Goal: Task Accomplishment & Management: Manage account settings

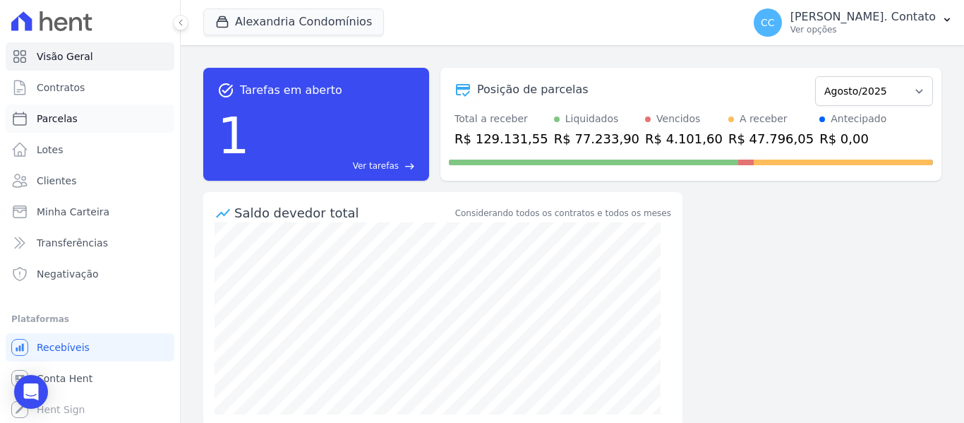
click at [88, 121] on link "Parcelas" at bounding box center [90, 118] width 169 height 28
select select
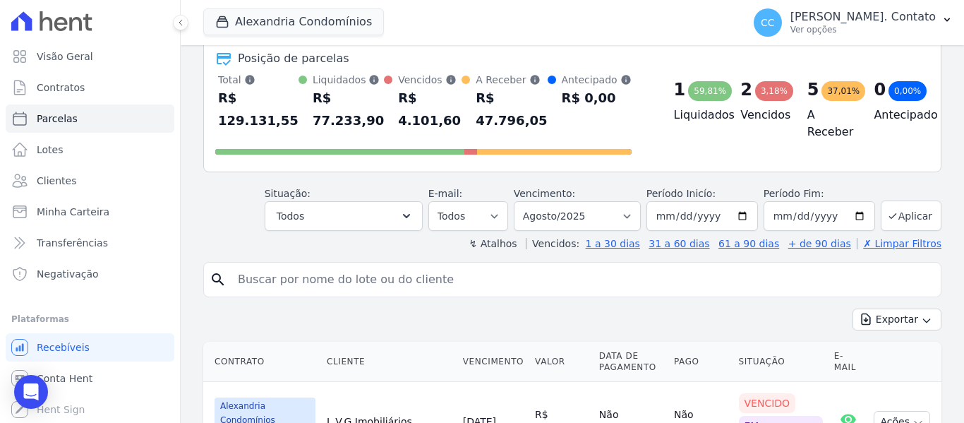
scroll to position [212, 0]
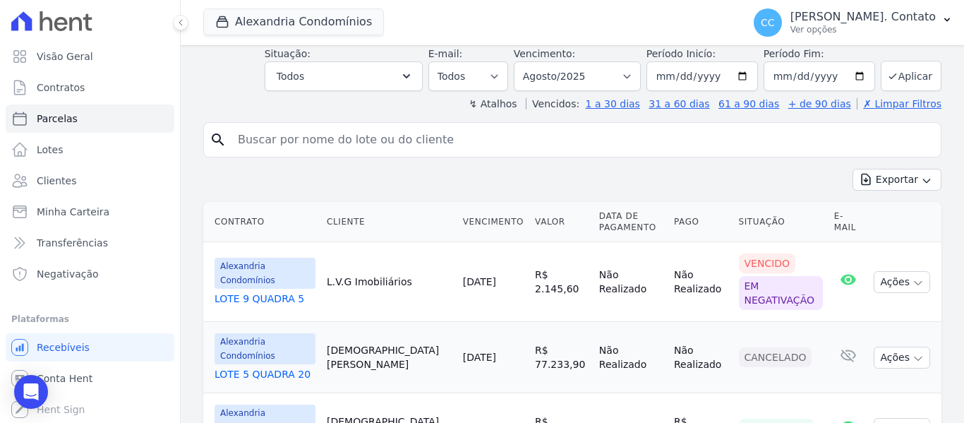
click at [284, 141] on input "search" at bounding box center [582, 140] width 706 height 28
type input "[PERSON_NAME]"
select select
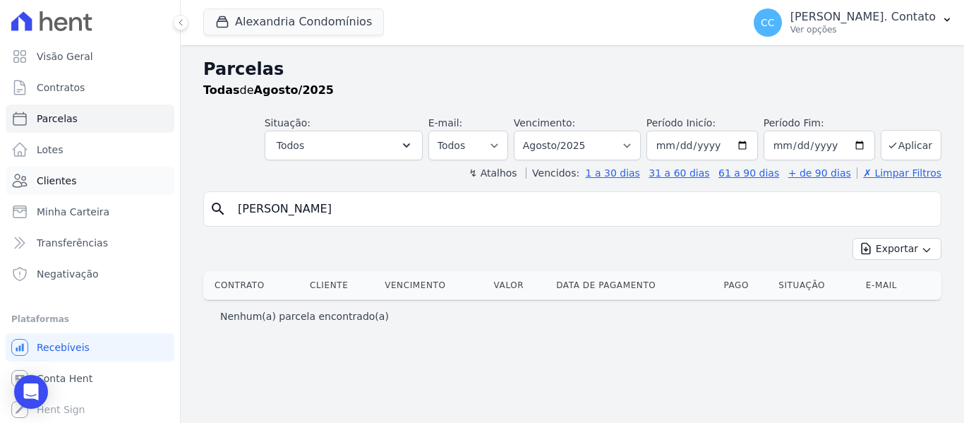
click at [56, 178] on span "Clientes" at bounding box center [57, 181] width 40 height 14
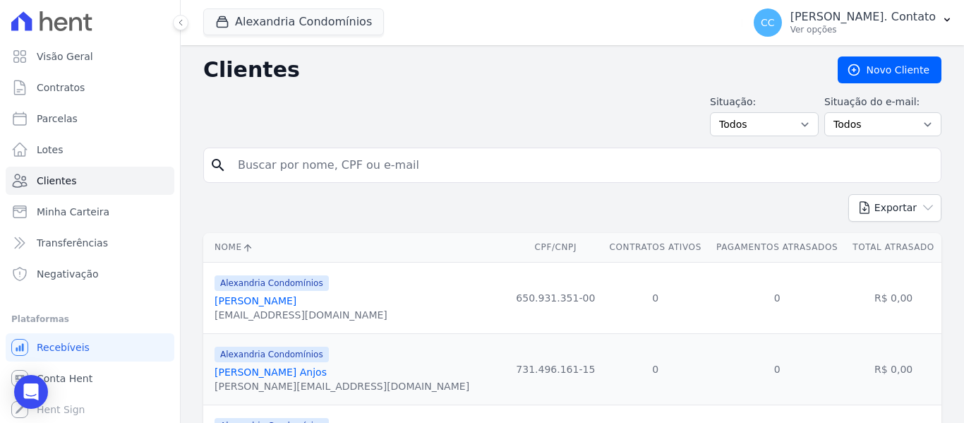
click at [267, 173] on input "search" at bounding box center [582, 165] width 706 height 28
type input "[PERSON_NAME]"
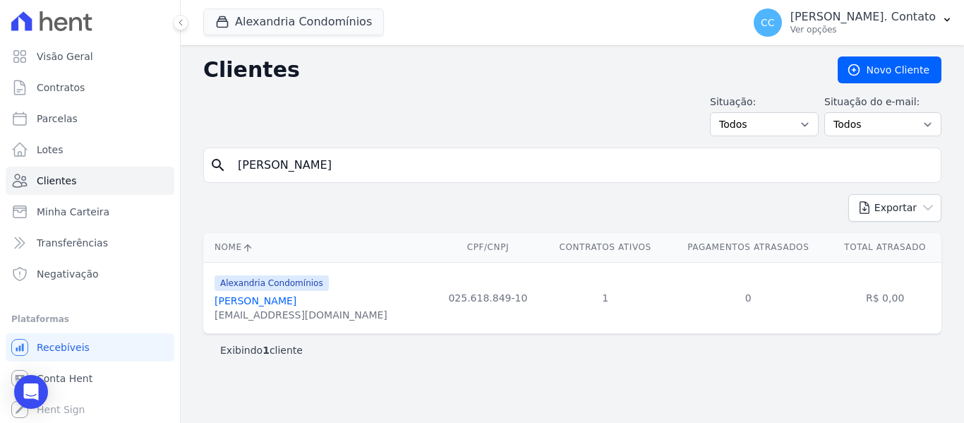
click at [236, 302] on link "[PERSON_NAME]" at bounding box center [256, 300] width 82 height 11
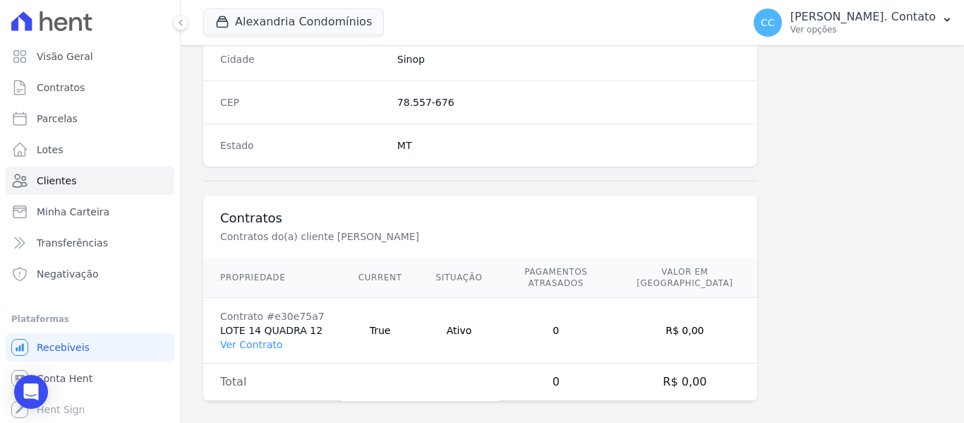
scroll to position [898, 0]
drag, startPoint x: 251, startPoint y: 330, endPoint x: 368, endPoint y: 380, distance: 126.8
click at [253, 337] on link "Ver Contrato" at bounding box center [251, 342] width 62 height 11
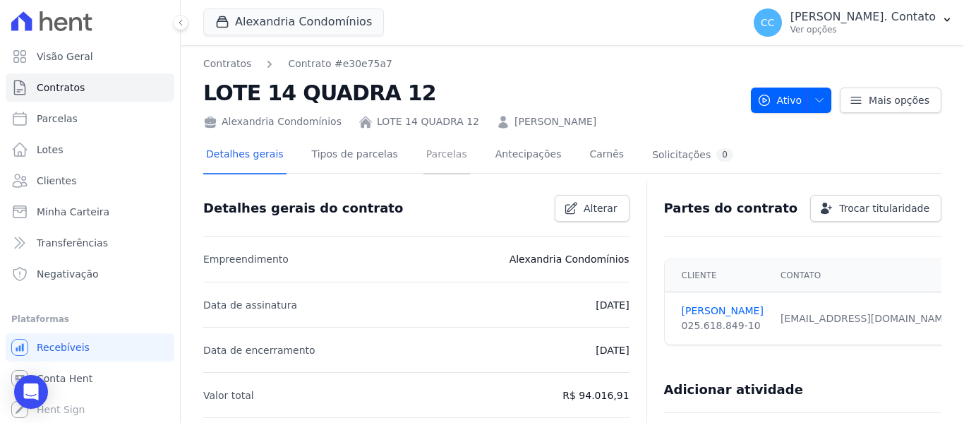
click at [428, 150] on link "Parcelas" at bounding box center [446, 155] width 47 height 37
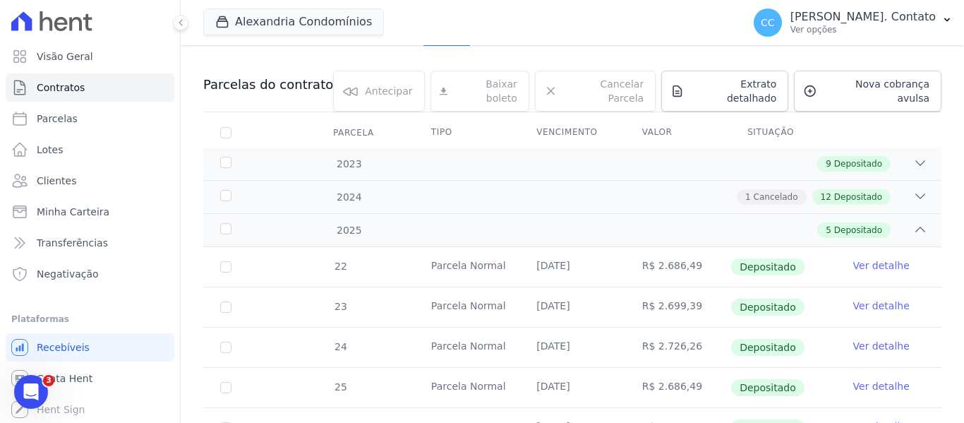
scroll to position [43, 0]
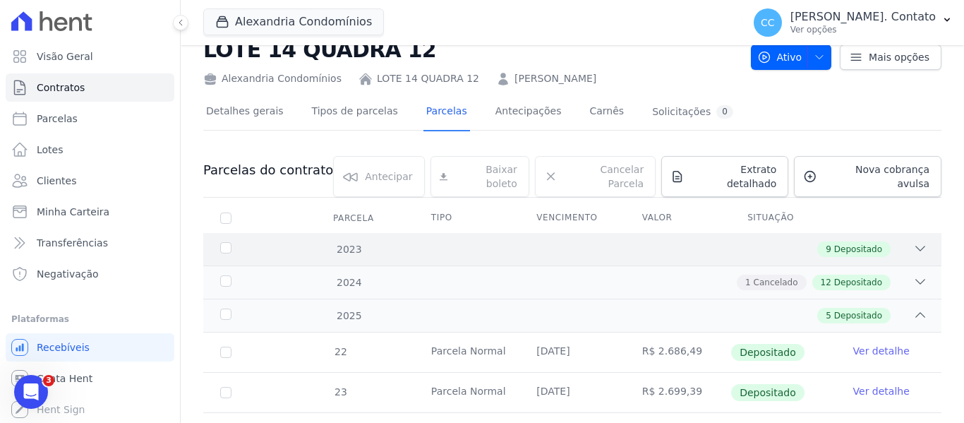
click at [913, 241] on icon at bounding box center [920, 248] width 14 height 14
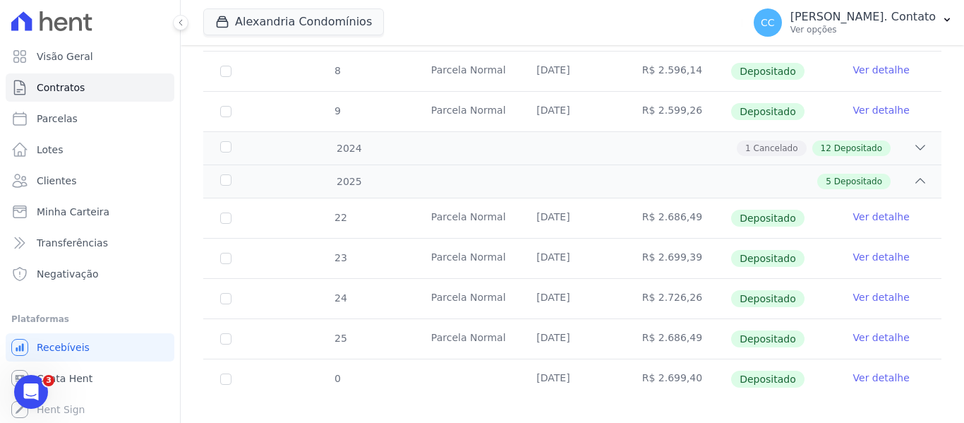
scroll to position [546, 0]
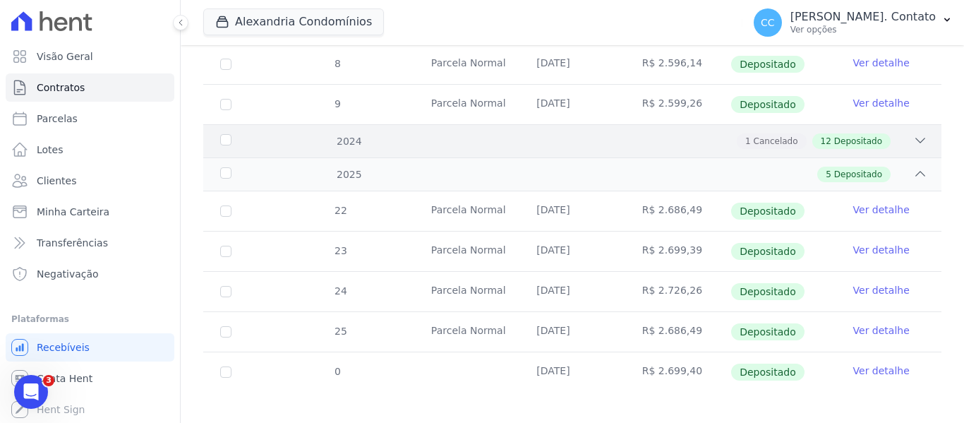
click at [902, 133] on div "1 Cancelado 12 Depositado" at bounding box center [608, 141] width 638 height 16
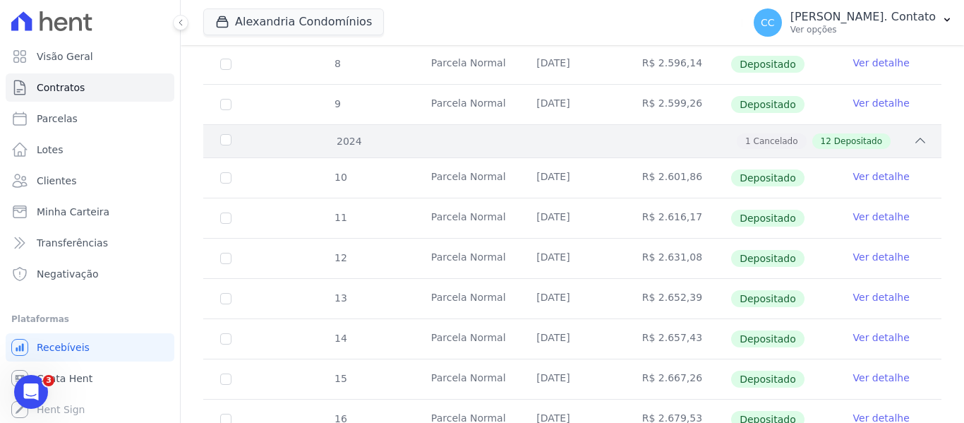
click at [913, 133] on icon at bounding box center [920, 140] width 14 height 14
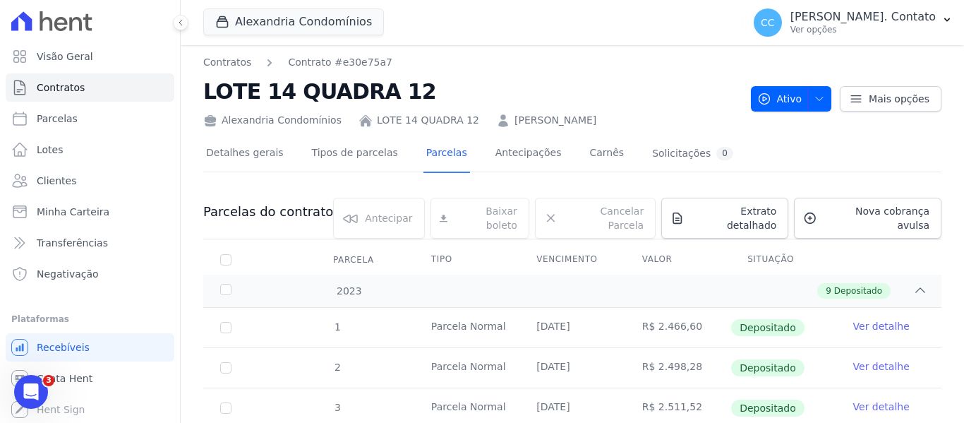
scroll to position [0, 0]
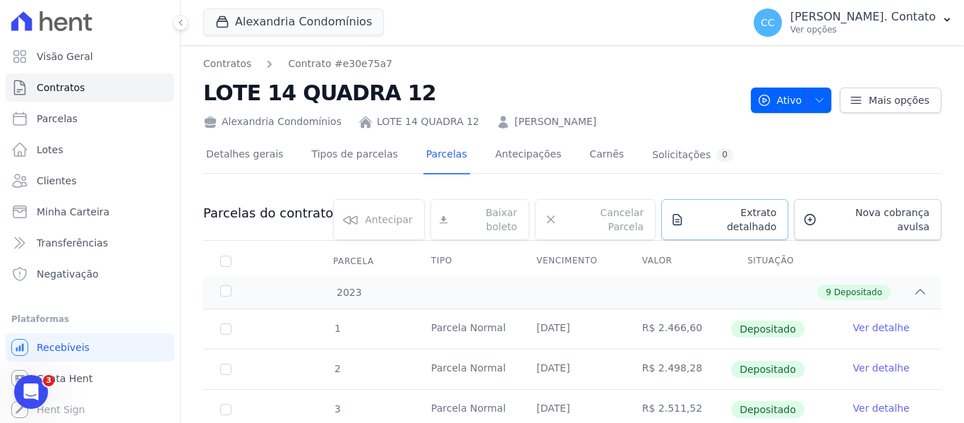
click at [720, 215] on span "Extrato detalhado" at bounding box center [733, 219] width 87 height 28
click at [896, 217] on span "Exportar PDF" at bounding box center [918, 214] width 74 height 14
click at [59, 112] on span "Parcelas" at bounding box center [57, 119] width 41 height 14
select select
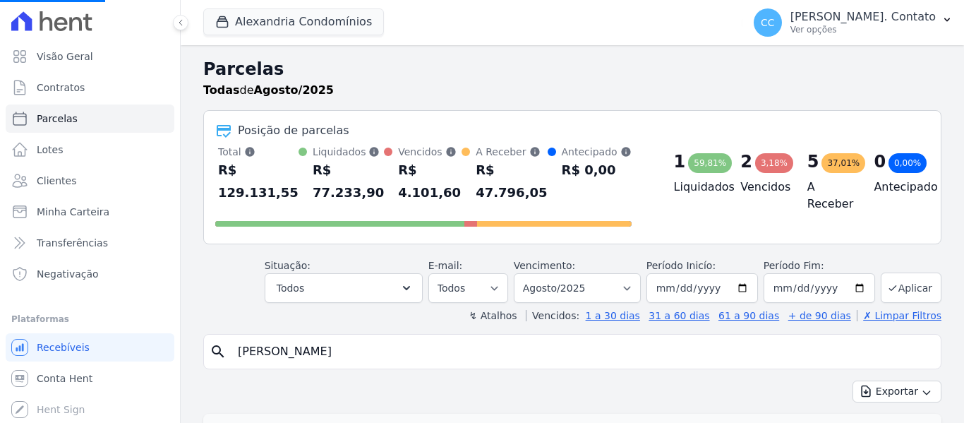
select select
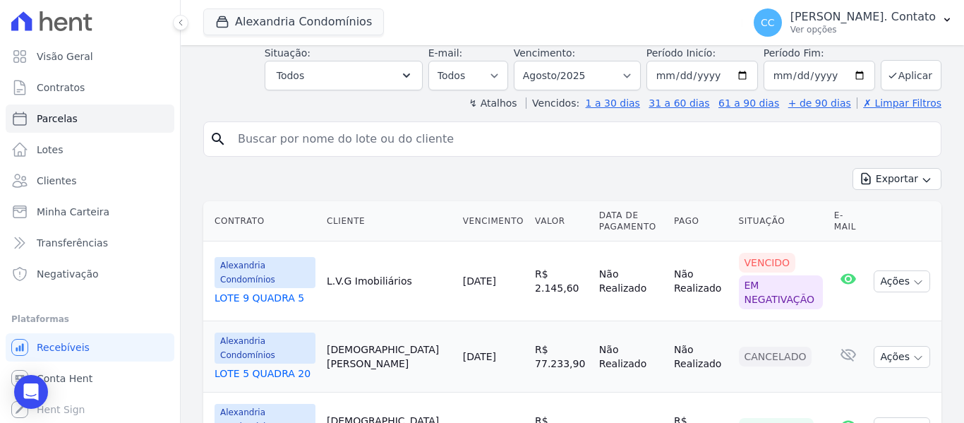
scroll to position [136, 0]
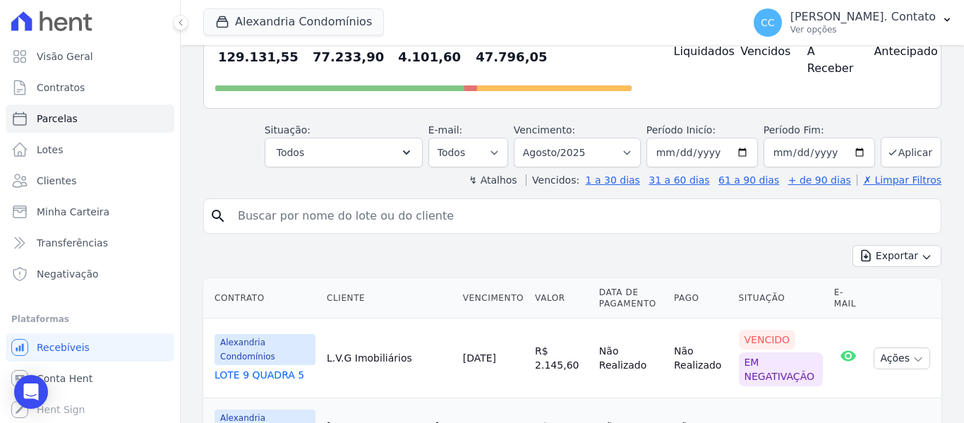
drag, startPoint x: 345, startPoint y: 219, endPoint x: 390, endPoint y: 208, distance: 46.4
click at [344, 219] on input "search" at bounding box center [582, 216] width 706 height 28
type input "[PERSON_NAME]"
select select
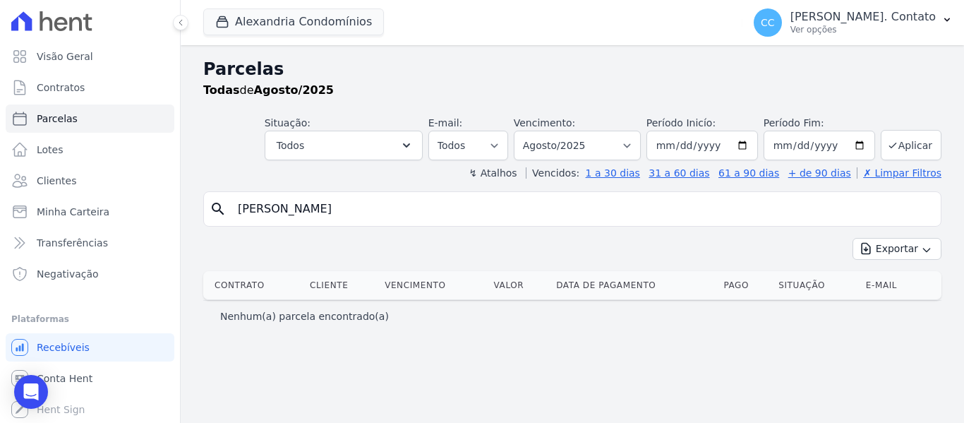
drag, startPoint x: 351, startPoint y: 204, endPoint x: 0, endPoint y: 205, distance: 350.8
click at [0, 205] on div "Visão Geral Contratos [GEOGRAPHIC_DATA] Lotes Clientes Minha Carteira Transferê…" at bounding box center [482, 211] width 964 height 423
click at [88, 186] on link "Clientes" at bounding box center [90, 181] width 169 height 28
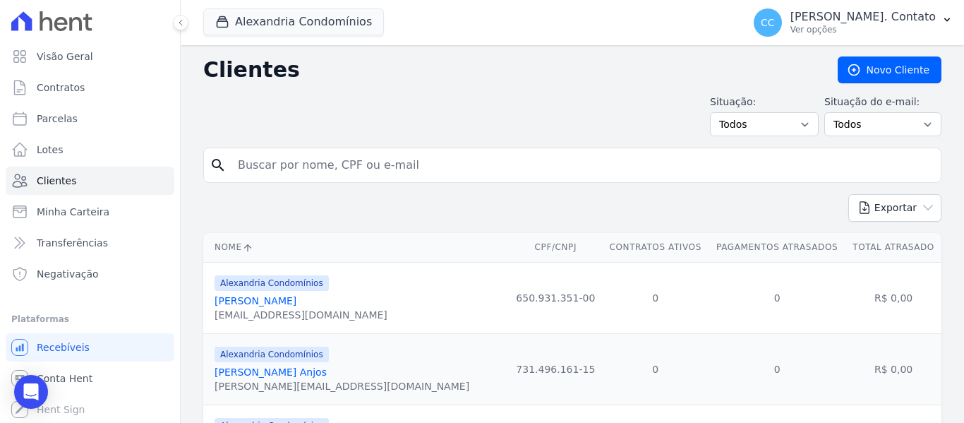
click at [323, 174] on input "search" at bounding box center [582, 165] width 706 height 28
type input "[PERSON_NAME]"
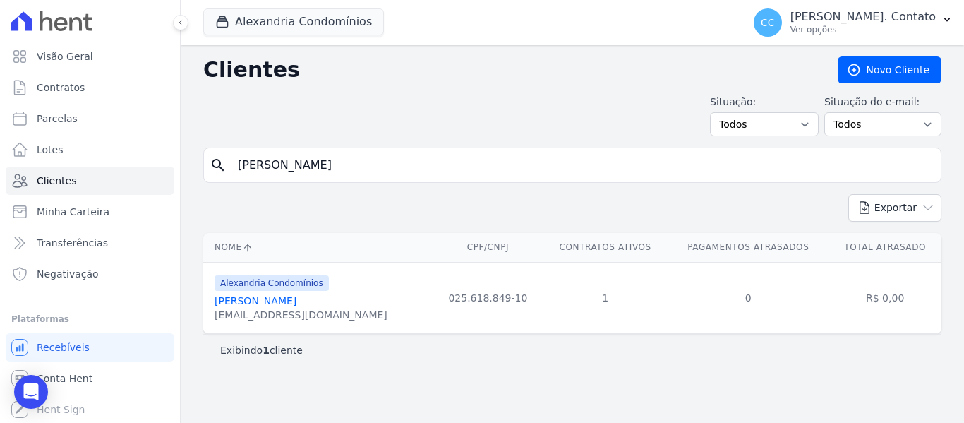
click at [252, 301] on link "[PERSON_NAME]" at bounding box center [256, 300] width 82 height 11
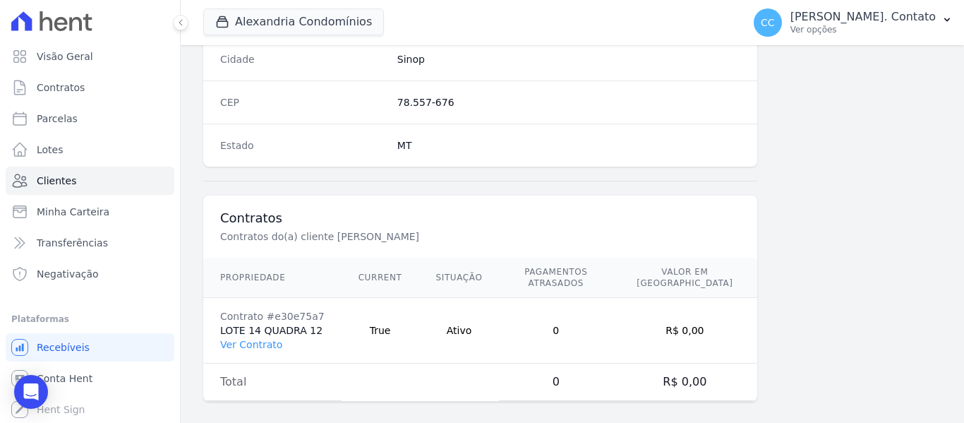
scroll to position [898, 0]
click at [260, 337] on link "Ver Contrato" at bounding box center [251, 342] width 62 height 11
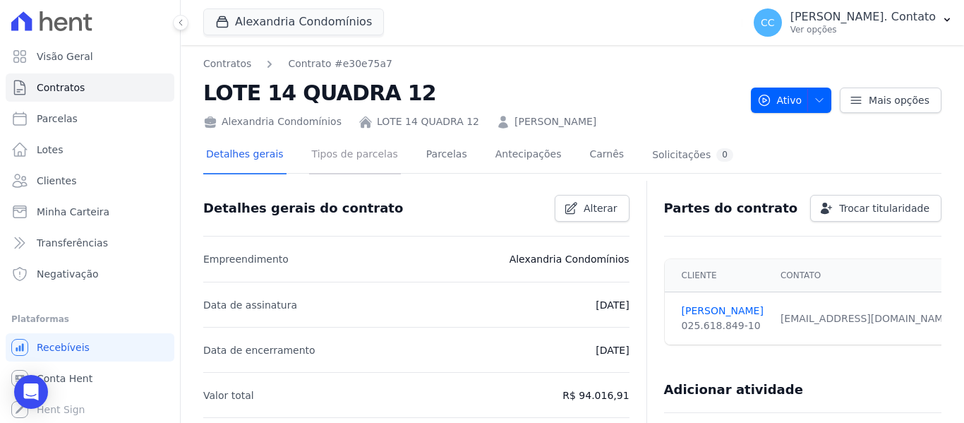
click at [349, 161] on link "Tipos de parcelas" at bounding box center [355, 155] width 92 height 37
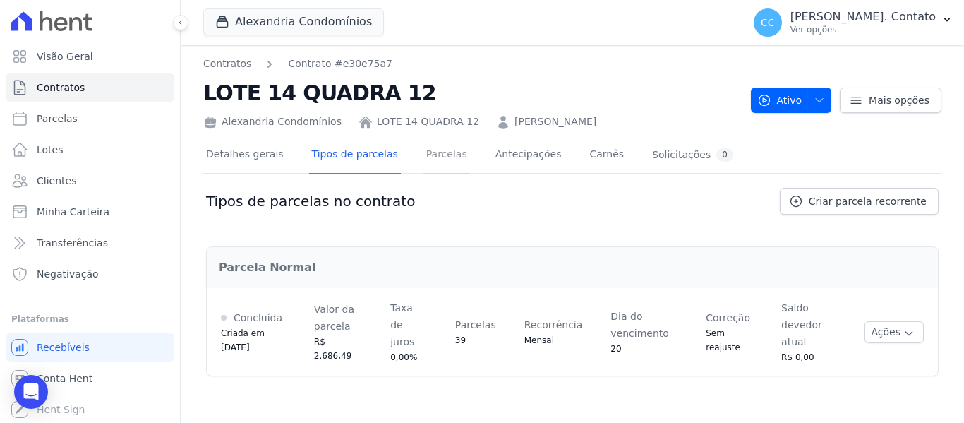
click at [429, 156] on link "Parcelas" at bounding box center [446, 155] width 47 height 37
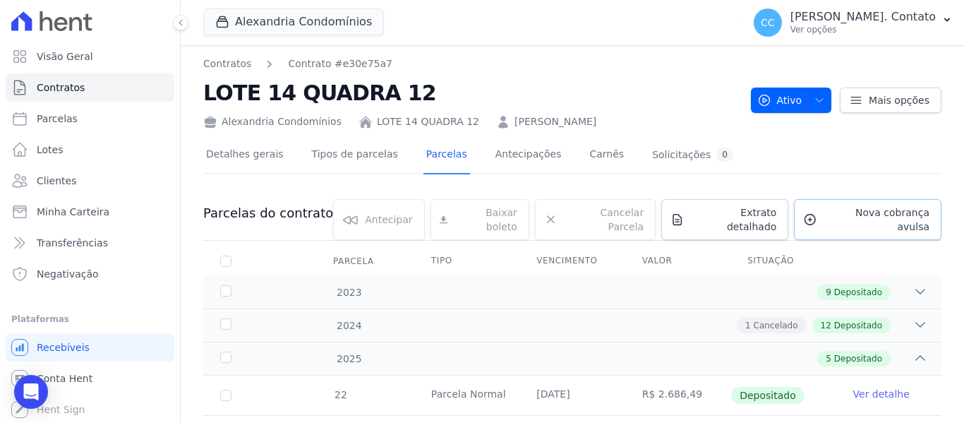
click at [861, 212] on span "Nova cobrança avulsa" at bounding box center [876, 219] width 107 height 28
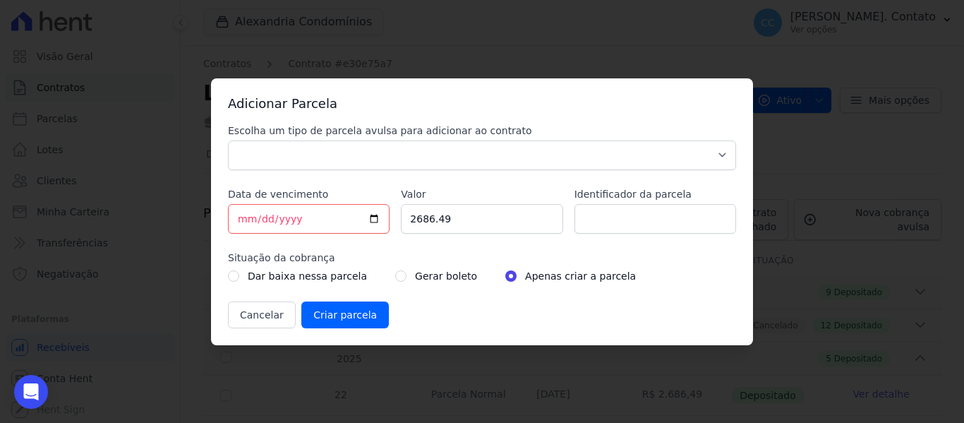
click at [313, 171] on div "Escolha um tipo de parcela avulsa para adicionar ao contrato Parcela Normal Sin…" at bounding box center [482, 226] width 508 height 205
click at [366, 163] on select "Parcela Normal Sinal Caução Intercalada Chaves Pré Chaves Pós Chaves Taxas Quit…" at bounding box center [482, 155] width 508 height 30
select select "standard"
click at [228, 140] on select "Parcela Normal Sinal Caução Intercalada Chaves Pré Chaves Pós Chaves Taxas Quit…" at bounding box center [482, 155] width 508 height 30
click at [373, 216] on input "[DATE]" at bounding box center [309, 219] width 162 height 30
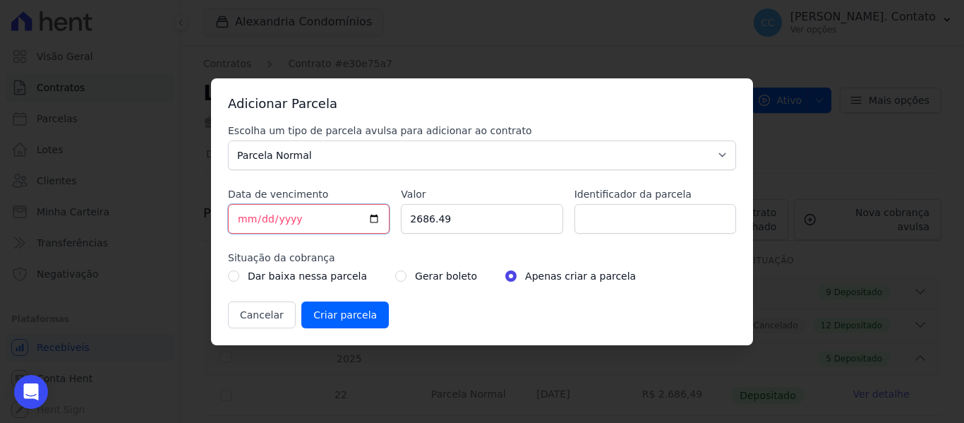
type input "[DATE]"
drag, startPoint x: 464, startPoint y: 218, endPoint x: 310, endPoint y: 215, distance: 153.9
click at [310, 215] on div "Escolha um tipo de parcela avulsa para adicionar ao contrato Parcela Normal Sin…" at bounding box center [482, 226] width 508 height 205
type input "2726.50"
click at [395, 274] on input "radio" at bounding box center [400, 275] width 11 height 11
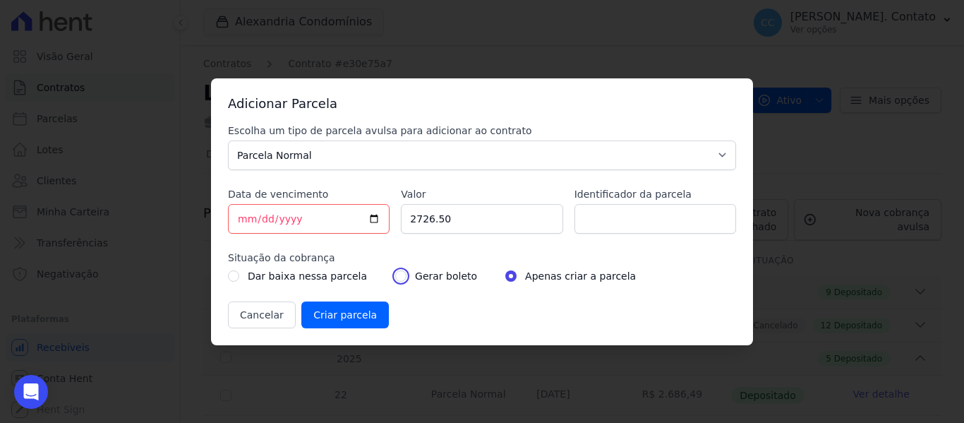
radio input "true"
click at [352, 308] on input "Criar parcela" at bounding box center [345, 314] width 88 height 27
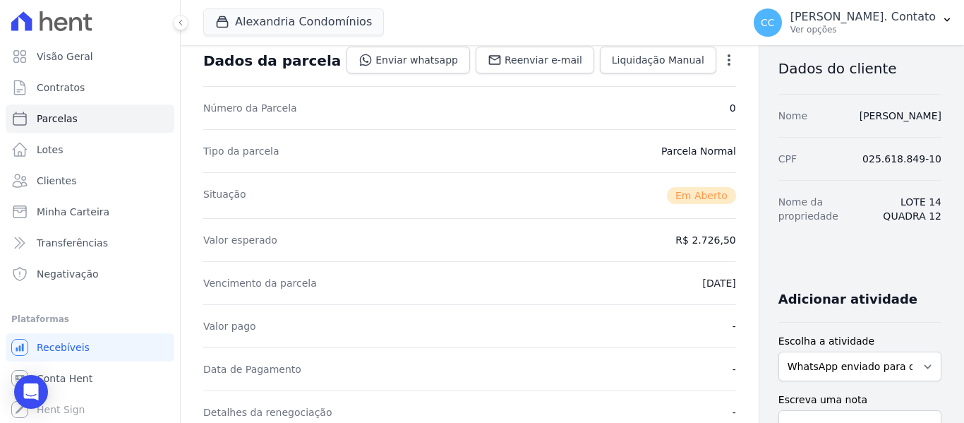
scroll to position [282, 0]
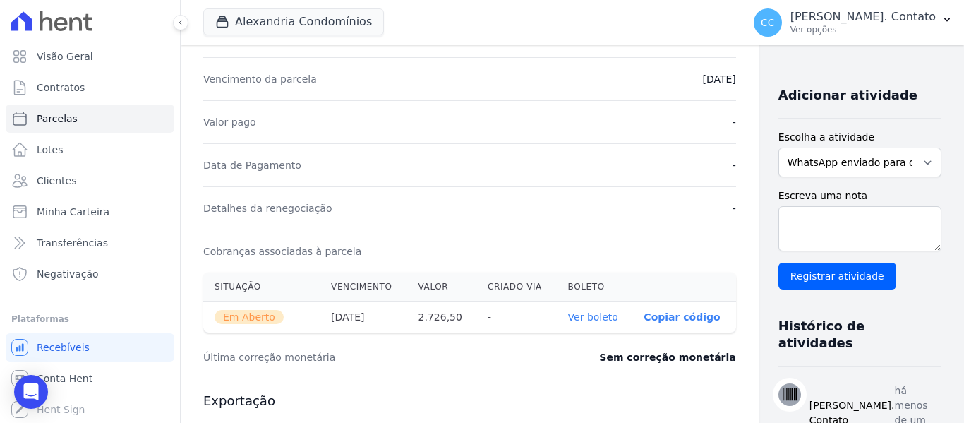
click at [579, 316] on link "Ver boleto" at bounding box center [593, 316] width 50 height 11
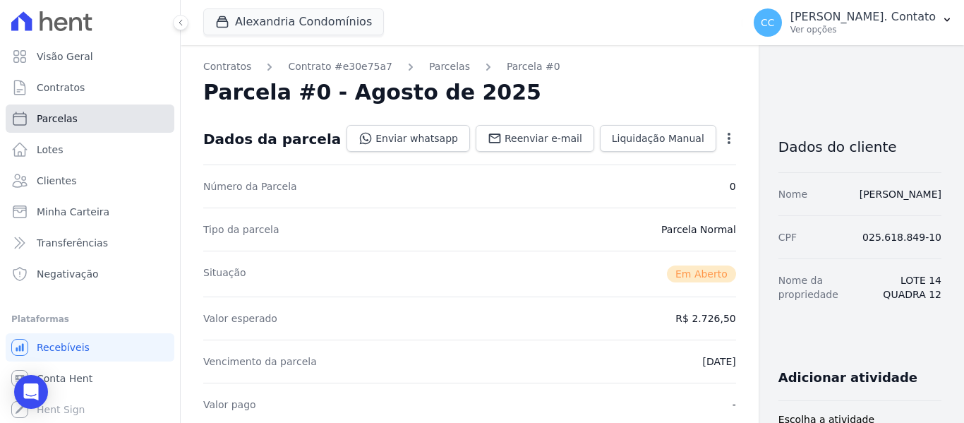
click at [68, 124] on span "Parcelas" at bounding box center [57, 119] width 41 height 14
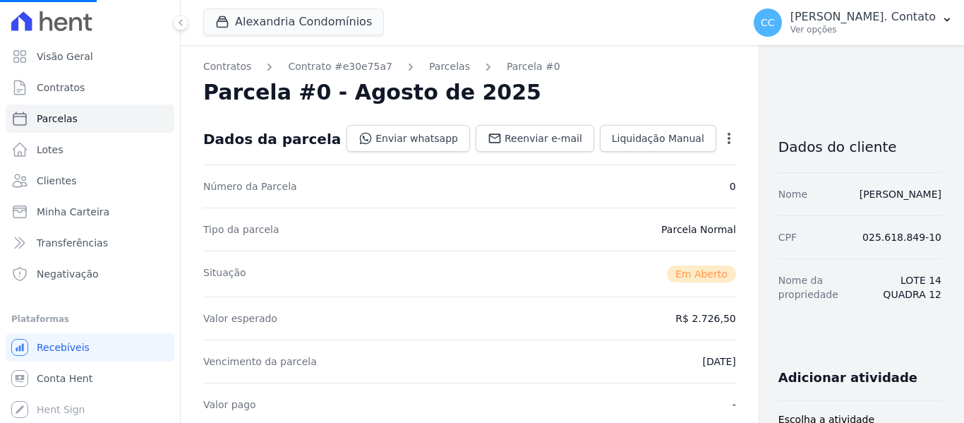
select select
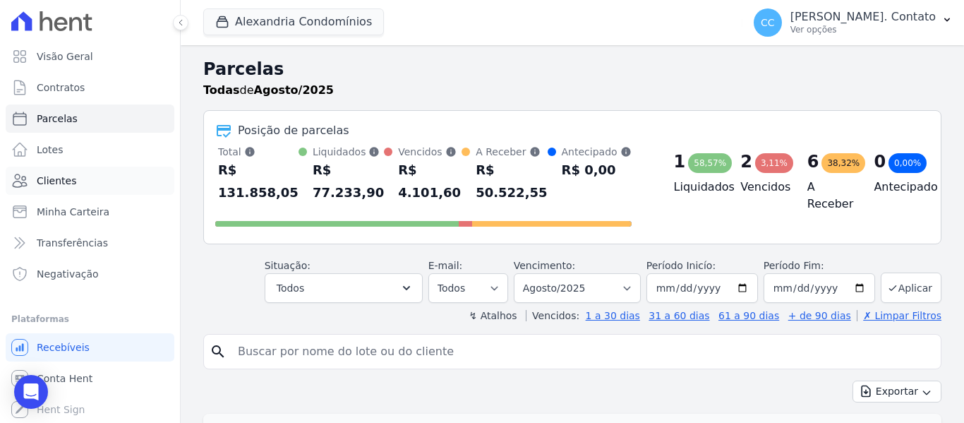
click at [90, 186] on link "Clientes" at bounding box center [90, 181] width 169 height 28
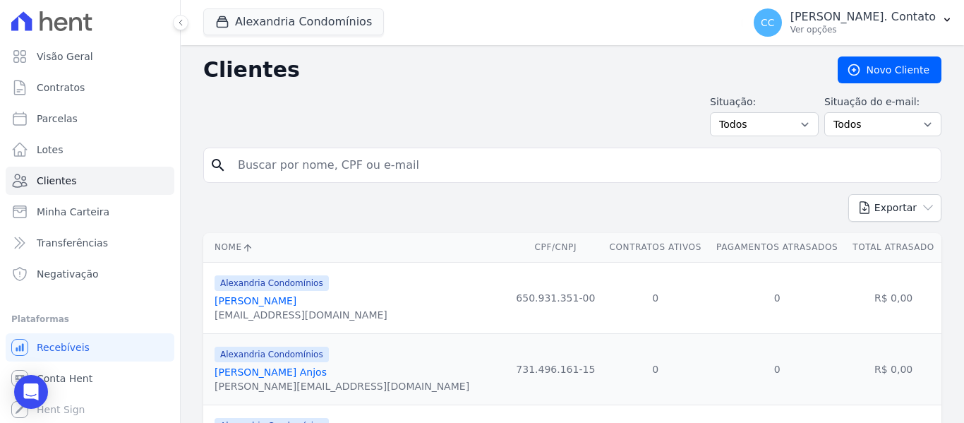
click at [314, 174] on input "search" at bounding box center [582, 165] width 706 height 28
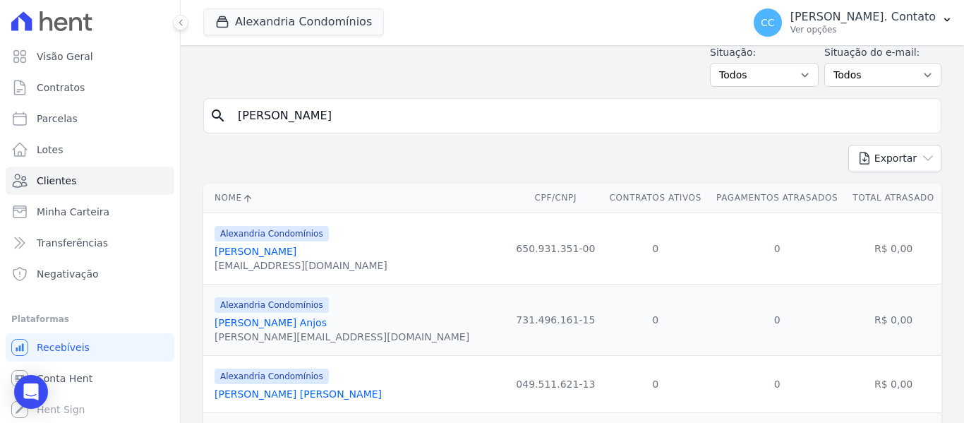
scroll to position [71, 0]
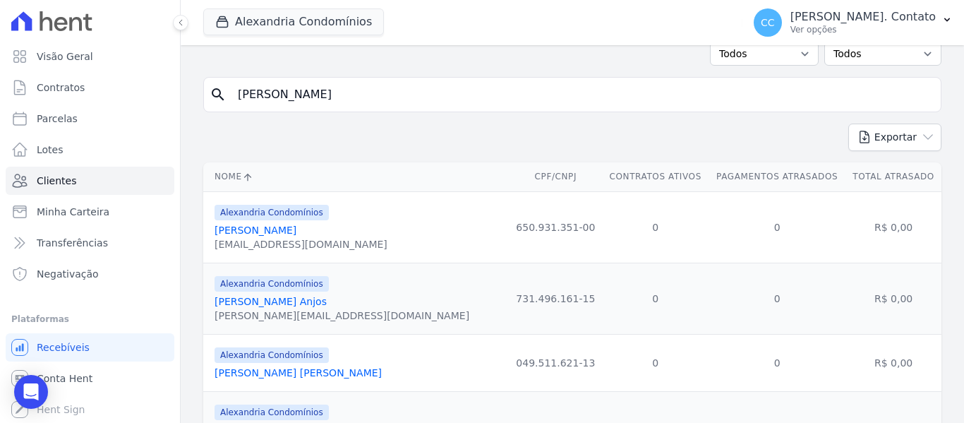
type input "[PERSON_NAME]"
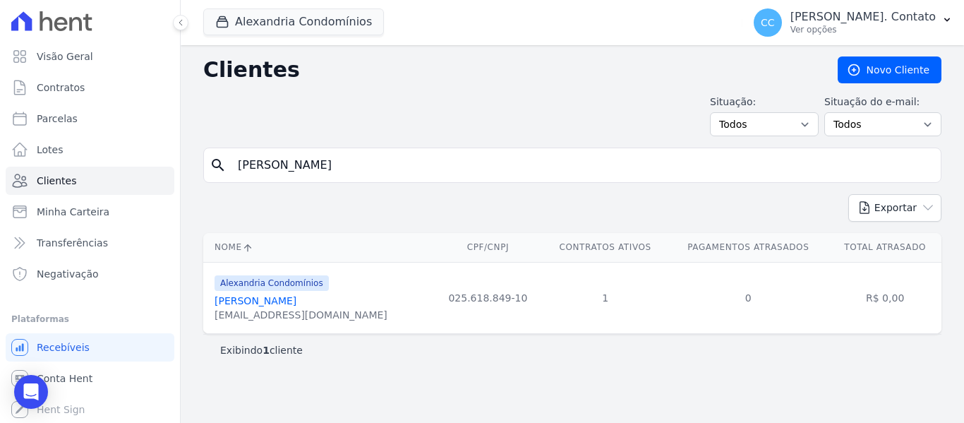
click at [251, 303] on link "[PERSON_NAME]" at bounding box center [256, 300] width 82 height 11
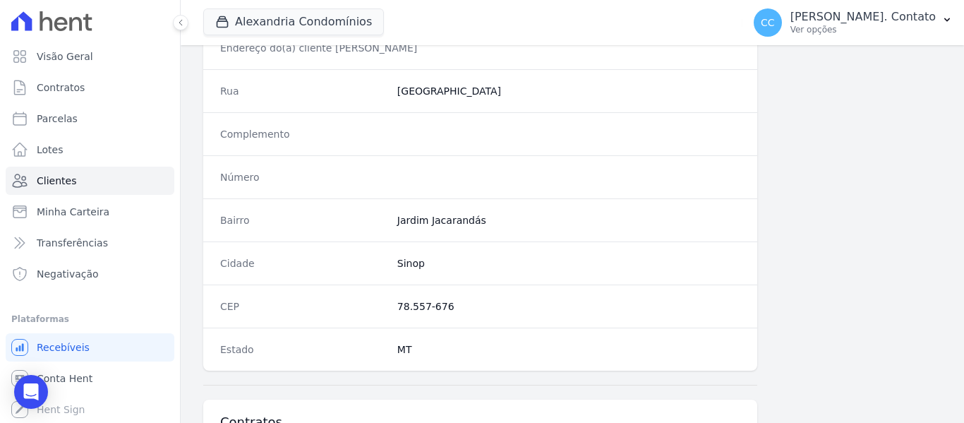
scroll to position [898, 0]
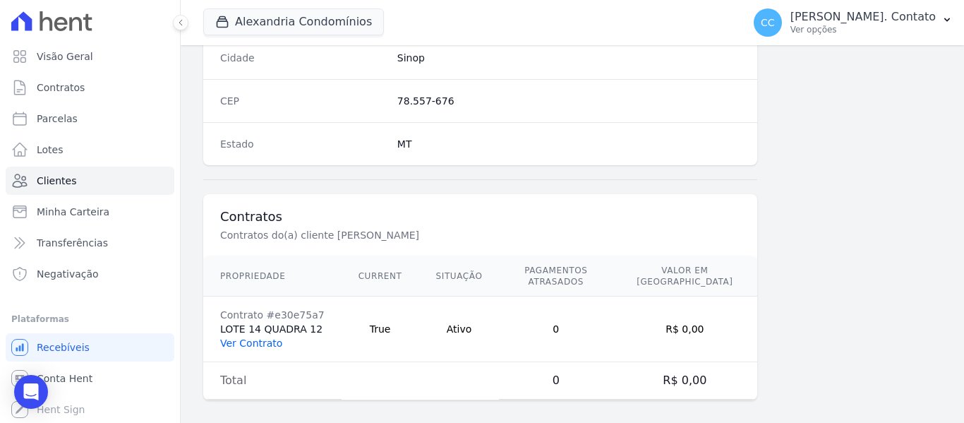
click at [261, 337] on link "Ver Contrato" at bounding box center [251, 342] width 62 height 11
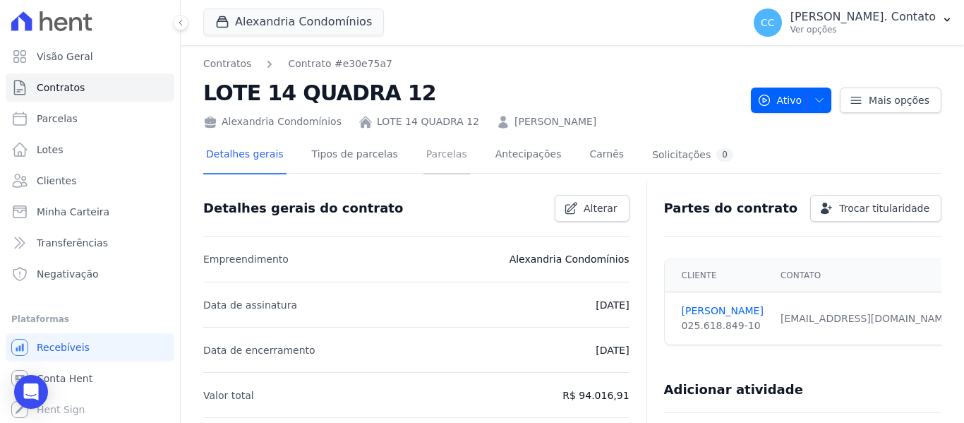
click at [423, 164] on link "Parcelas" at bounding box center [446, 155] width 47 height 37
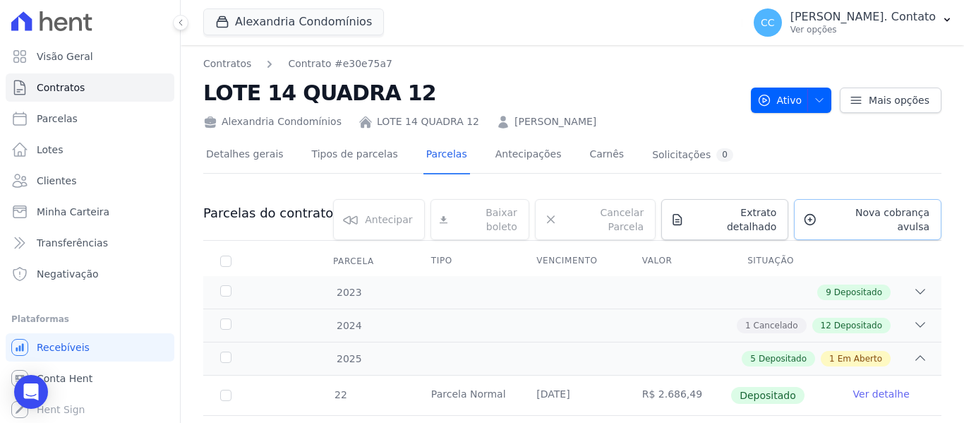
click at [826, 209] on span "Nova cobrança avulsa" at bounding box center [876, 219] width 107 height 28
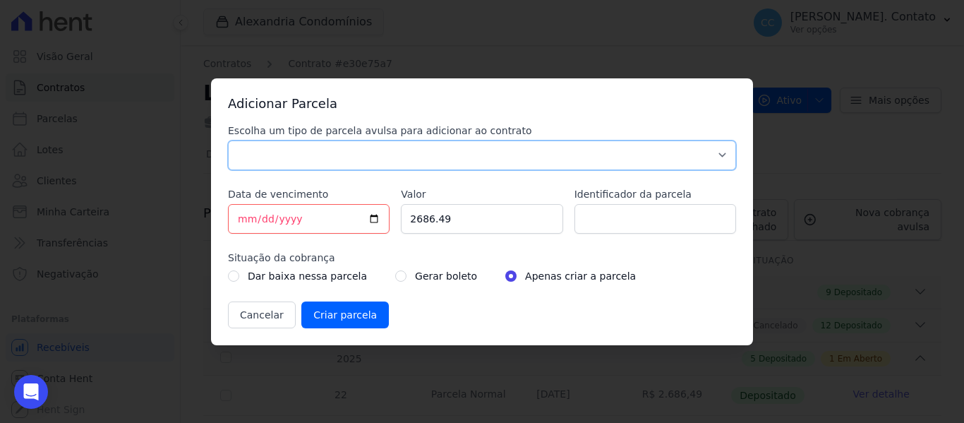
click at [312, 155] on select "Parcela Normal Sinal Caução Intercalada Chaves Pré Chaves Pós Chaves Taxas Quit…" at bounding box center [482, 155] width 508 height 30
select select "standard"
click at [228, 140] on select "Parcela Normal Sinal Caução Intercalada Chaves Pré Chaves Pós Chaves Taxas Quit…" at bounding box center [482, 155] width 508 height 30
click at [368, 213] on input "[DATE]" at bounding box center [309, 219] width 162 height 30
type input "[DATE]"
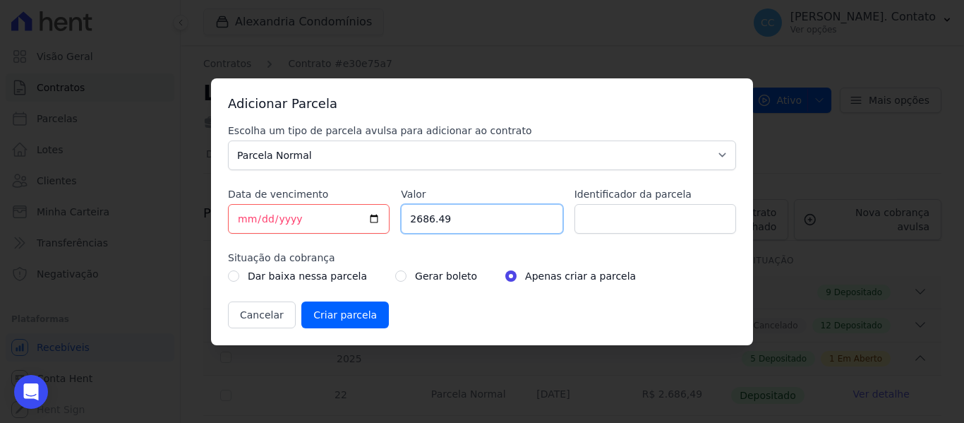
drag, startPoint x: 465, startPoint y: 220, endPoint x: 357, endPoint y: 219, distance: 108.0
click at [357, 219] on div "Escolha um tipo de parcela avulsa para adicionar ao contrato Parcela Normal Sin…" at bounding box center [482, 226] width 508 height 205
type input "2740.10"
click at [395, 273] on input "radio" at bounding box center [400, 275] width 11 height 11
radio input "true"
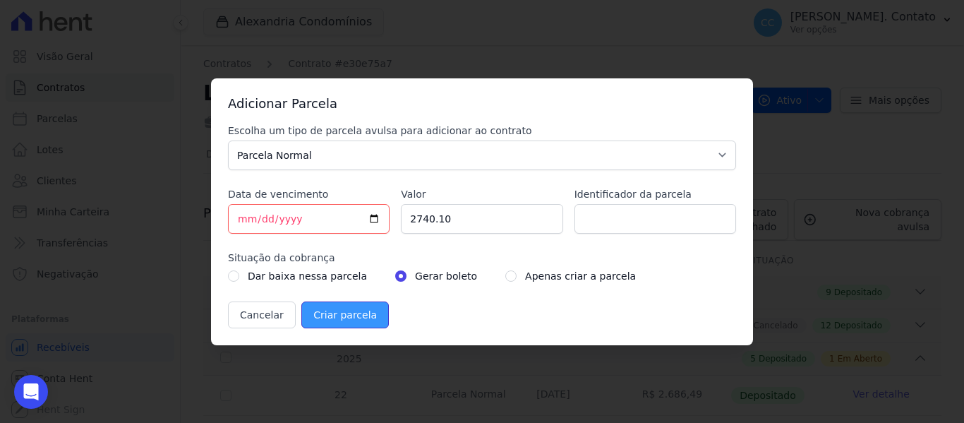
click at [344, 311] on input "Criar parcela" at bounding box center [345, 314] width 88 height 27
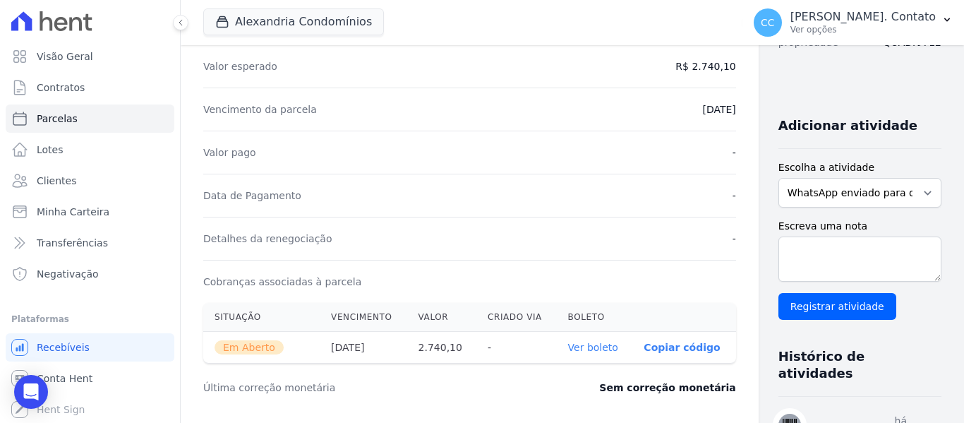
scroll to position [474, 0]
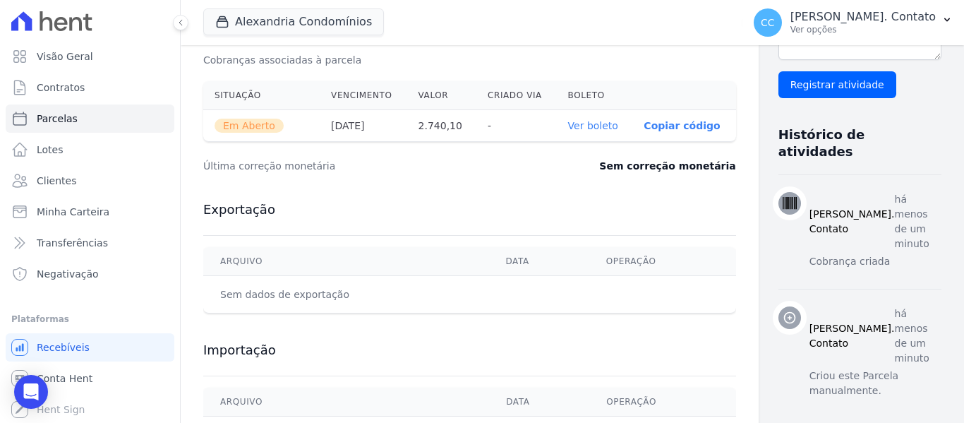
click at [577, 121] on link "Ver boleto" at bounding box center [593, 125] width 50 height 11
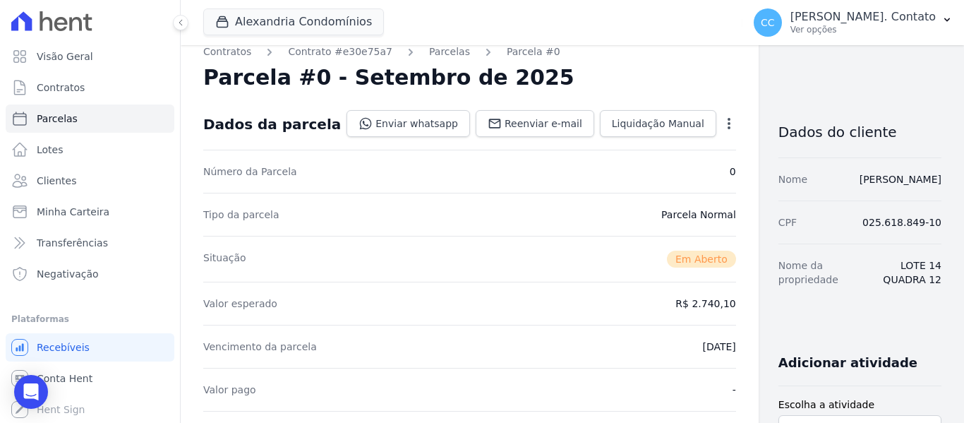
scroll to position [0, 0]
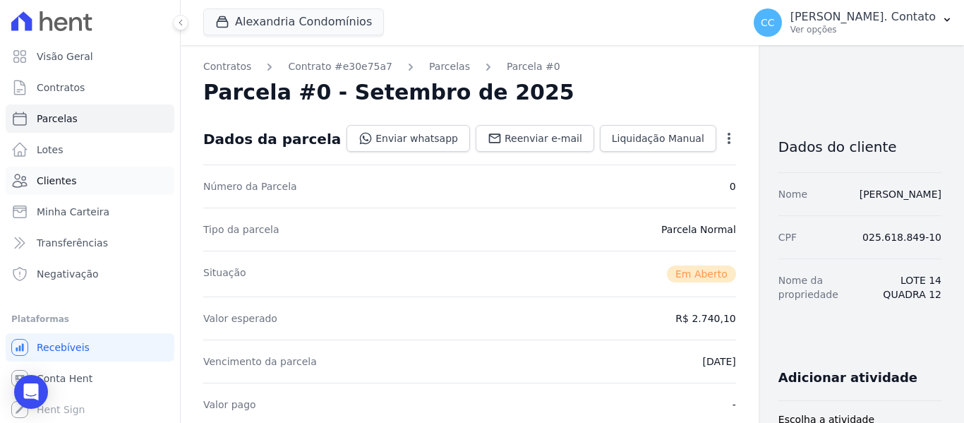
click at [82, 181] on link "Clientes" at bounding box center [90, 181] width 169 height 28
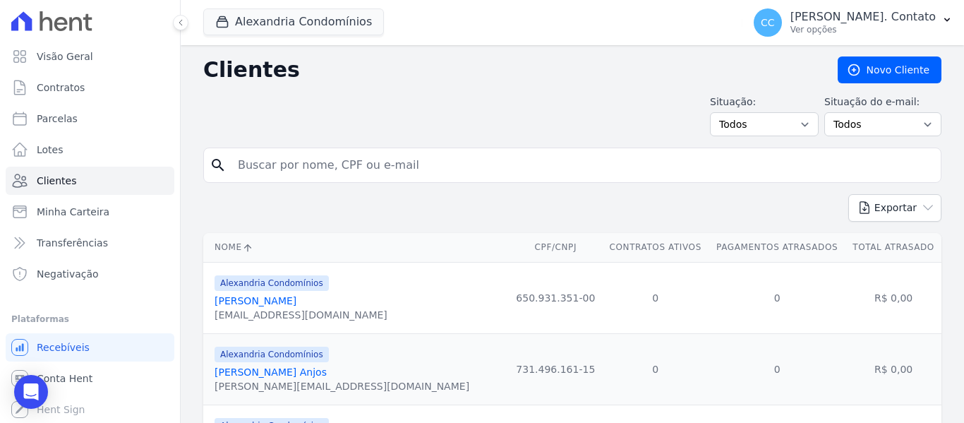
click at [308, 167] on input "search" at bounding box center [582, 165] width 706 height 28
type input "[PERSON_NAME]"
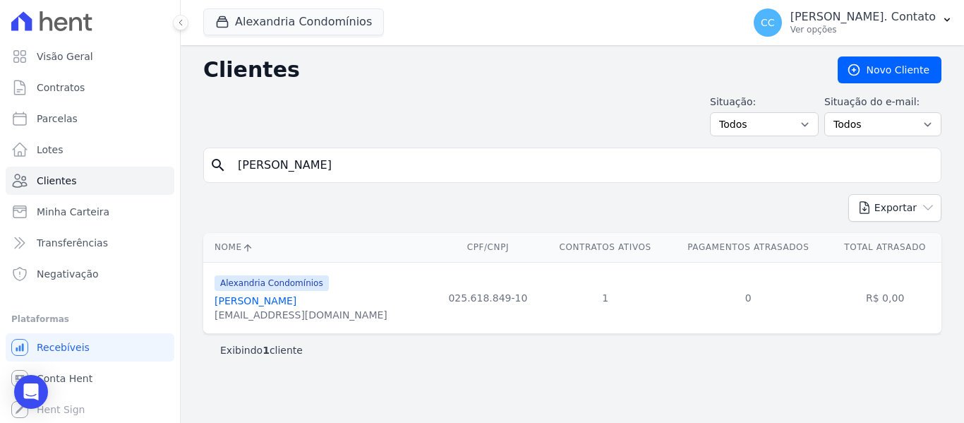
click at [253, 303] on link "[PERSON_NAME]" at bounding box center [256, 300] width 82 height 11
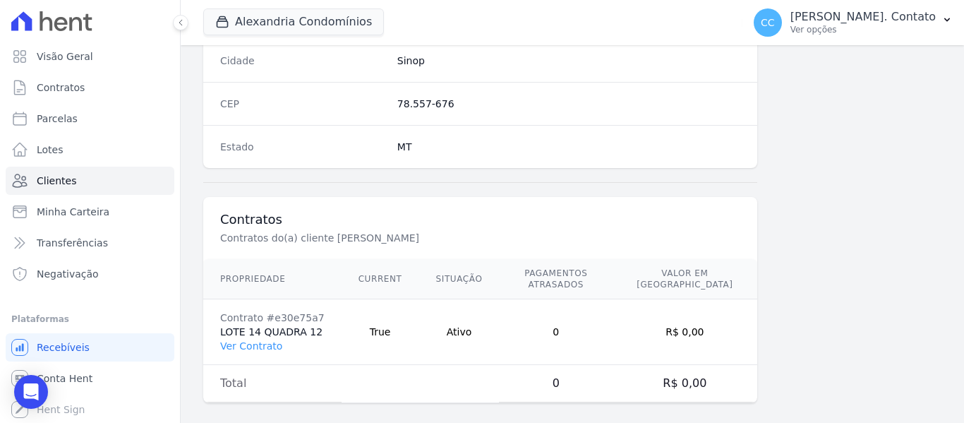
scroll to position [898, 0]
click at [263, 337] on link "Ver Contrato" at bounding box center [251, 342] width 62 height 11
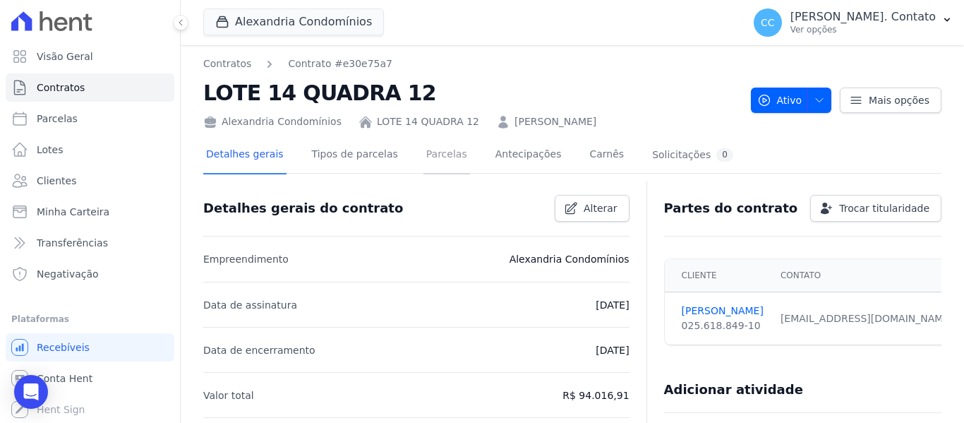
click at [435, 147] on link "Parcelas" at bounding box center [446, 155] width 47 height 37
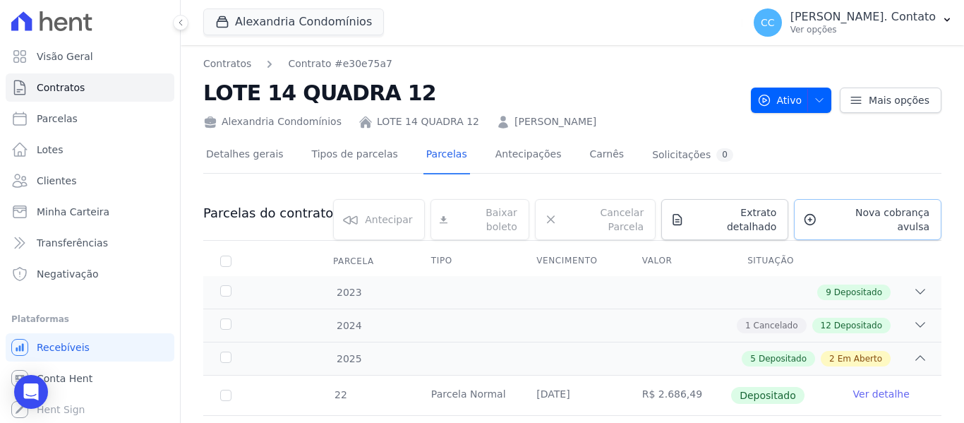
click at [882, 215] on span "Nova cobrança avulsa" at bounding box center [876, 219] width 107 height 28
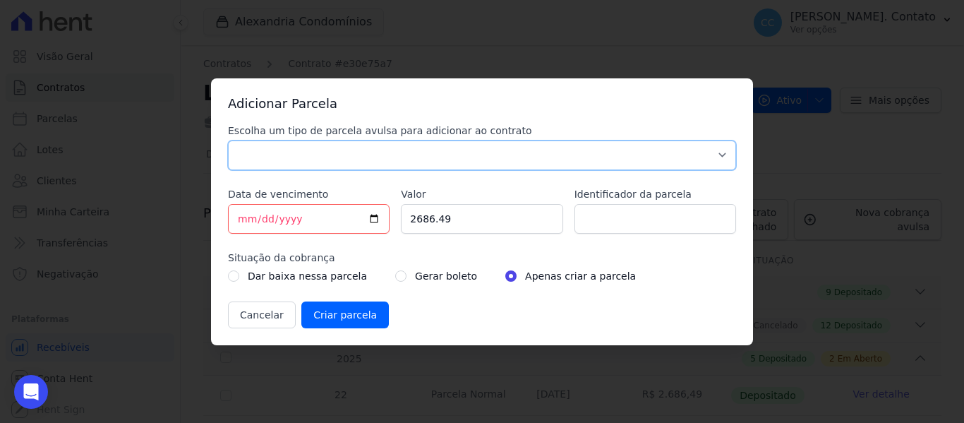
click at [430, 165] on select "Parcela Normal Sinal Caução Intercalada Chaves Pré Chaves Pós Chaves Taxas Quit…" at bounding box center [482, 155] width 508 height 30
select select "standard"
click at [228, 140] on select "Parcela Normal Sinal Caução Intercalada Chaves Pré Chaves Pós Chaves Taxas Quit…" at bounding box center [482, 155] width 508 height 30
click at [373, 219] on input "[DATE]" at bounding box center [309, 219] width 162 height 30
type input "[DATE]"
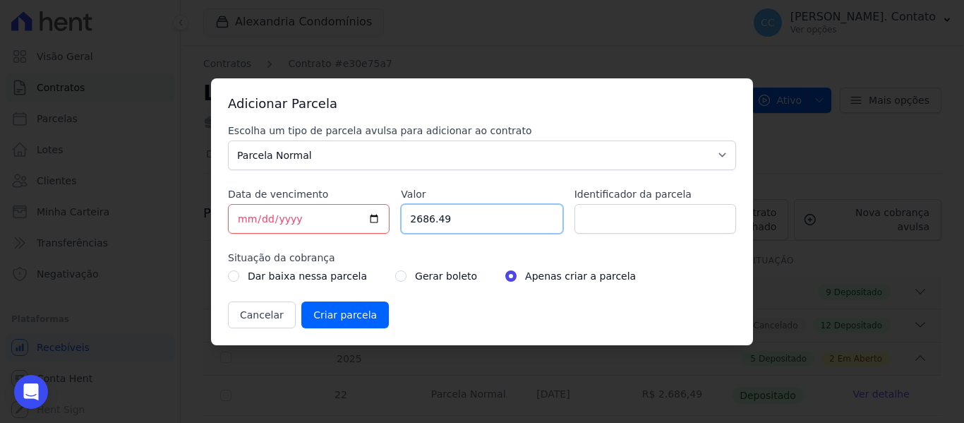
drag, startPoint x: 484, startPoint y: 224, endPoint x: 351, endPoint y: 207, distance: 133.8
click at [358, 208] on div "Escolha um tipo de parcela avulsa para adicionar ao contrato Parcela Normal Sin…" at bounding box center [482, 226] width 508 height 205
type input "2753.80"
click at [395, 275] on input "radio" at bounding box center [400, 275] width 11 height 11
radio input "true"
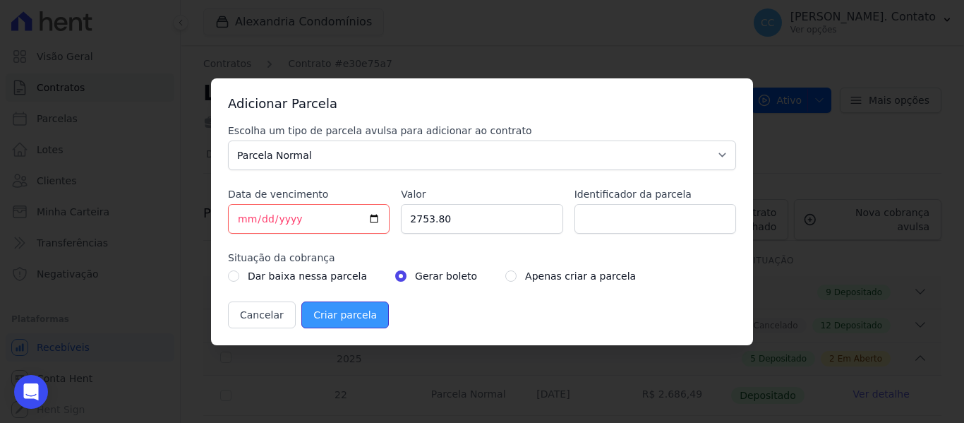
click at [339, 311] on input "Criar parcela" at bounding box center [345, 314] width 88 height 27
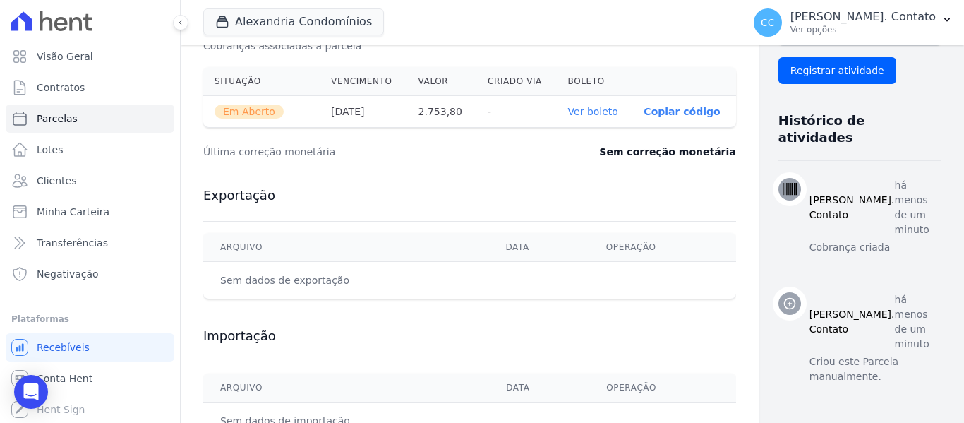
scroll to position [494, 0]
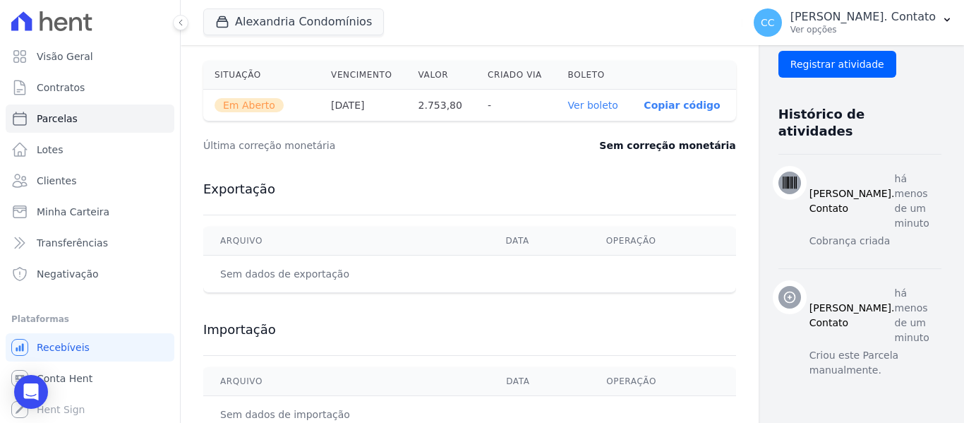
click at [568, 100] on link "Ver boleto" at bounding box center [593, 105] width 50 height 11
click at [61, 116] on span "Parcelas" at bounding box center [57, 119] width 41 height 14
select select
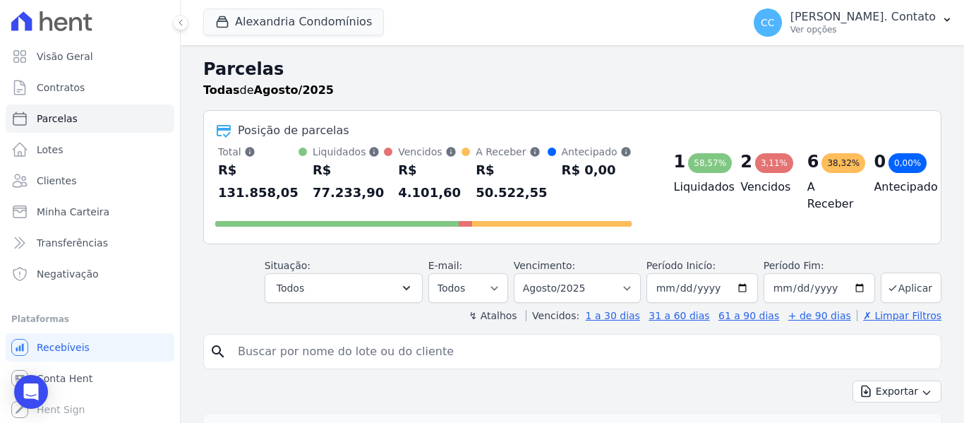
click at [246, 361] on input "search" at bounding box center [582, 351] width 706 height 28
type input "[PERSON_NAME]"
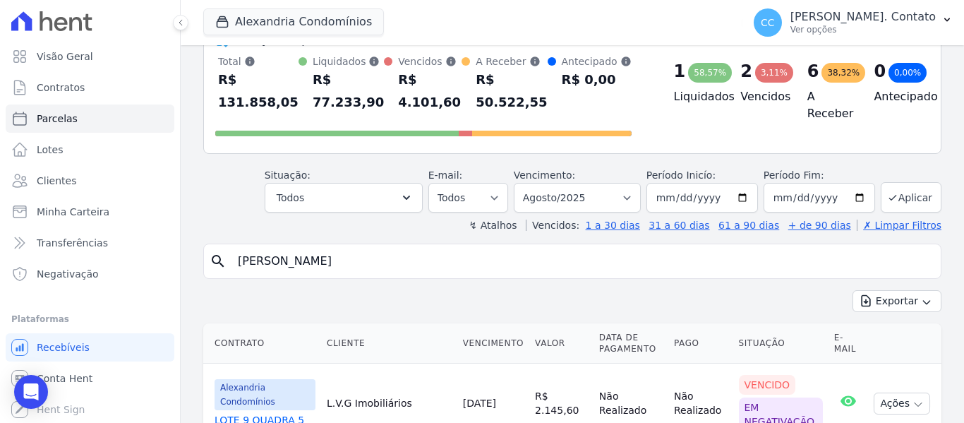
scroll to position [212, 0]
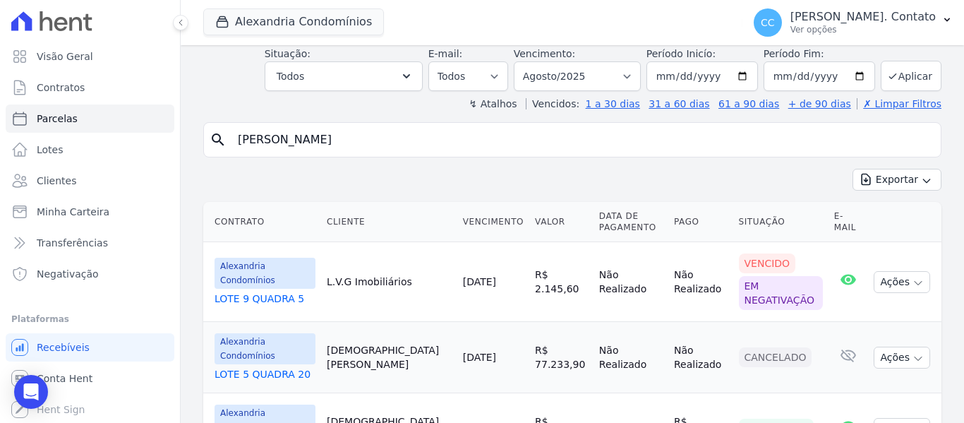
select select
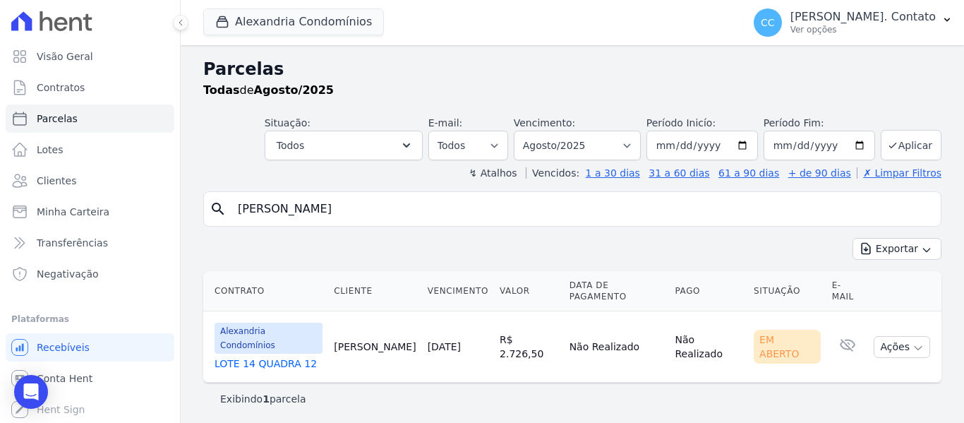
click at [255, 356] on link "LOTE 14 QUADRA 12" at bounding box center [269, 363] width 108 height 14
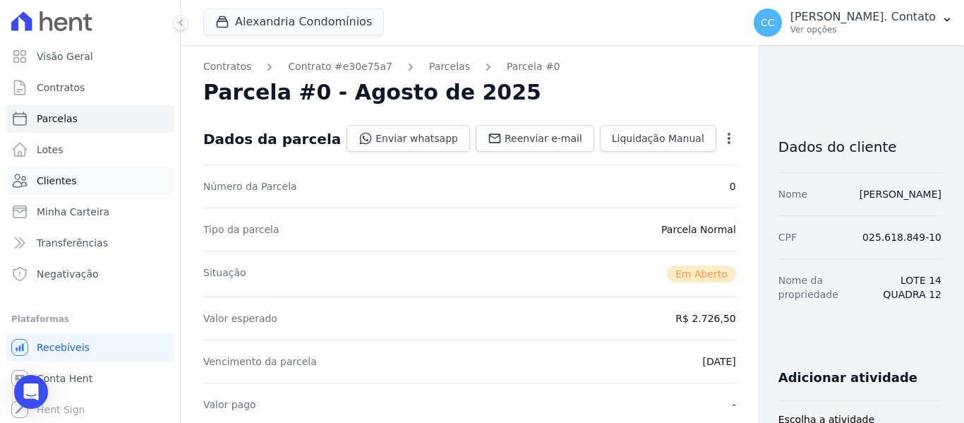
click at [62, 178] on span "Clientes" at bounding box center [57, 181] width 40 height 14
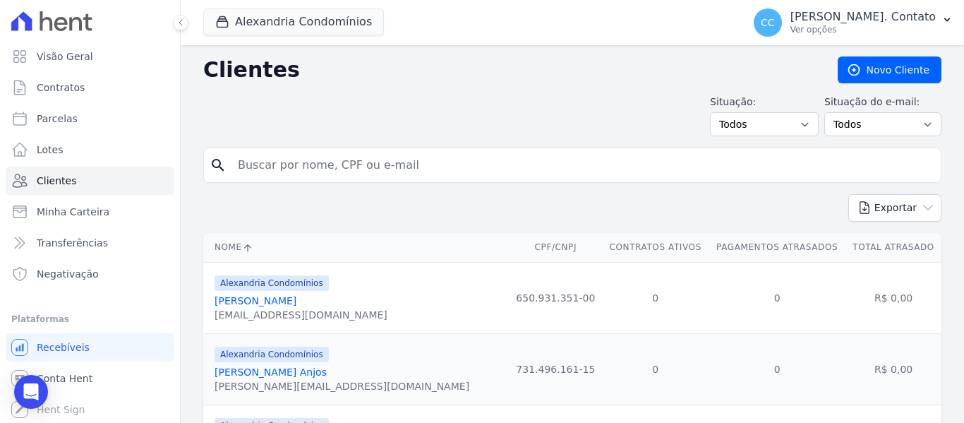
click at [272, 171] on input "search" at bounding box center [582, 165] width 706 height 28
type input "[PERSON_NAME]"
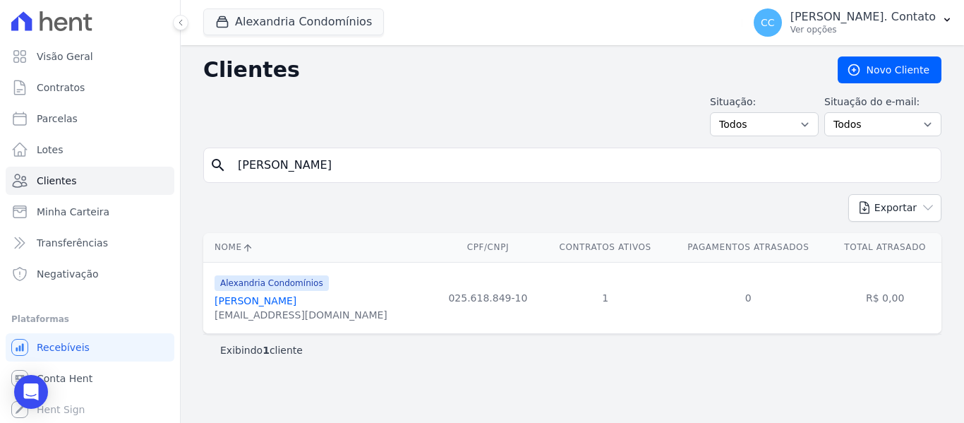
click at [252, 299] on link "[PERSON_NAME]" at bounding box center [256, 300] width 82 height 11
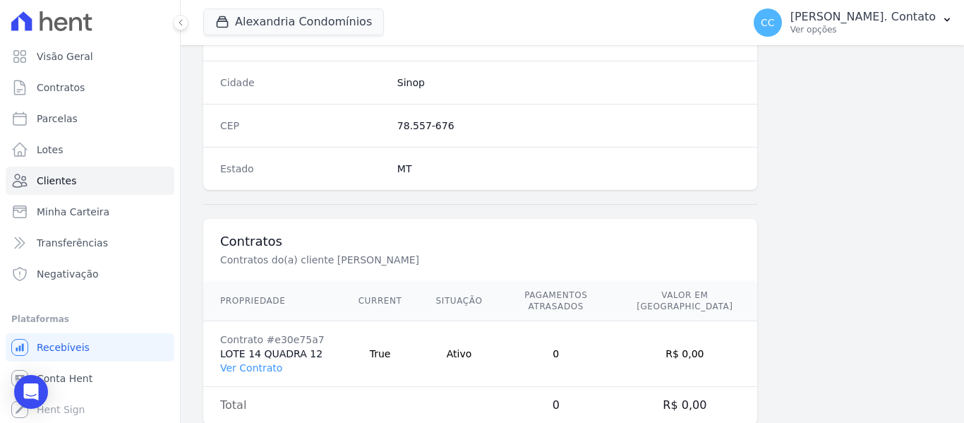
scroll to position [898, 0]
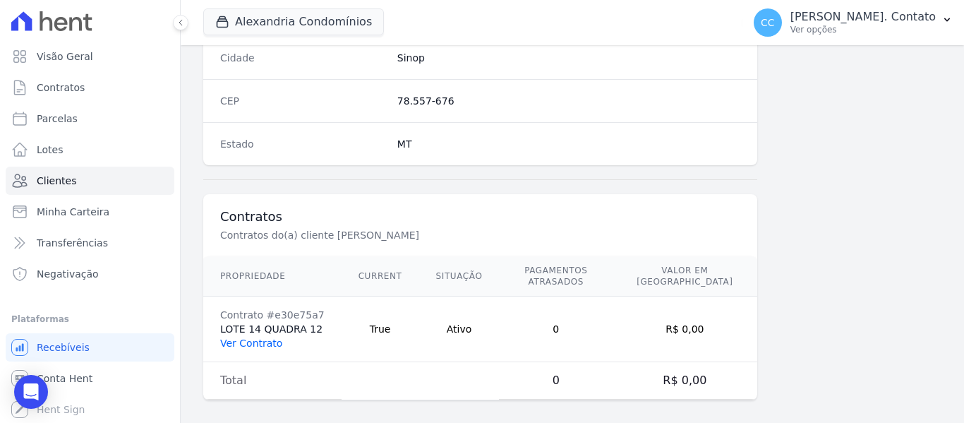
click at [264, 337] on link "Ver Contrato" at bounding box center [251, 342] width 62 height 11
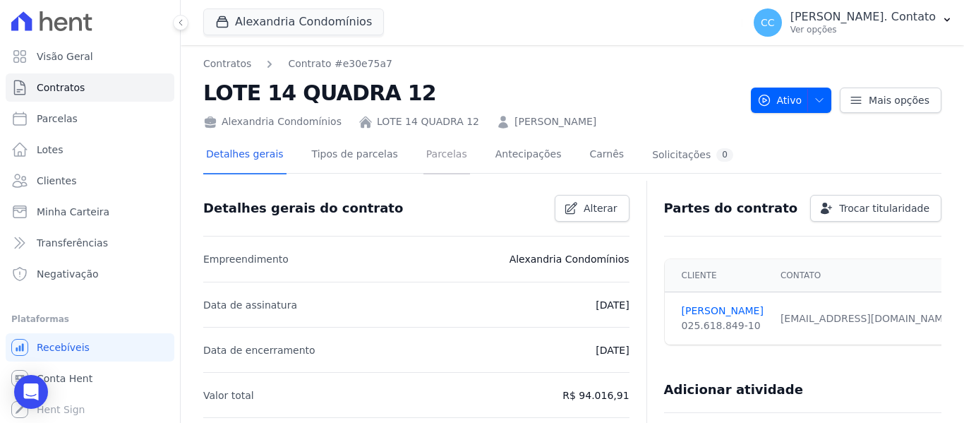
click at [433, 157] on link "Parcelas" at bounding box center [446, 155] width 47 height 37
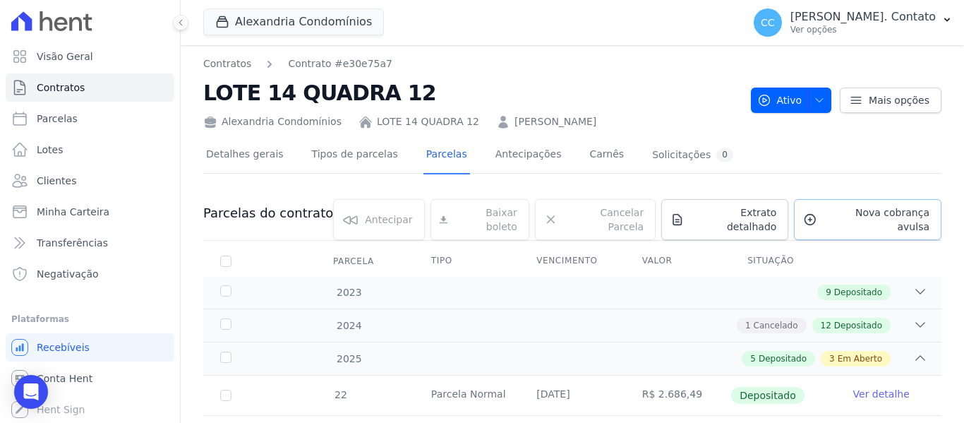
click at [853, 217] on span "Nova cobrança avulsa" at bounding box center [876, 219] width 107 height 28
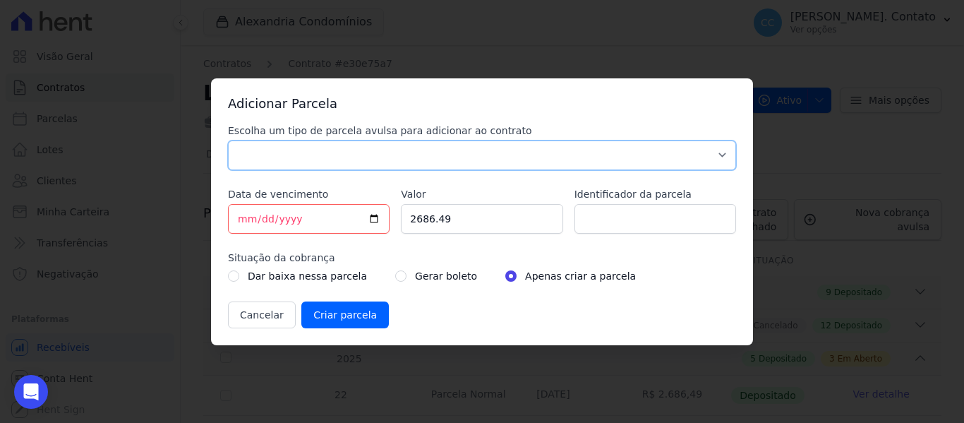
click at [415, 163] on select "Parcela Normal Sinal Caução Intercalada Chaves Pré Chaves Pós Chaves Taxas Quit…" at bounding box center [482, 155] width 508 height 30
select select "standard"
click at [228, 140] on select "Parcela Normal Sinal Caução Intercalada Chaves Pré Chaves Pós Chaves Taxas Quit…" at bounding box center [482, 155] width 508 height 30
click at [376, 217] on input "[DATE]" at bounding box center [309, 219] width 162 height 30
click at [373, 218] on input "[DATE]" at bounding box center [309, 219] width 162 height 30
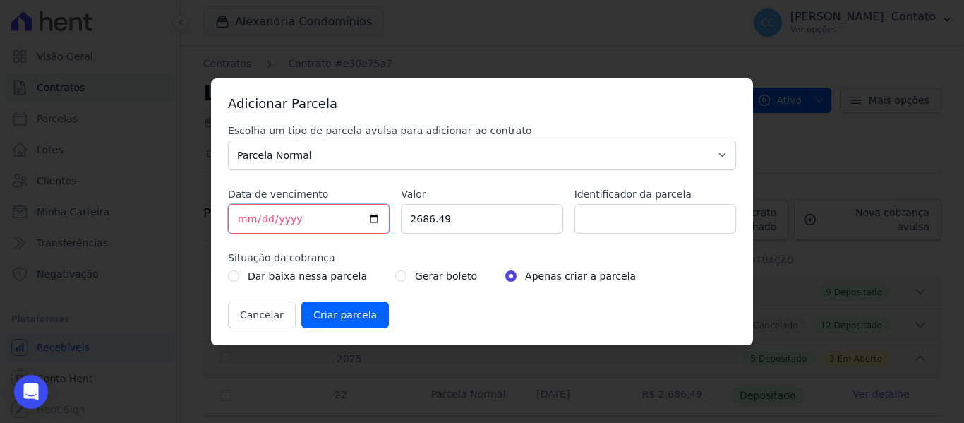
type input "[DATE]"
drag, startPoint x: 464, startPoint y: 212, endPoint x: 344, endPoint y: 204, distance: 120.2
click at [344, 204] on div "Escolha um tipo de parcela avulsa para adicionar ao contrato Parcela Normal Sin…" at bounding box center [482, 226] width 508 height 205
type input "2767.60"
click at [395, 275] on input "radio" at bounding box center [400, 275] width 11 height 11
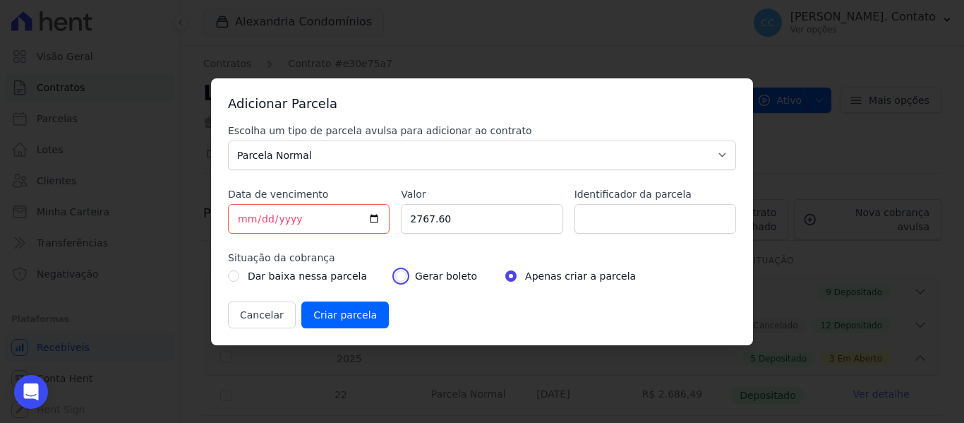
radio input "true"
click at [335, 317] on input "Criar parcela" at bounding box center [345, 314] width 88 height 27
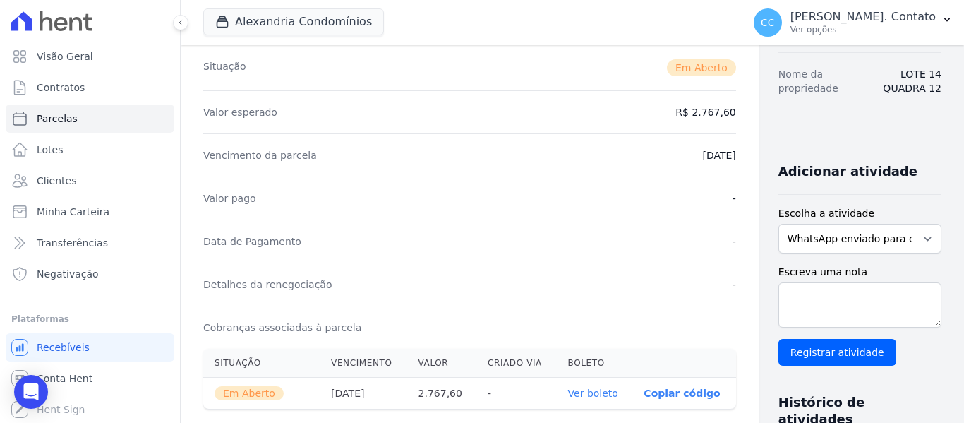
scroll to position [282, 0]
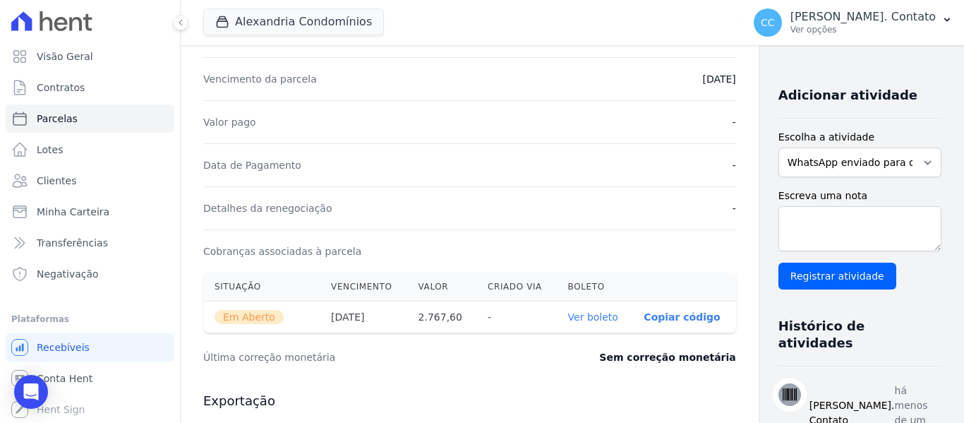
click at [568, 311] on link "Ver boleto" at bounding box center [593, 316] width 50 height 11
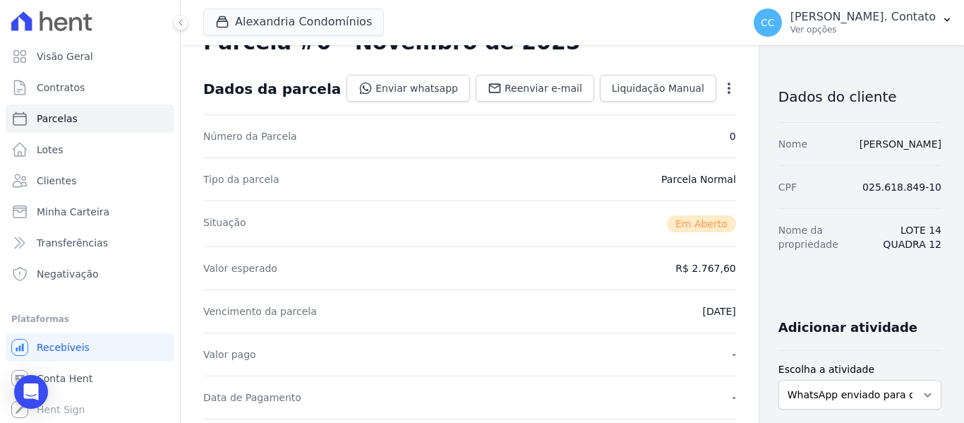
scroll to position [0, 0]
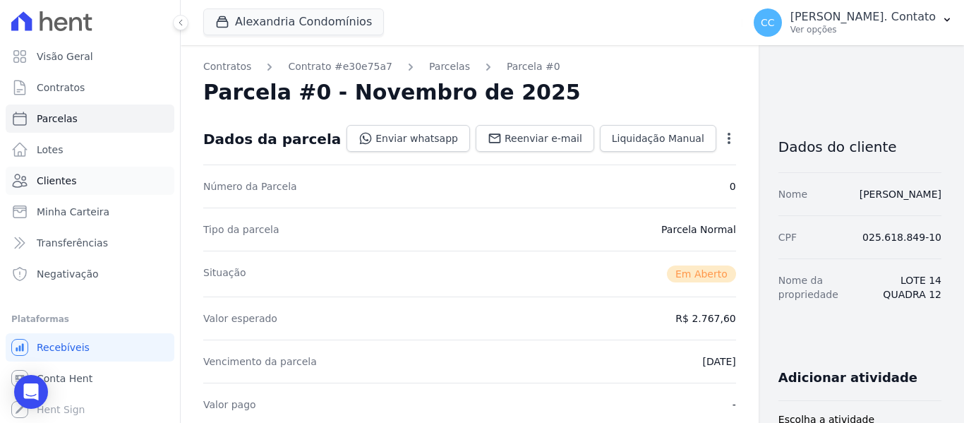
click at [50, 177] on span "Clientes" at bounding box center [57, 181] width 40 height 14
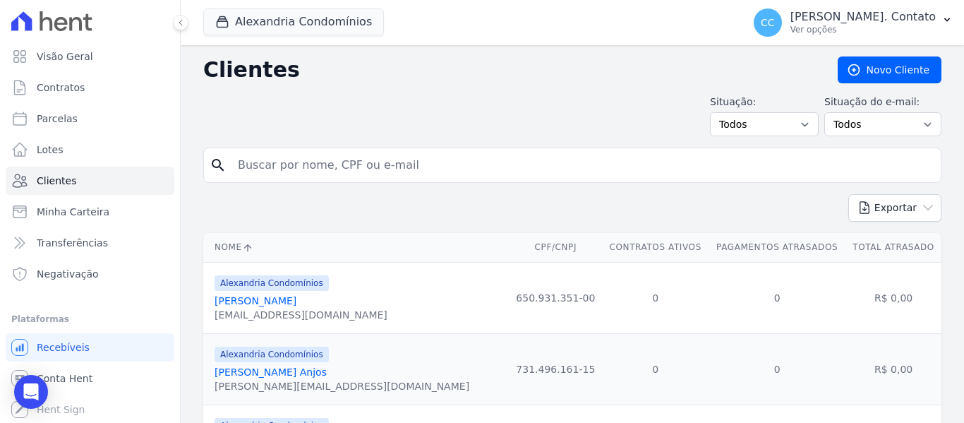
click at [276, 170] on input "search" at bounding box center [582, 165] width 706 height 28
type input "[PERSON_NAME]"
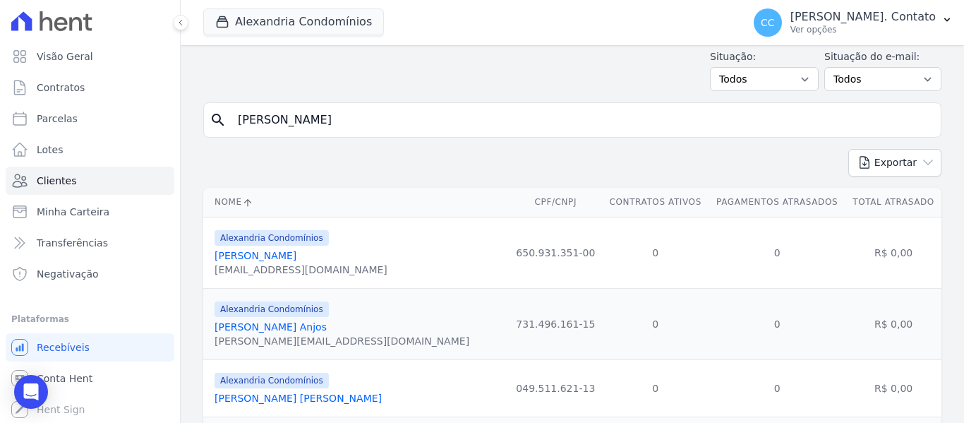
scroll to position [71, 0]
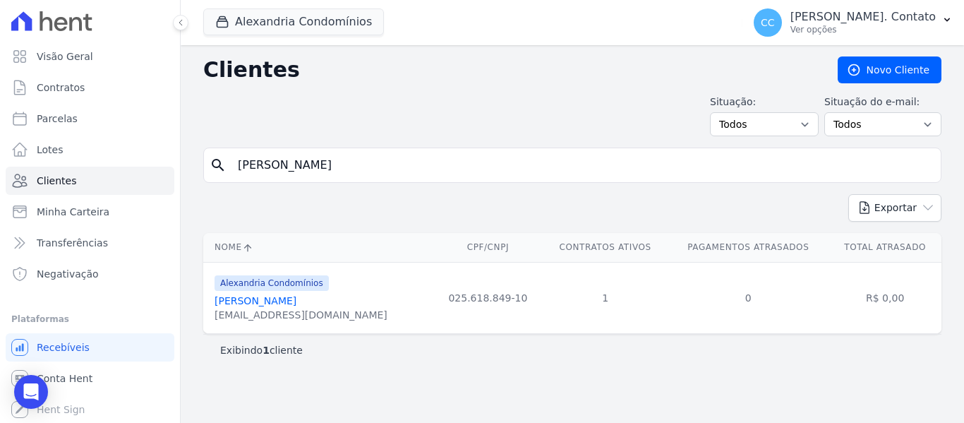
click at [257, 303] on link "[PERSON_NAME]" at bounding box center [256, 300] width 82 height 11
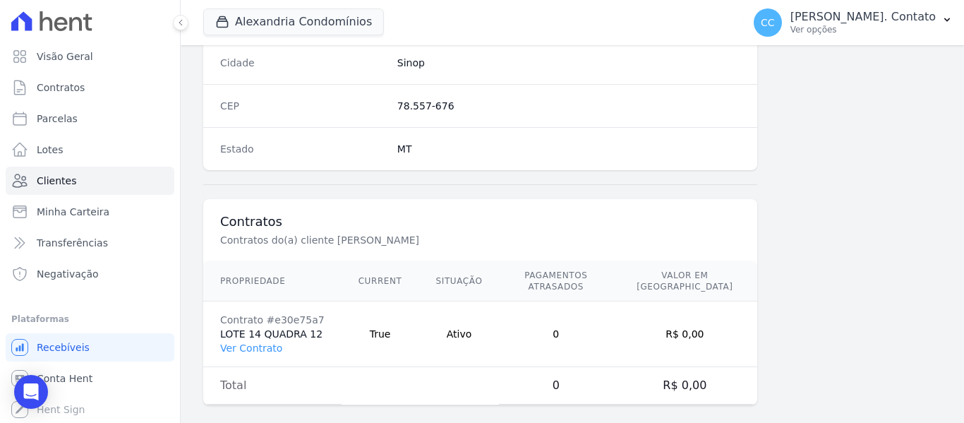
scroll to position [898, 0]
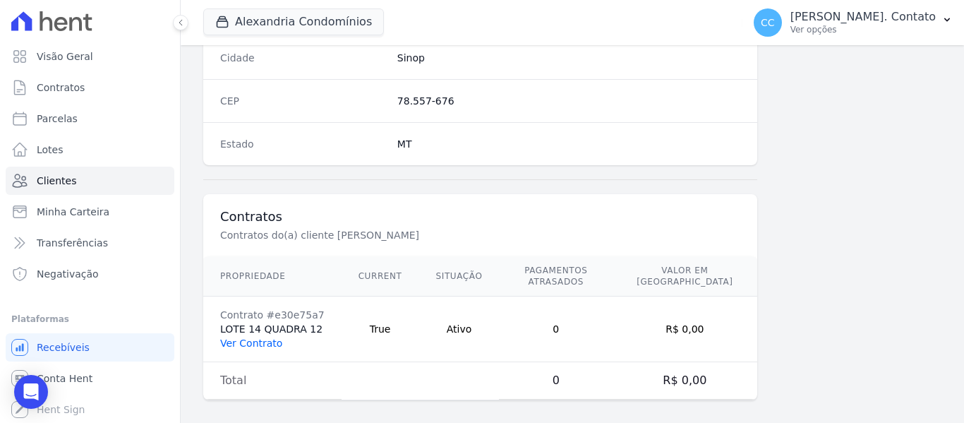
click at [246, 337] on link "Ver Contrato" at bounding box center [251, 342] width 62 height 11
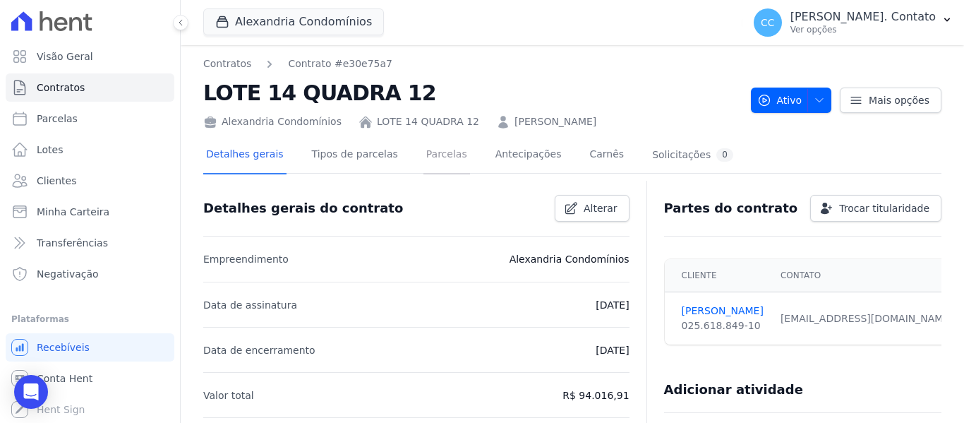
click at [425, 155] on link "Parcelas" at bounding box center [446, 155] width 47 height 37
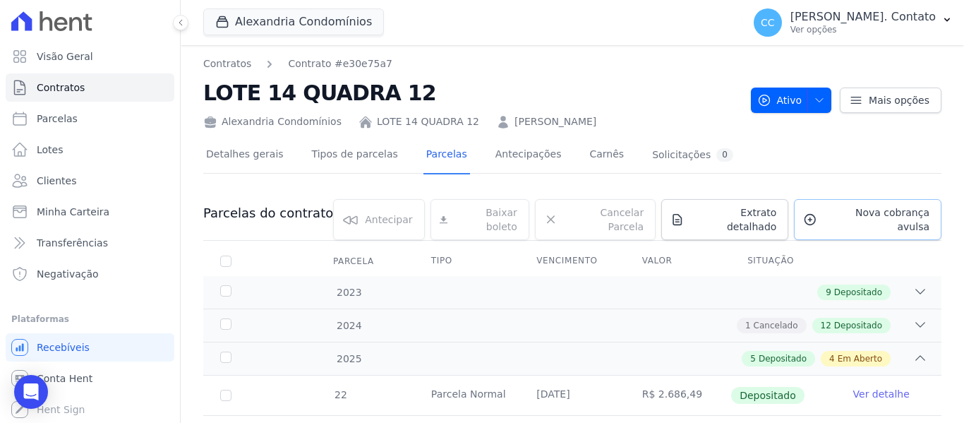
click at [845, 209] on span "Nova cobrança avulsa" at bounding box center [876, 219] width 107 height 28
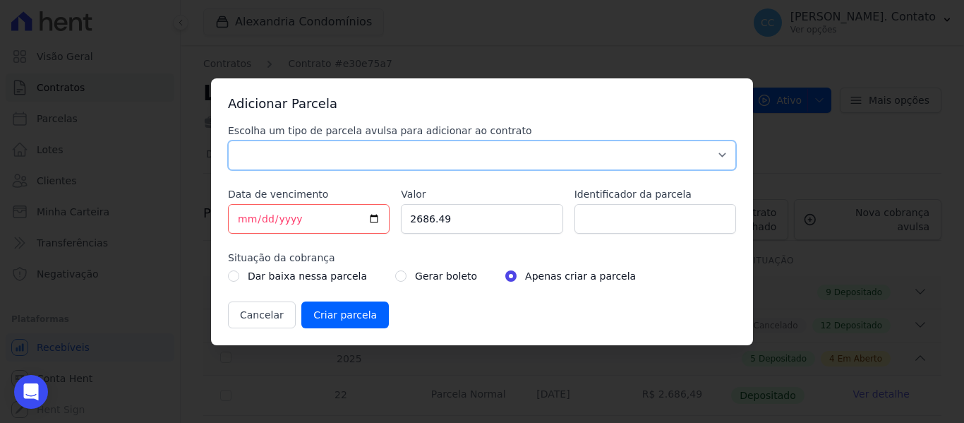
click at [375, 154] on select "Parcela Normal Sinal Caução Intercalada Chaves Pré Chaves Pós Chaves Taxas Quit…" at bounding box center [482, 155] width 508 height 30
select select "standard"
click at [228, 140] on select "Parcela Normal Sinal Caução Intercalada Chaves Pré Chaves Pós Chaves Taxas Quit…" at bounding box center [482, 155] width 508 height 30
click at [375, 217] on input "[DATE]" at bounding box center [309, 219] width 162 height 30
click at [512, 70] on div "Adicionar Parcela Escolha um tipo de parcela avulsa para adicionar ao contrato …" at bounding box center [482, 211] width 964 height 423
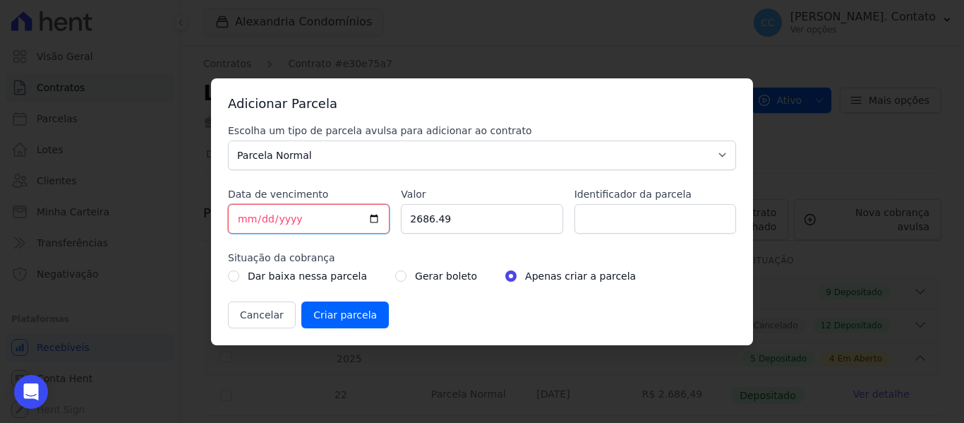
click at [371, 214] on input "[DATE]" at bounding box center [309, 219] width 162 height 30
type input "[DATE]"
drag, startPoint x: 447, startPoint y: 214, endPoint x: 364, endPoint y: 204, distance: 83.9
click at [364, 204] on div "Escolha um tipo de parcela avulsa para adicionar ao contrato Parcela Normal Sin…" at bounding box center [482, 226] width 508 height 205
type input "2781.40"
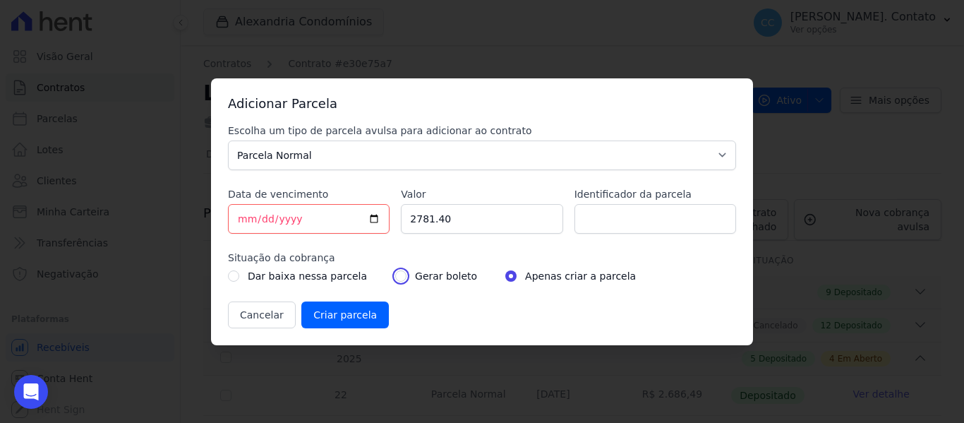
click at [395, 276] on input "radio" at bounding box center [400, 275] width 11 height 11
radio input "true"
click at [322, 313] on input "Criar parcela" at bounding box center [345, 314] width 88 height 27
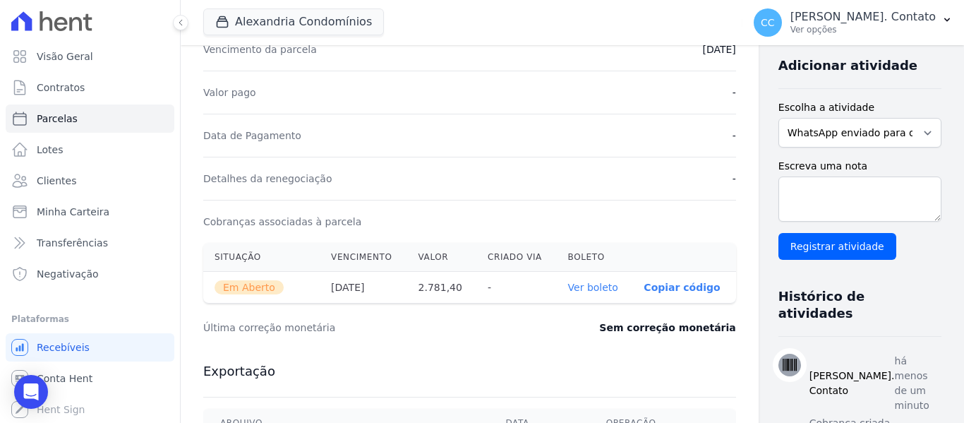
scroll to position [282, 0]
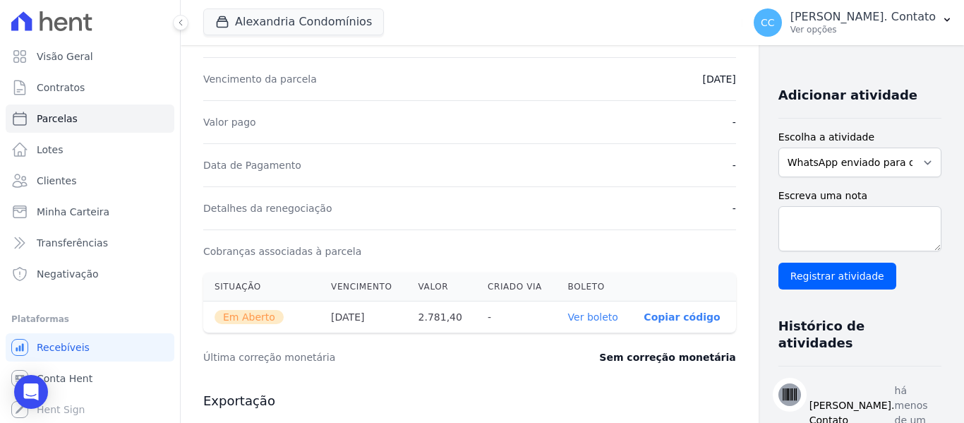
click at [568, 320] on link "Ver boleto" at bounding box center [593, 316] width 50 height 11
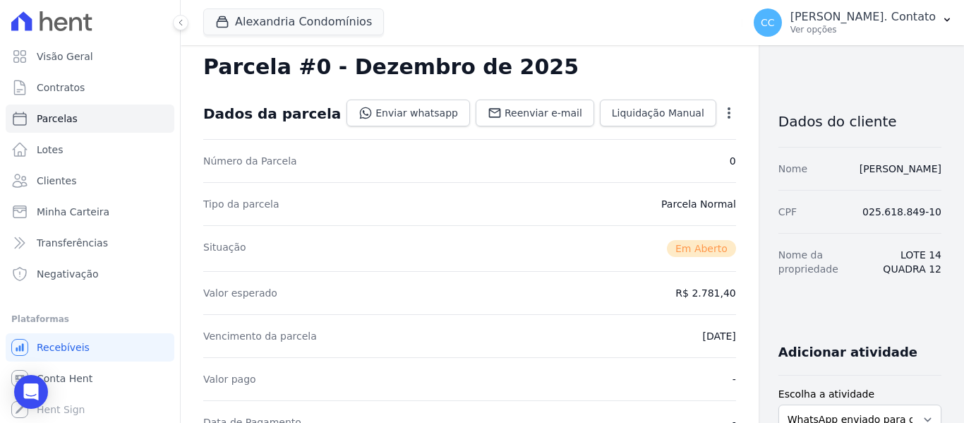
scroll to position [0, 0]
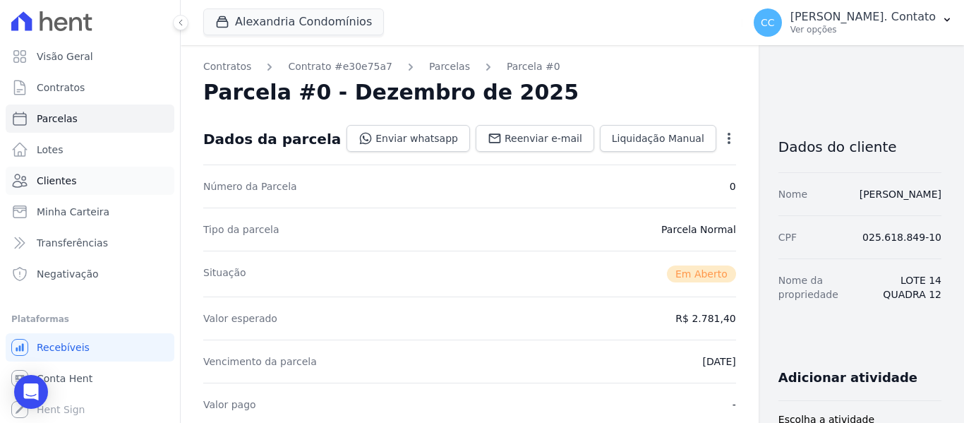
click at [72, 183] on span "Clientes" at bounding box center [57, 181] width 40 height 14
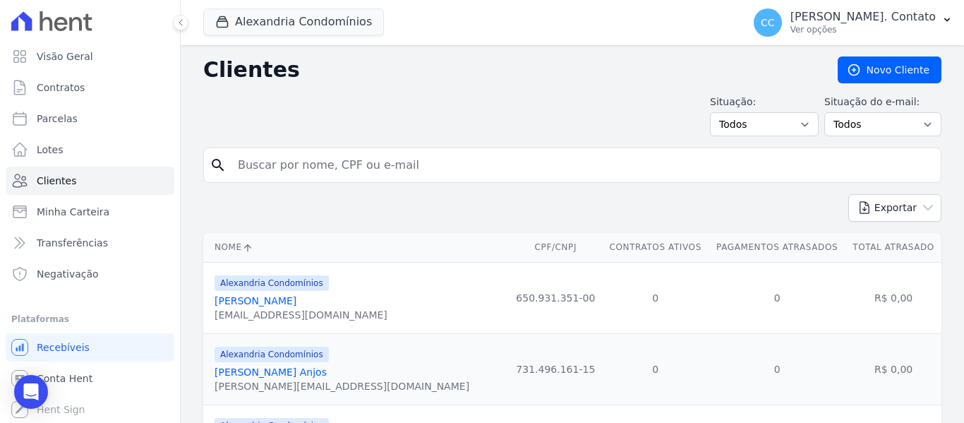
click at [315, 169] on input "search" at bounding box center [582, 165] width 706 height 28
type input "[PERSON_NAME]"
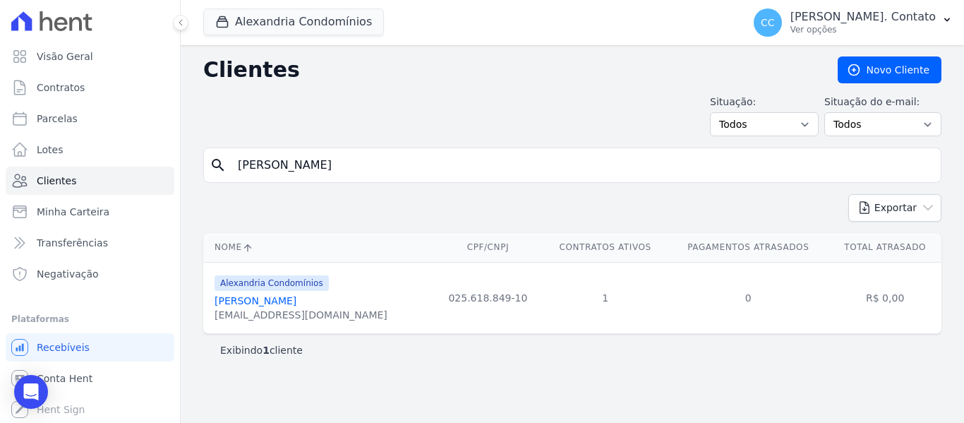
click at [243, 301] on link "[PERSON_NAME]" at bounding box center [256, 300] width 82 height 11
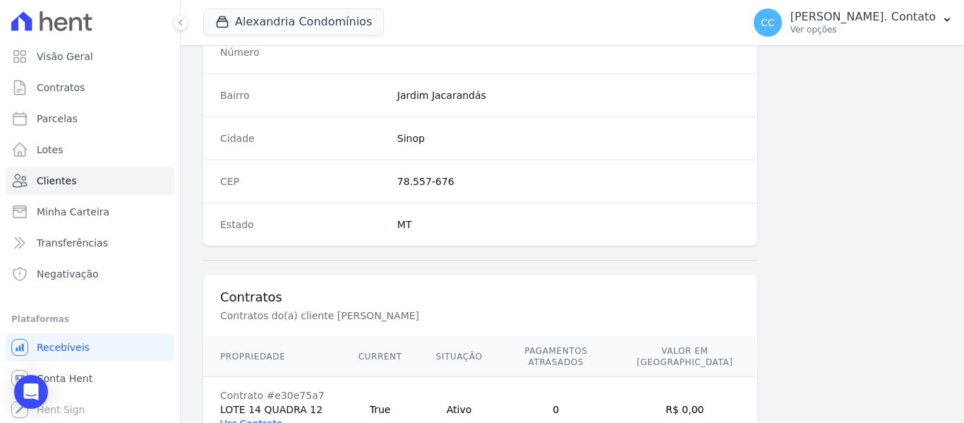
scroll to position [898, 0]
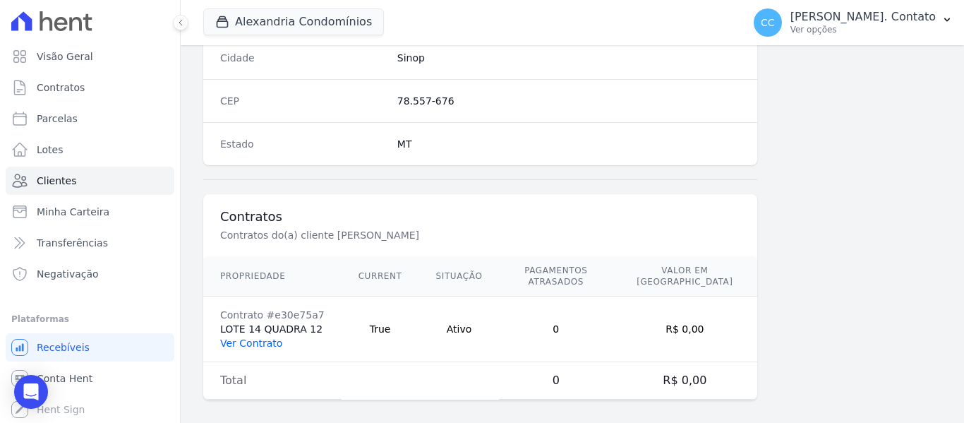
click at [273, 337] on link "Ver Contrato" at bounding box center [251, 342] width 62 height 11
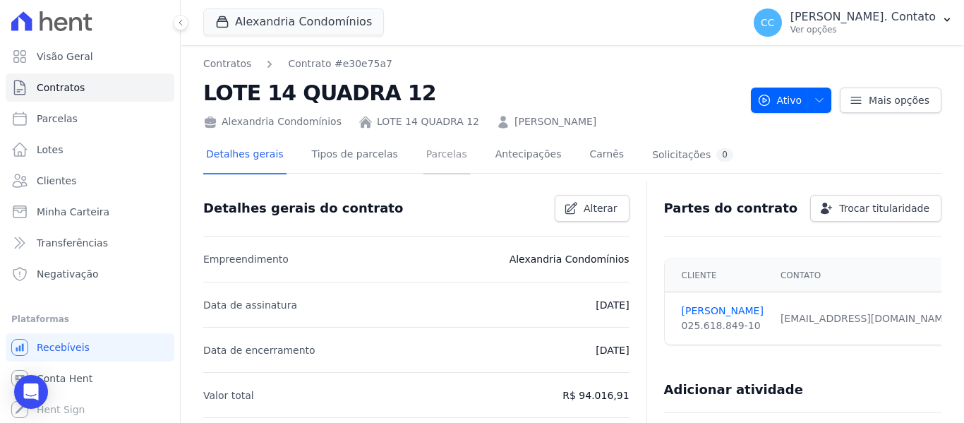
click at [433, 153] on link "Parcelas" at bounding box center [446, 155] width 47 height 37
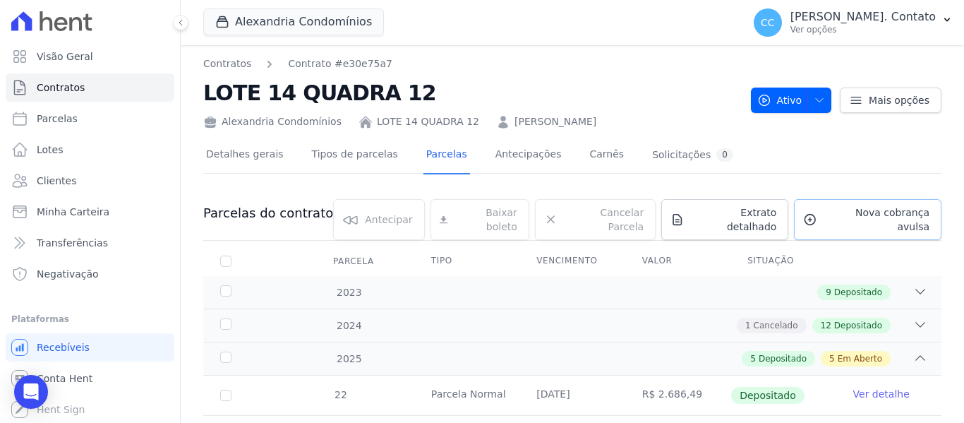
click at [896, 209] on span "Nova cobrança avulsa" at bounding box center [876, 219] width 107 height 28
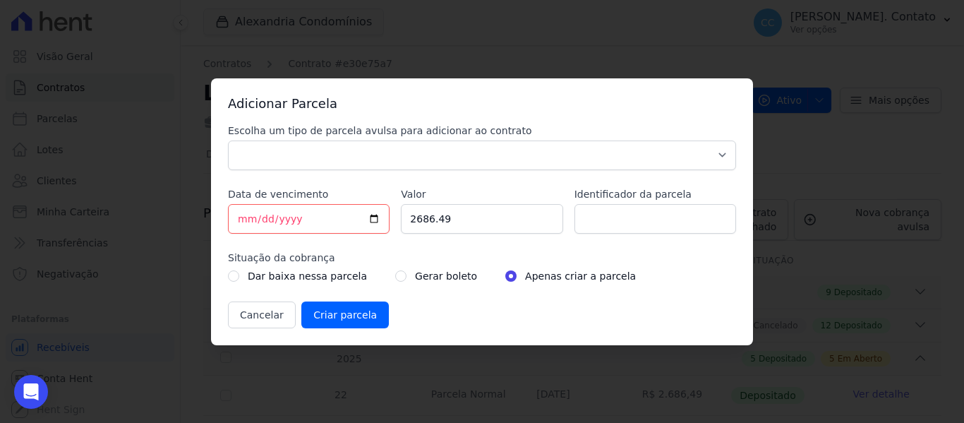
click at [455, 176] on div "Escolha um tipo de parcela avulsa para adicionar ao contrato Parcela Normal Sin…" at bounding box center [482, 226] width 508 height 205
click at [457, 166] on select "Parcela Normal Sinal Caução Intercalada Chaves Pré Chaves Pós Chaves Taxas Quit…" at bounding box center [482, 155] width 508 height 30
select select "standard"
click at [228, 140] on select "Parcela Normal Sinal Caução Intercalada Chaves Pré Chaves Pós Chaves Taxas Quit…" at bounding box center [482, 155] width 508 height 30
click at [378, 217] on input "[DATE]" at bounding box center [309, 219] width 162 height 30
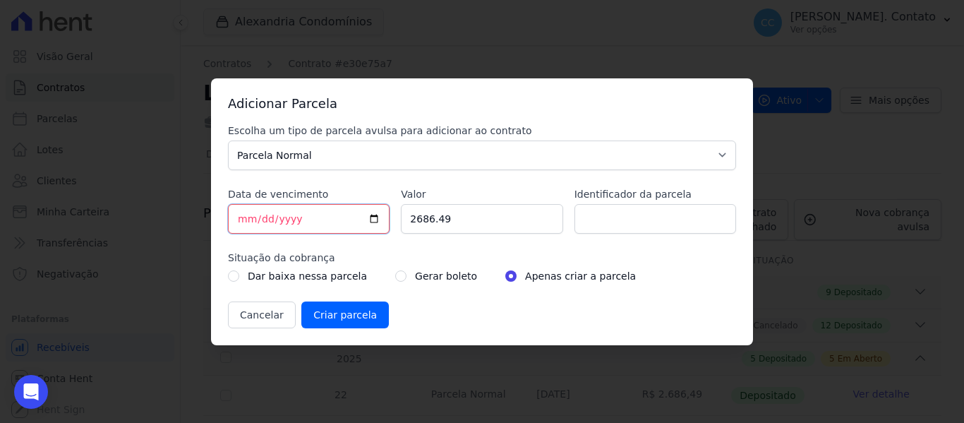
type input "[DATE]"
drag, startPoint x: 450, startPoint y: 217, endPoint x: 364, endPoint y: 222, distance: 85.5
click at [364, 222] on div "Escolha um tipo de parcela avulsa para adicionar ao contrato Parcela Normal Sin…" at bounding box center [482, 226] width 508 height 205
type input "2795.30"
drag, startPoint x: 387, startPoint y: 273, endPoint x: 373, endPoint y: 287, distance: 19.0
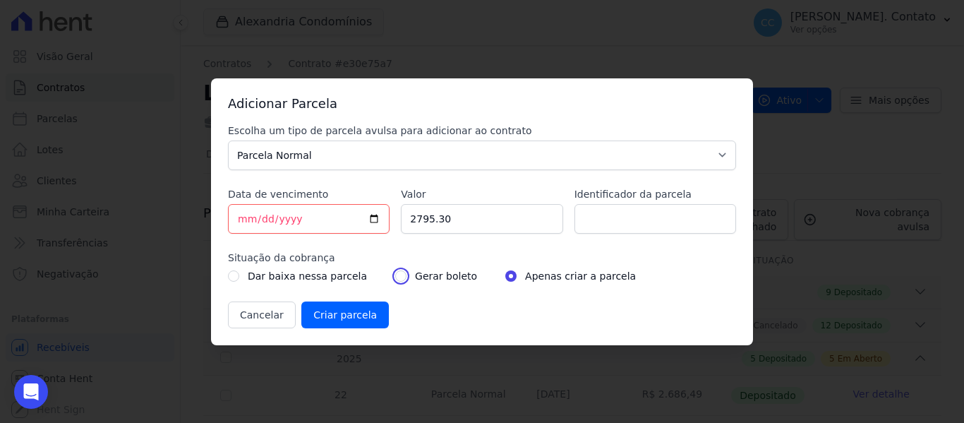
click at [395, 274] on input "radio" at bounding box center [400, 275] width 11 height 11
radio input "true"
click at [331, 308] on input "Criar parcela" at bounding box center [345, 314] width 88 height 27
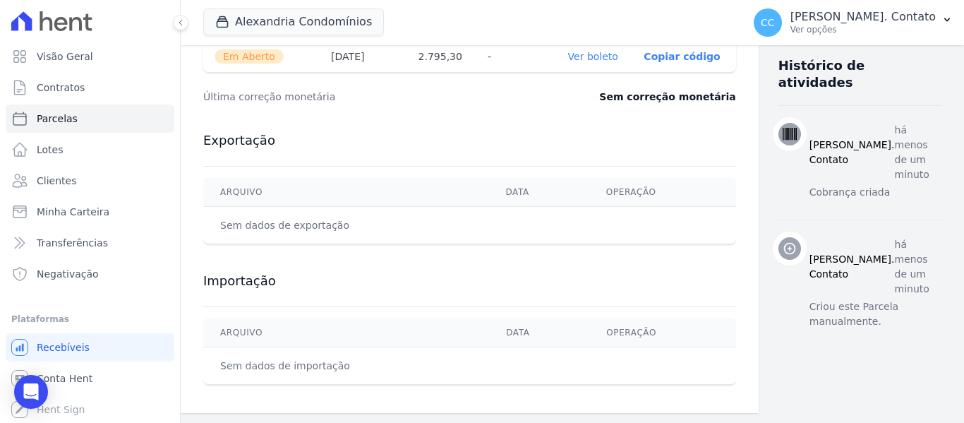
scroll to position [544, 0]
click at [571, 54] on link "Ver boleto" at bounding box center [593, 54] width 50 height 11
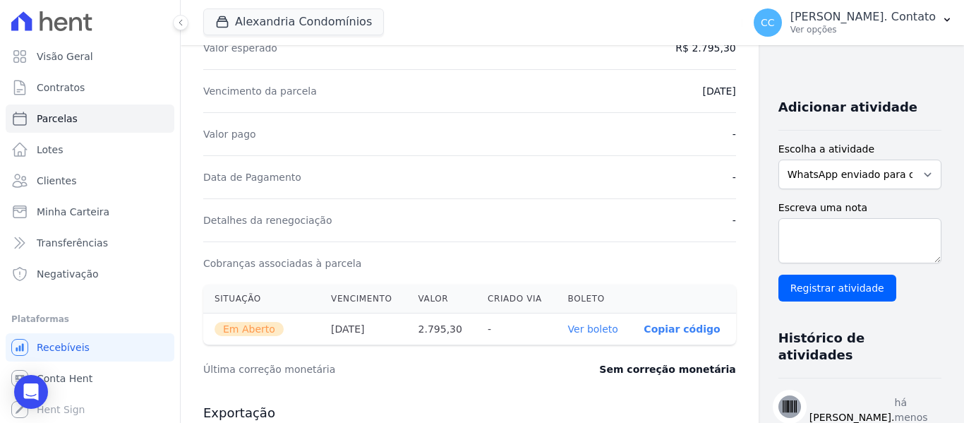
scroll to position [262, 0]
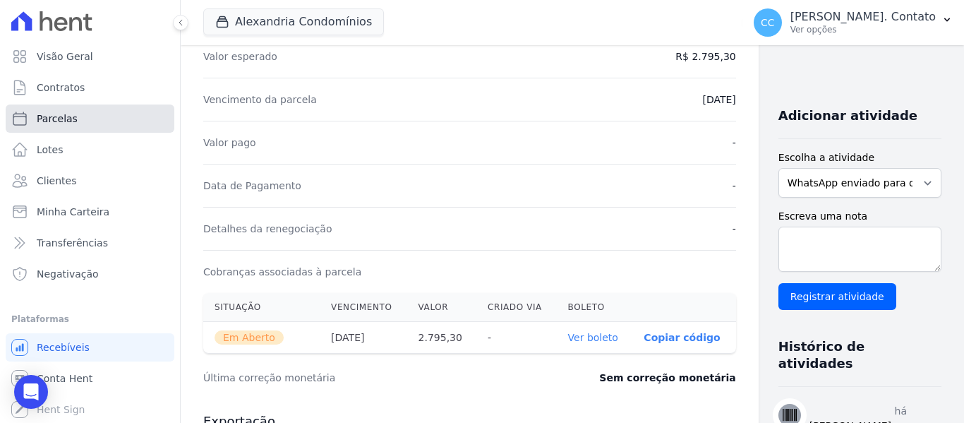
click at [86, 119] on link "Parcelas" at bounding box center [90, 118] width 169 height 28
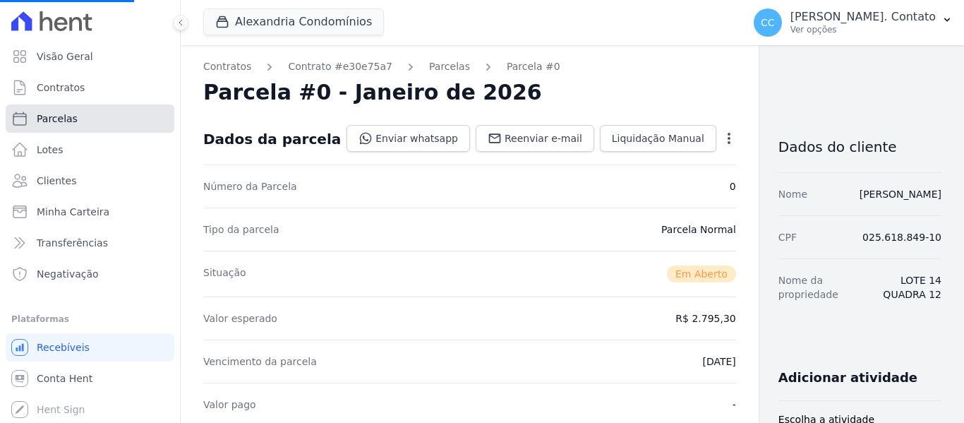
click at [91, 115] on link "Parcelas" at bounding box center [90, 118] width 169 height 28
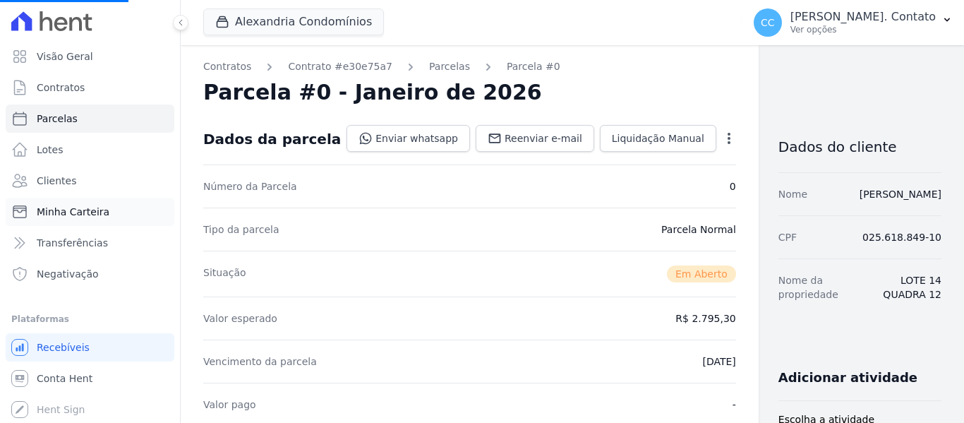
click at [78, 210] on span "Minha Carteira" at bounding box center [73, 212] width 73 height 14
click at [66, 183] on span "Clientes" at bounding box center [57, 181] width 40 height 14
click at [47, 180] on span "Clientes" at bounding box center [57, 181] width 40 height 14
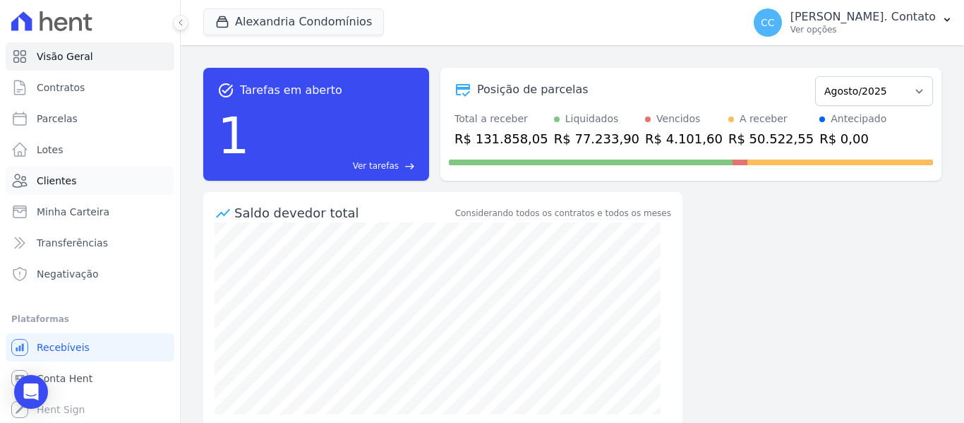
click at [76, 182] on link "Clientes" at bounding box center [90, 181] width 169 height 28
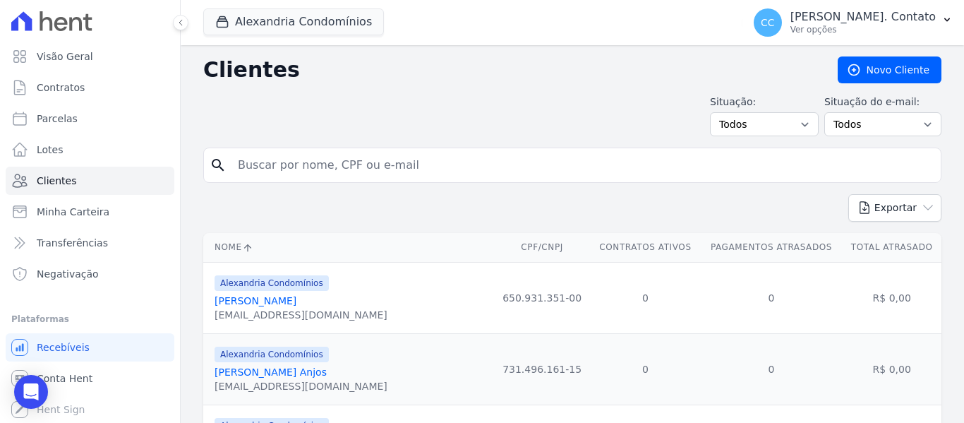
click at [314, 169] on input "search" at bounding box center [582, 165] width 706 height 28
type input "[PERSON_NAME]"
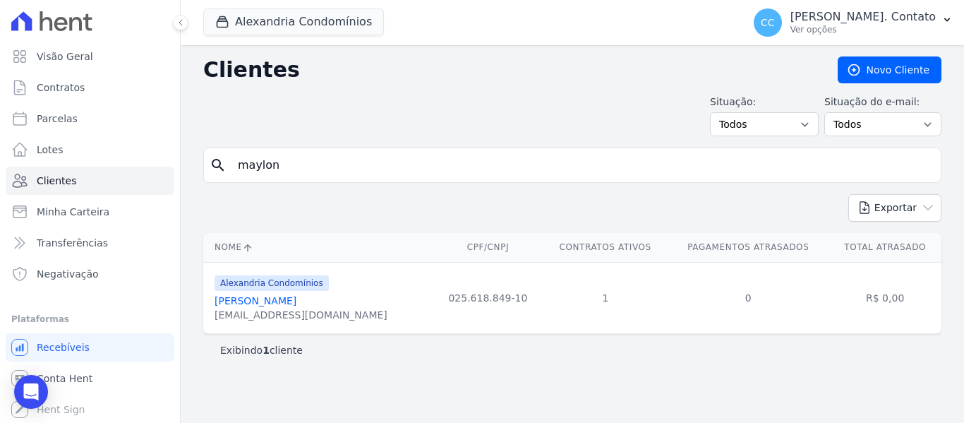
click at [247, 298] on link "[PERSON_NAME]" at bounding box center [256, 300] width 82 height 11
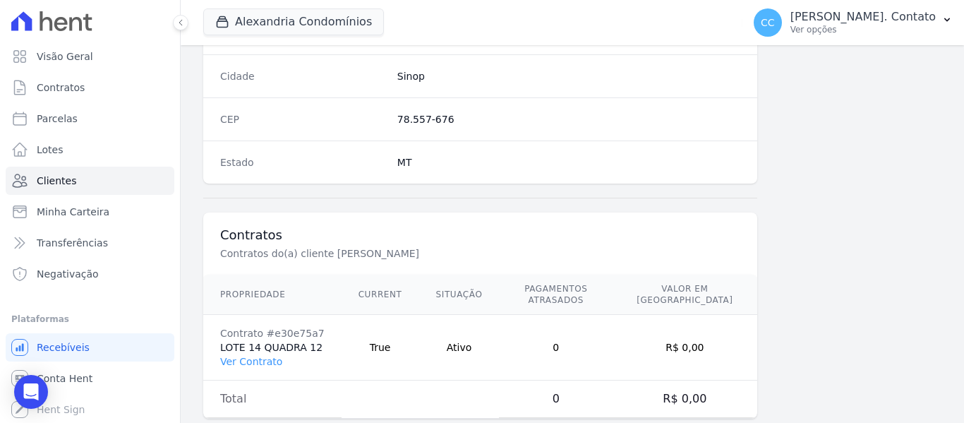
scroll to position [898, 0]
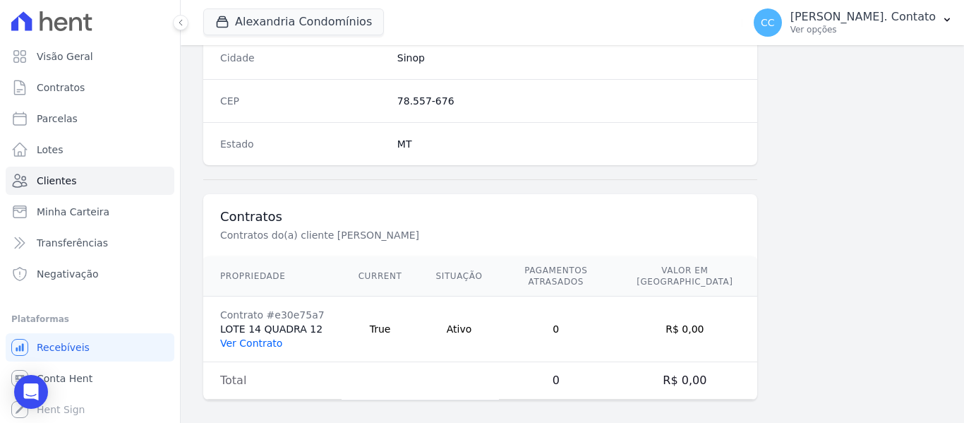
click at [236, 337] on link "Ver Contrato" at bounding box center [251, 342] width 62 height 11
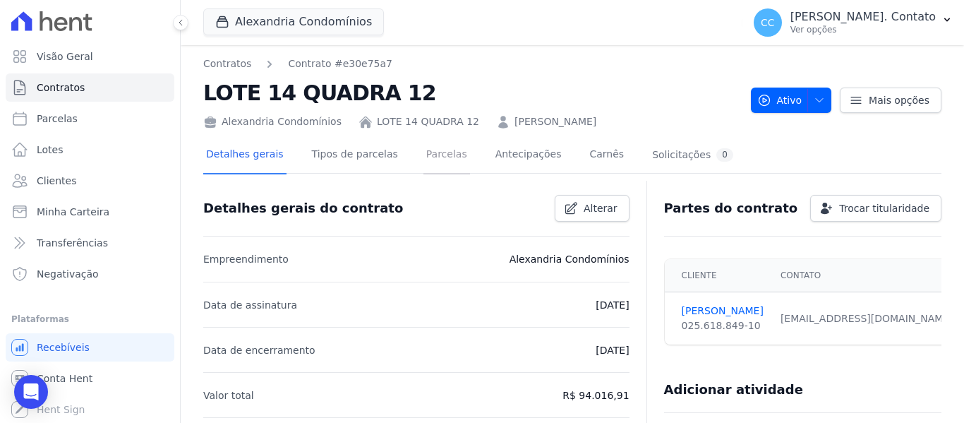
click at [426, 159] on link "Parcelas" at bounding box center [446, 155] width 47 height 37
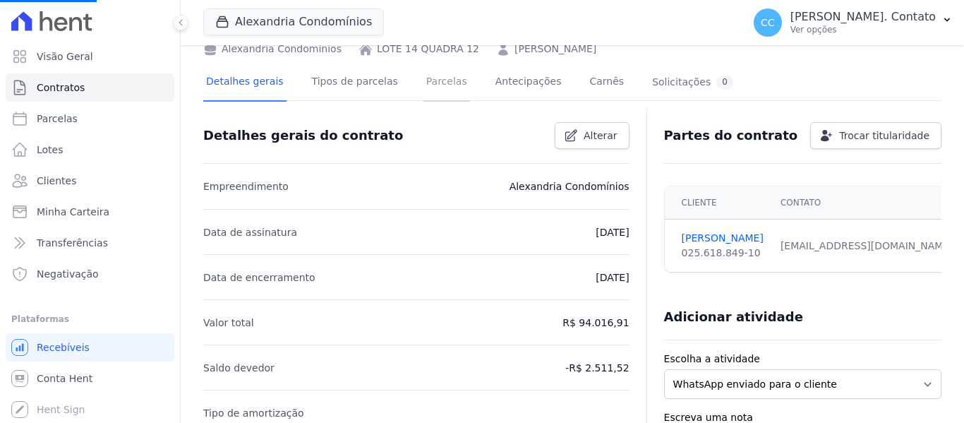
scroll to position [210, 0]
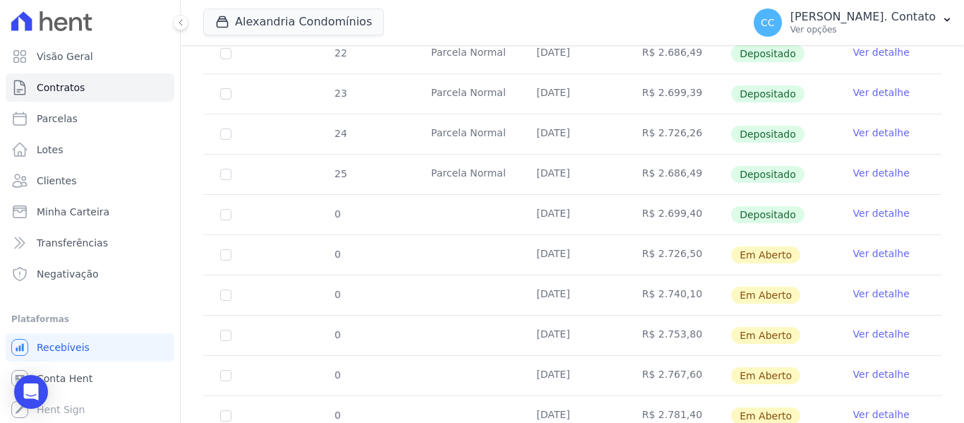
scroll to position [419, 0]
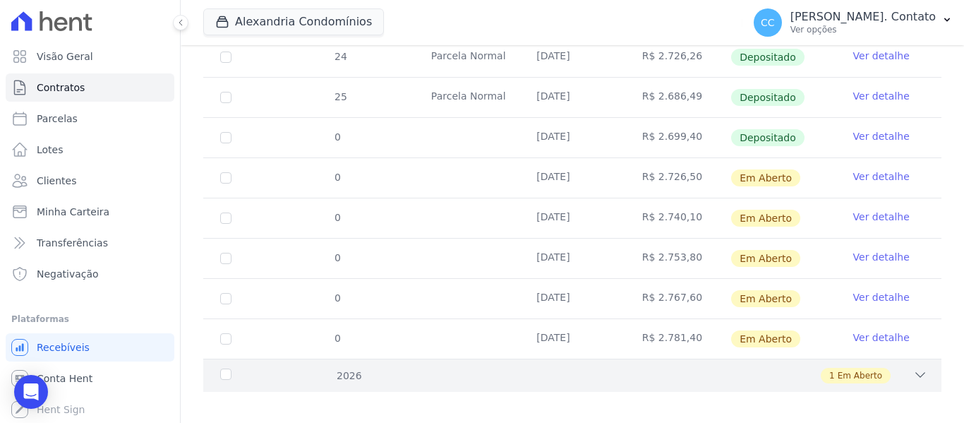
click at [897, 371] on div "1 Em Aberto" at bounding box center [608, 376] width 638 height 16
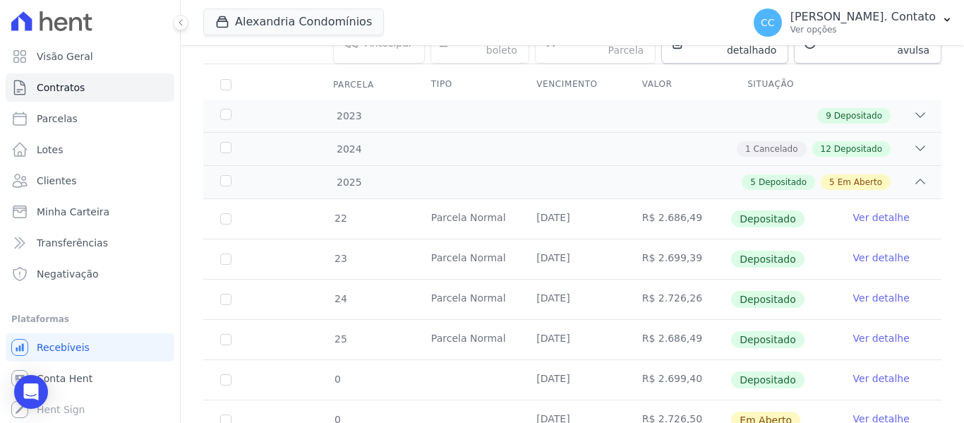
scroll to position [0, 0]
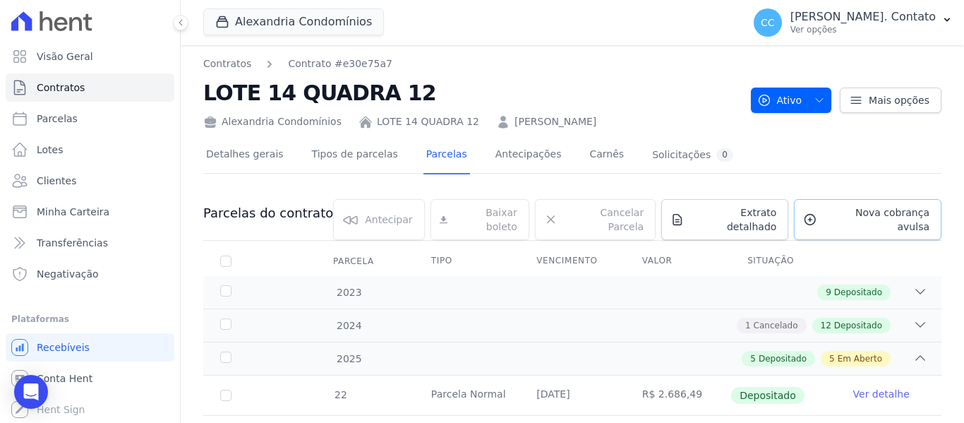
click at [853, 216] on span "Nova cobrança avulsa" at bounding box center [876, 219] width 107 height 28
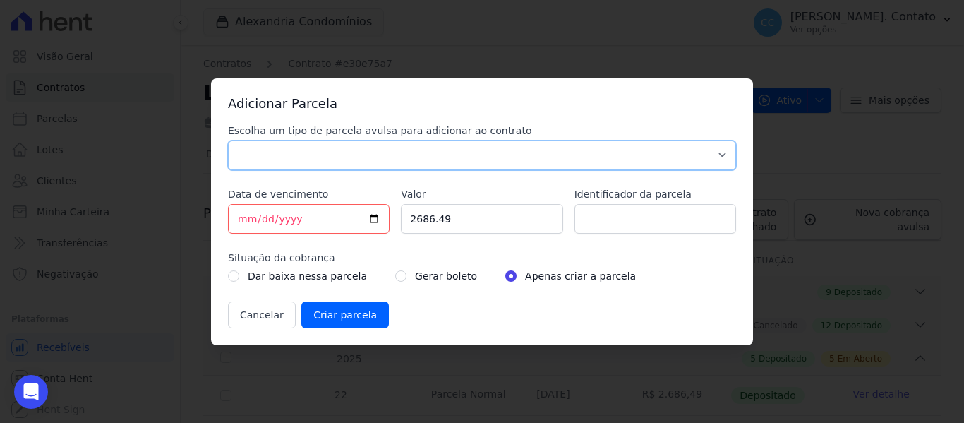
click at [300, 148] on select "Parcela Normal Sinal Caução Intercalada Chaves Pré Chaves Pós Chaves Taxas Quit…" at bounding box center [482, 155] width 508 height 30
select select "standard"
click at [228, 140] on select "Parcela Normal Sinal Caução Intercalada Chaves Pré Chaves Pós Chaves Taxas Quit…" at bounding box center [482, 155] width 508 height 30
click at [379, 217] on input "[DATE]" at bounding box center [309, 219] width 162 height 30
type input "2026-02-15"
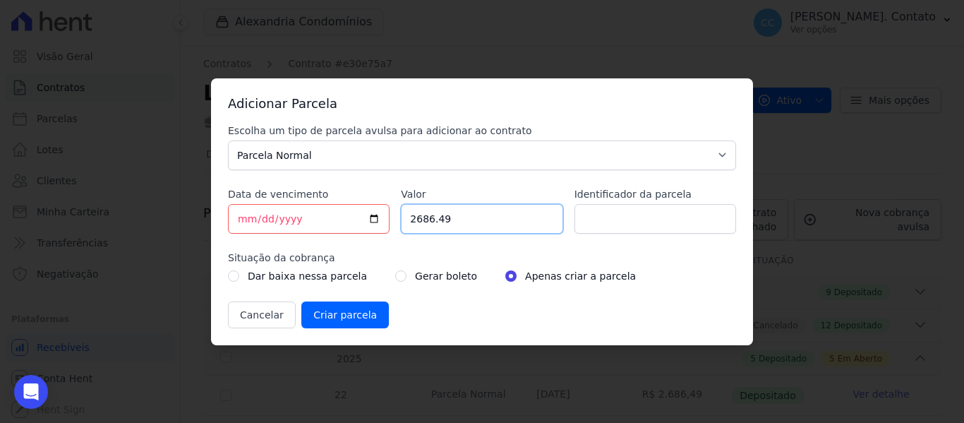
drag, startPoint x: 458, startPoint y: 215, endPoint x: 321, endPoint y: 203, distance: 137.5
click at [335, 214] on div "Escolha um tipo de parcela avulsa para adicionar ao contrato Parcela Normal Sin…" at bounding box center [482, 226] width 508 height 205
type input "2809.30"
click at [319, 315] on input "Criar parcela" at bounding box center [345, 314] width 88 height 27
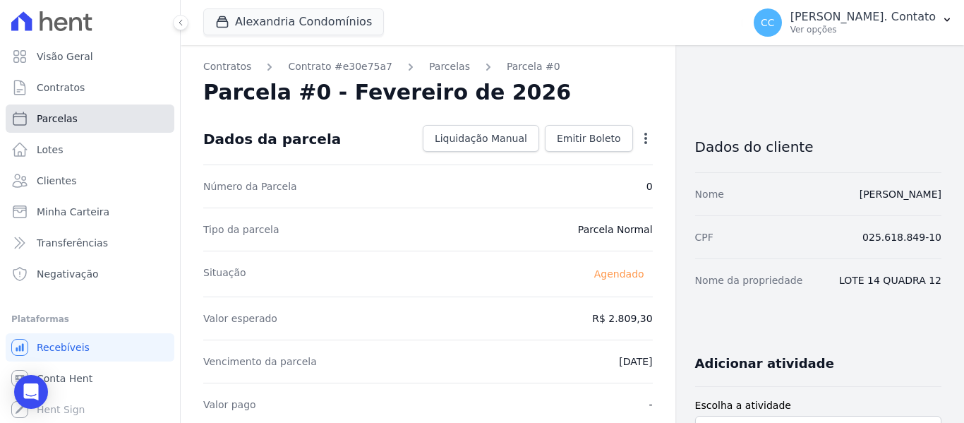
click at [54, 126] on link "Parcelas" at bounding box center [90, 118] width 169 height 28
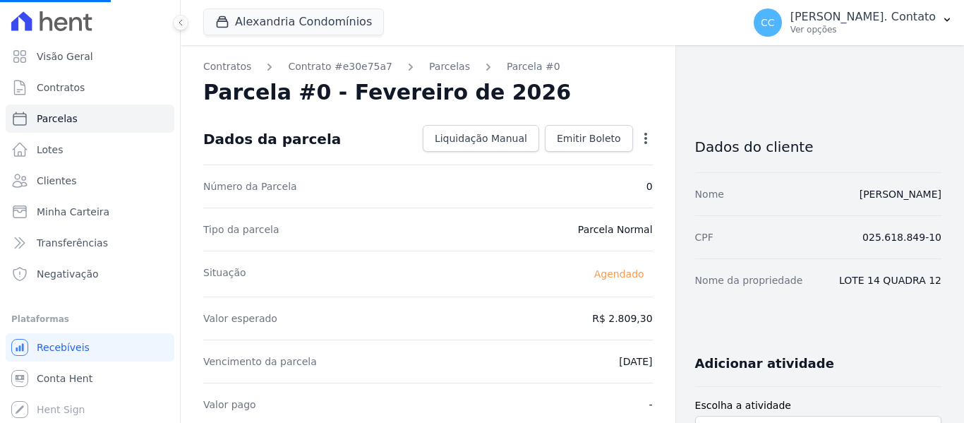
select select
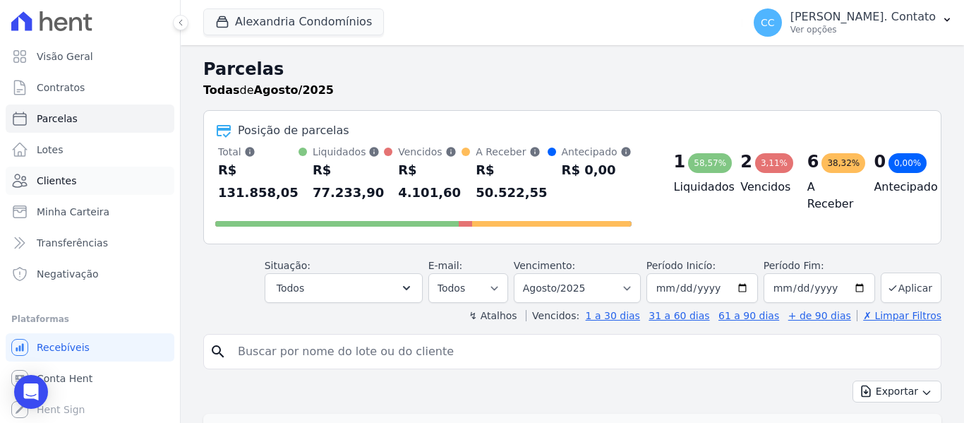
click at [61, 184] on span "Clientes" at bounding box center [57, 181] width 40 height 14
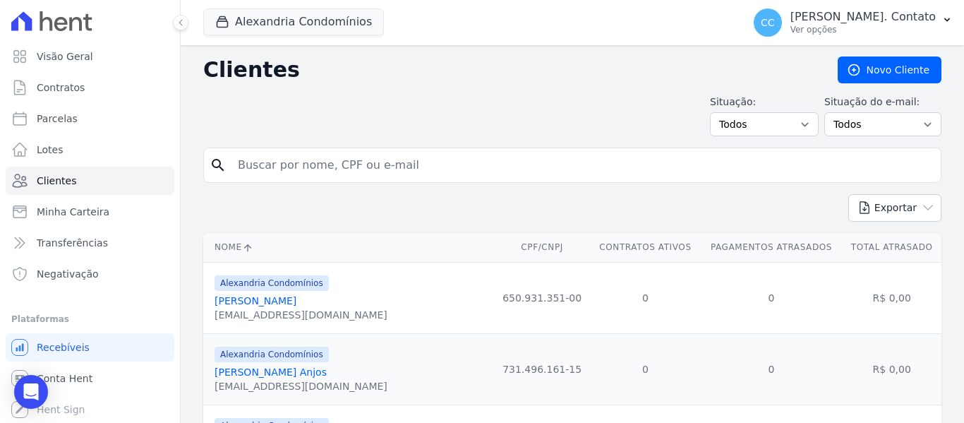
drag, startPoint x: 258, startPoint y: 173, endPoint x: 251, endPoint y: 167, distance: 9.0
click at [253, 169] on input "search" at bounding box center [582, 165] width 706 height 28
type input "[PERSON_NAME]"
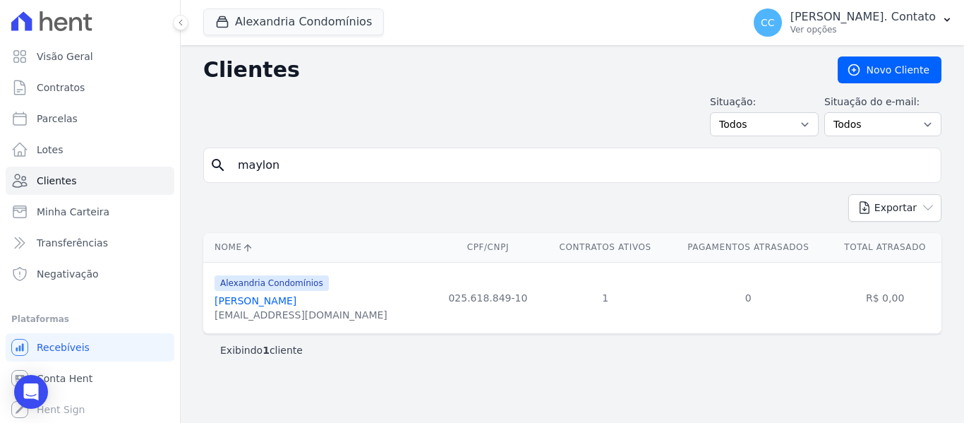
click at [245, 300] on link "[PERSON_NAME]" at bounding box center [256, 300] width 82 height 11
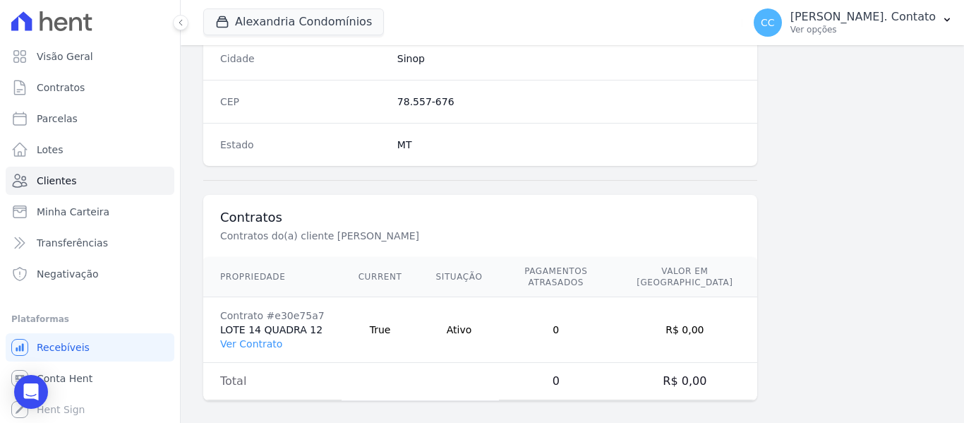
scroll to position [898, 0]
click at [251, 337] on link "Ver Contrato" at bounding box center [251, 342] width 62 height 11
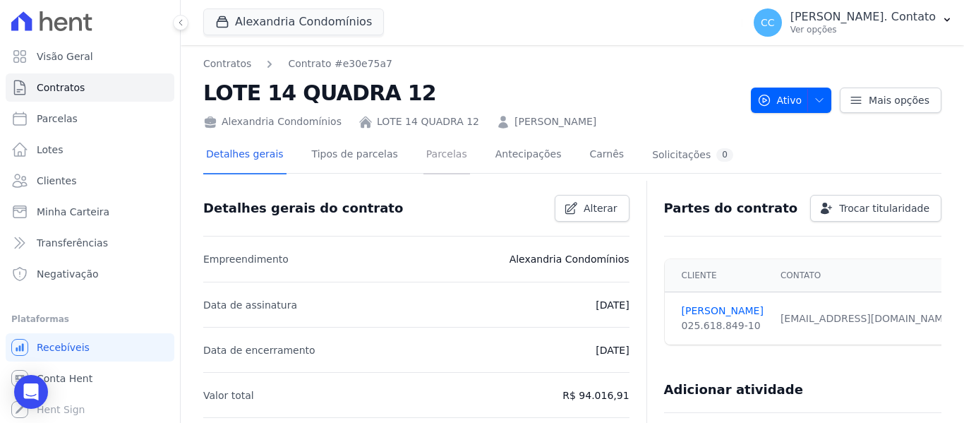
click at [435, 152] on link "Parcelas" at bounding box center [446, 155] width 47 height 37
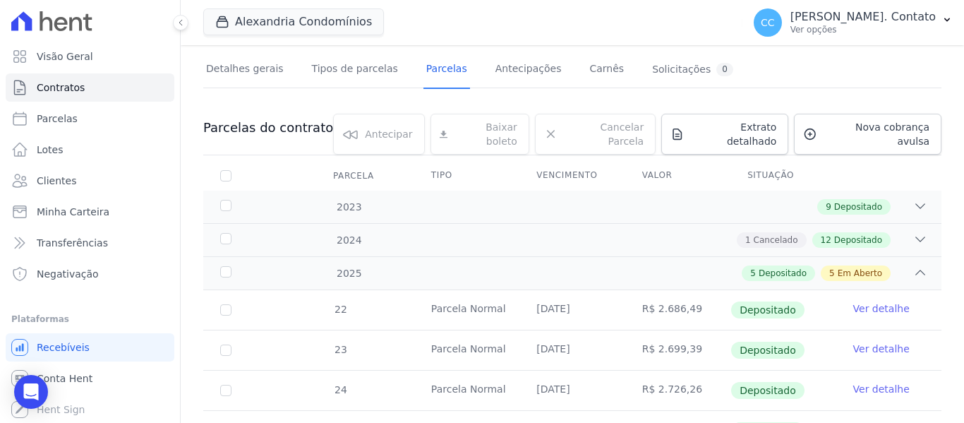
scroll to position [419, 0]
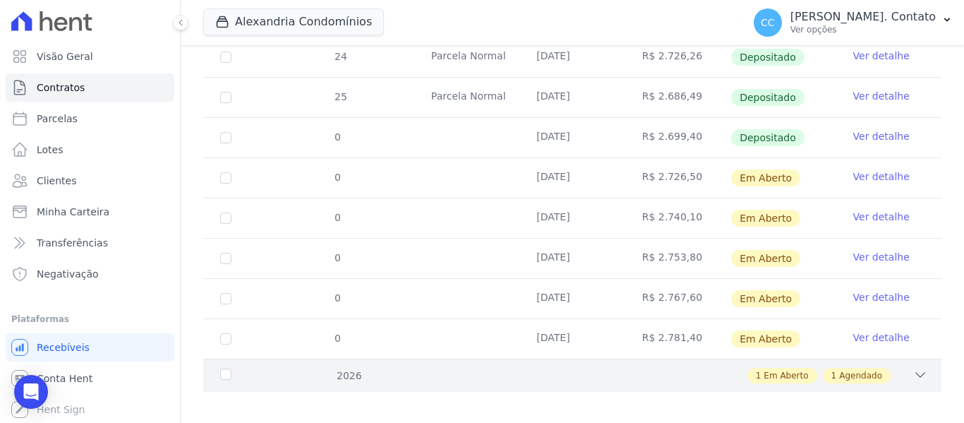
click at [913, 368] on icon at bounding box center [920, 375] width 14 height 14
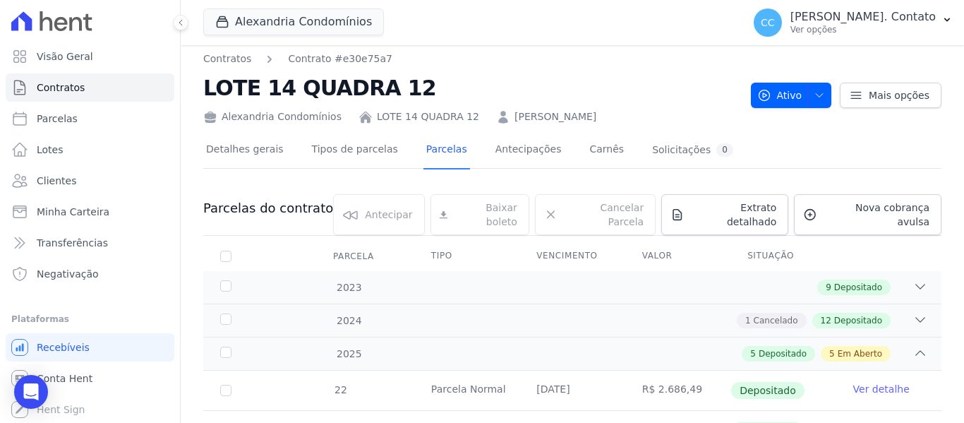
scroll to position [0, 0]
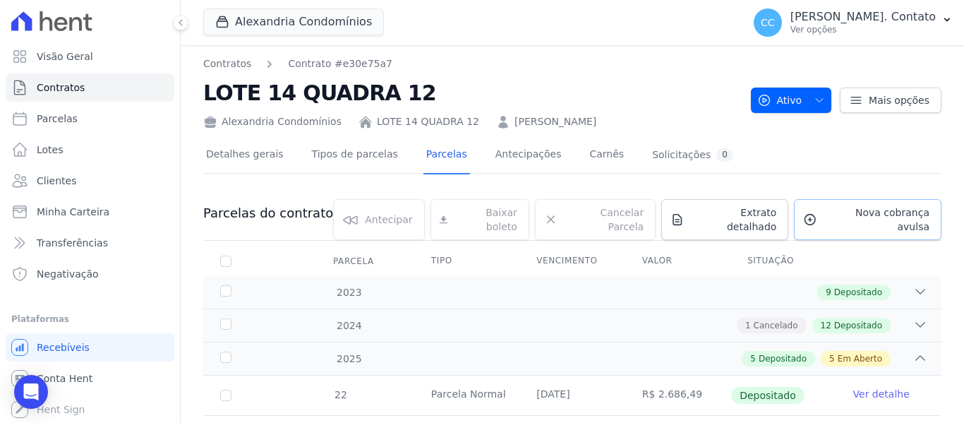
click at [877, 221] on link "Nova cobrança avulsa" at bounding box center [867, 219] width 147 height 41
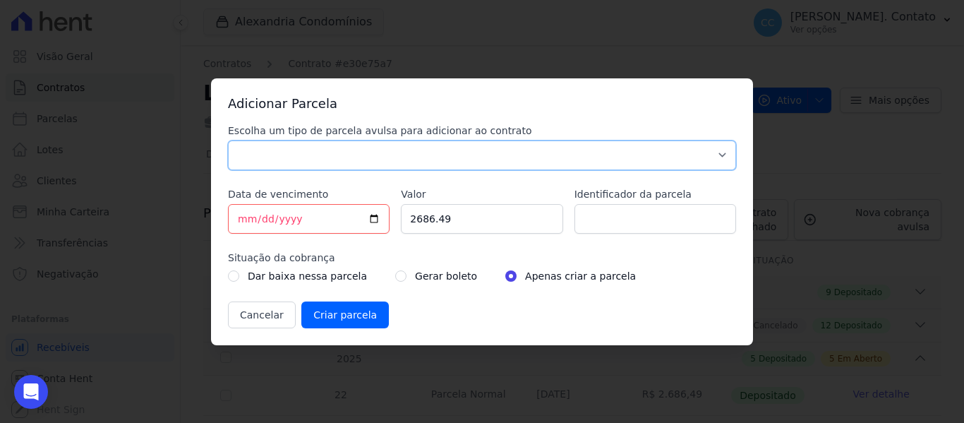
click at [273, 156] on select "Parcela Normal Sinal Caução Intercalada Chaves Pré Chaves Pós Chaves Taxas Quit…" at bounding box center [482, 155] width 508 height 30
select select "standard"
click at [228, 140] on select "Parcela Normal Sinal Caução Intercalada Chaves Pré Chaves Pós Chaves Taxas Quit…" at bounding box center [482, 155] width 508 height 30
click at [373, 217] on input "[DATE]" at bounding box center [309, 219] width 162 height 30
type input "2026-03-15"
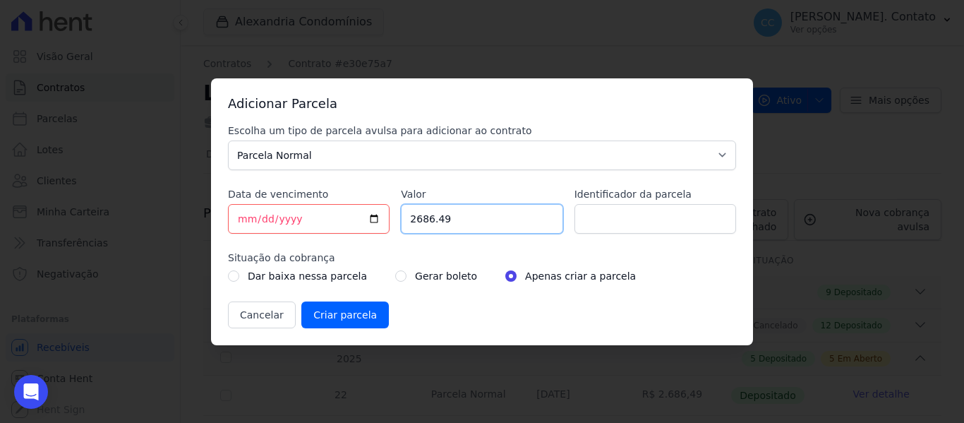
drag, startPoint x: 470, startPoint y: 230, endPoint x: 363, endPoint y: 222, distance: 106.9
click at [366, 222] on div "Escolha um tipo de parcela avulsa para adicionar ao contrato Parcela Normal Sin…" at bounding box center [482, 226] width 508 height 205
type input "2823.30"
click at [348, 312] on input "Criar parcela" at bounding box center [345, 314] width 88 height 27
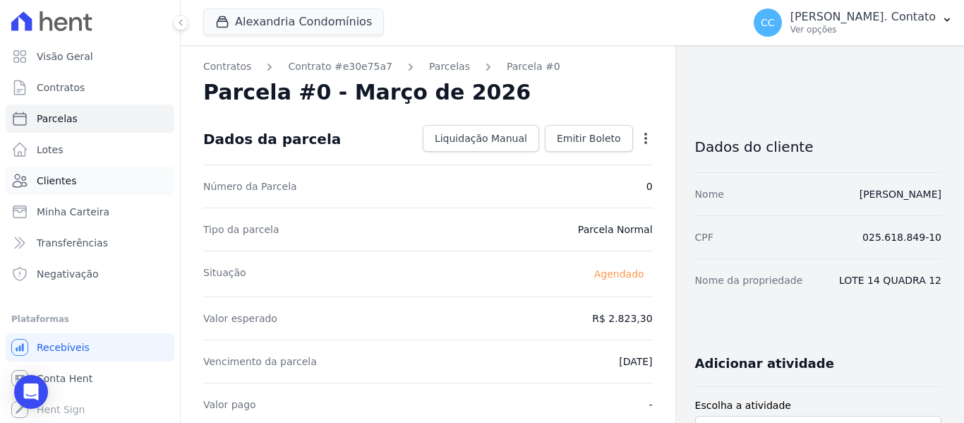
click at [71, 177] on span "Clientes" at bounding box center [57, 181] width 40 height 14
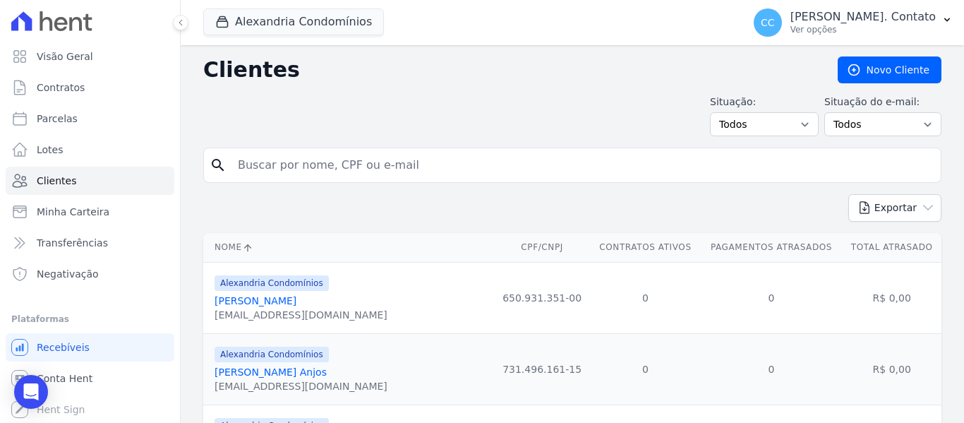
click at [323, 159] on input "search" at bounding box center [582, 165] width 706 height 28
type input "[PERSON_NAME]"
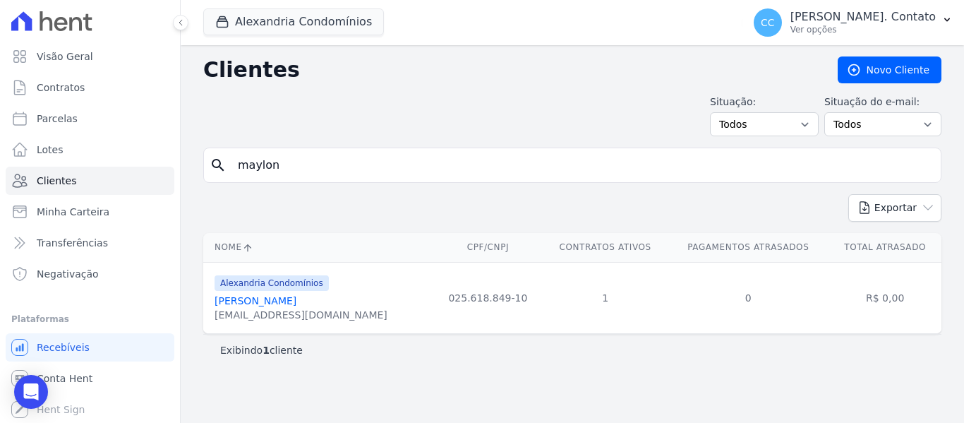
click at [241, 296] on link "[PERSON_NAME]" at bounding box center [256, 300] width 82 height 11
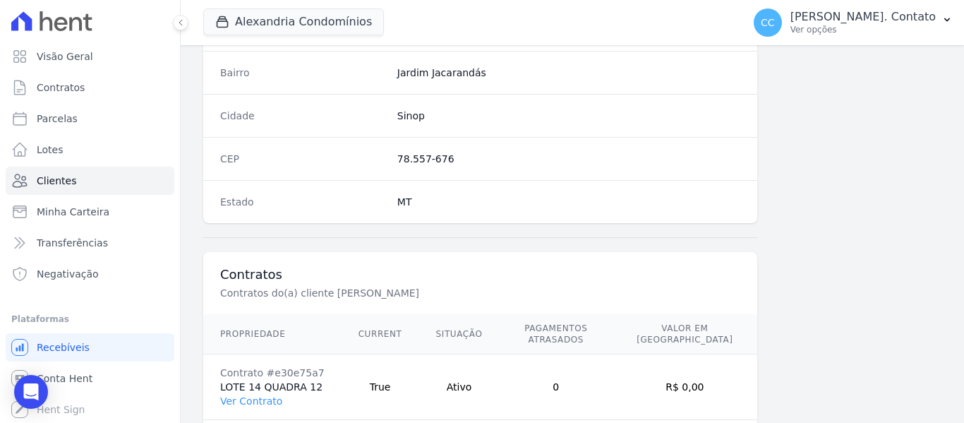
scroll to position [847, 0]
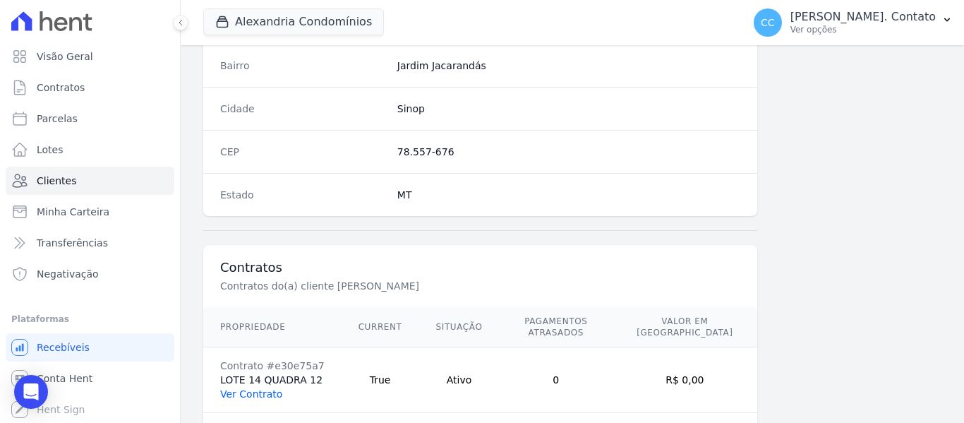
click at [254, 388] on link "Ver Contrato" at bounding box center [251, 393] width 62 height 11
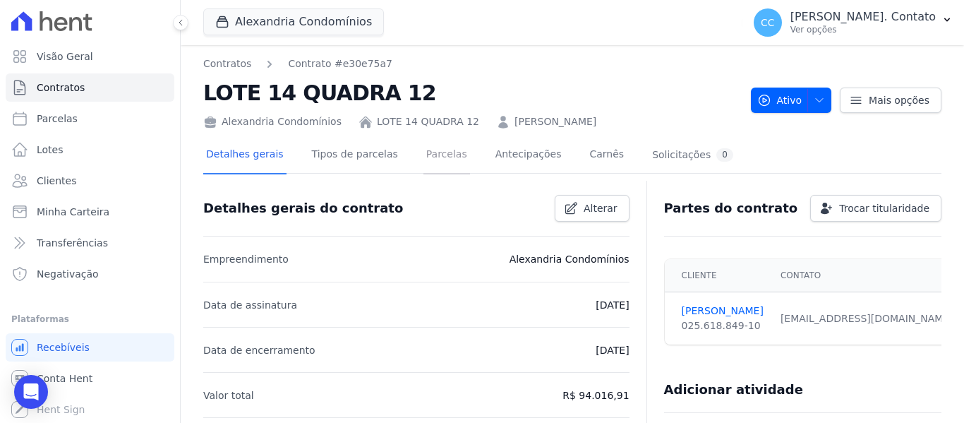
click at [430, 165] on link "Parcelas" at bounding box center [446, 155] width 47 height 37
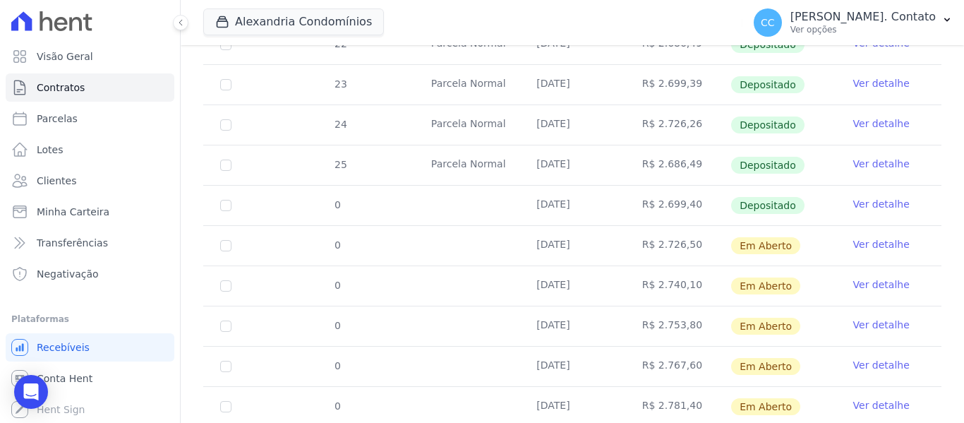
scroll to position [419, 0]
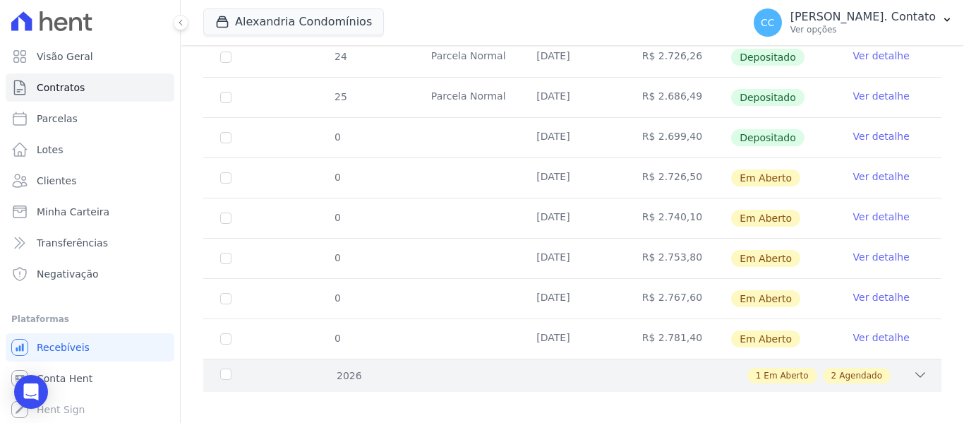
click at [916, 359] on div "2026 1 Em Aberto 2 Agendado" at bounding box center [572, 375] width 738 height 33
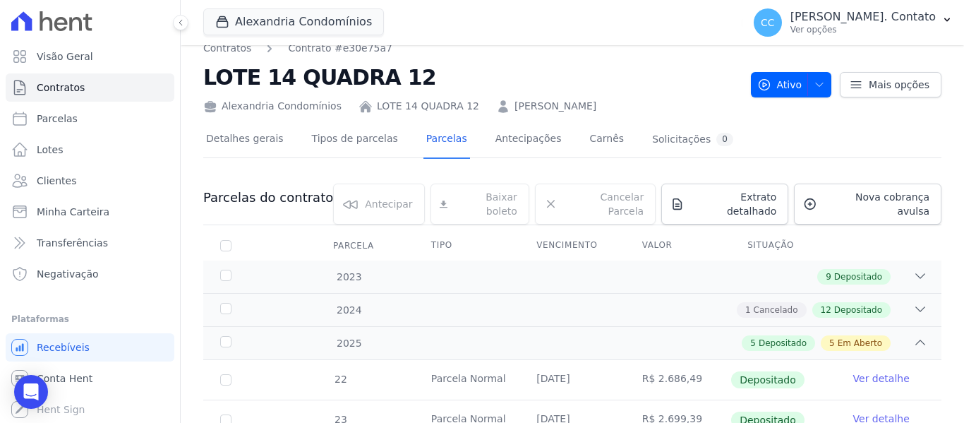
scroll to position [0, 0]
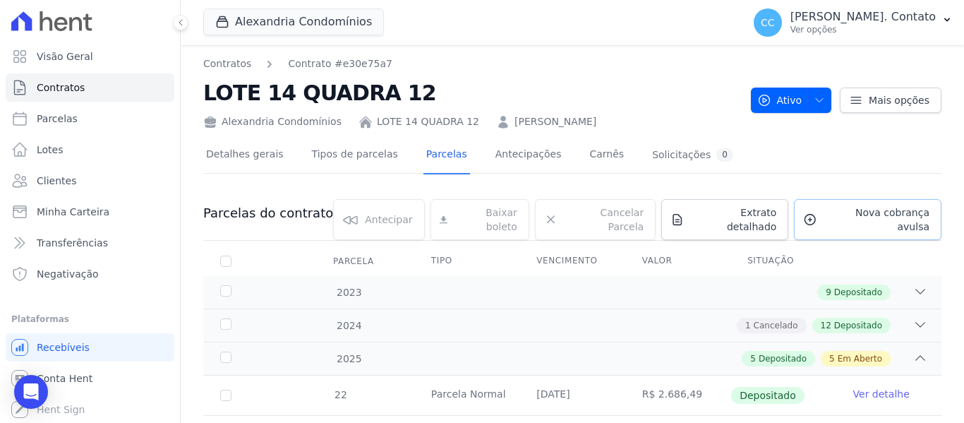
click at [878, 210] on span "Nova cobrança avulsa" at bounding box center [876, 219] width 107 height 28
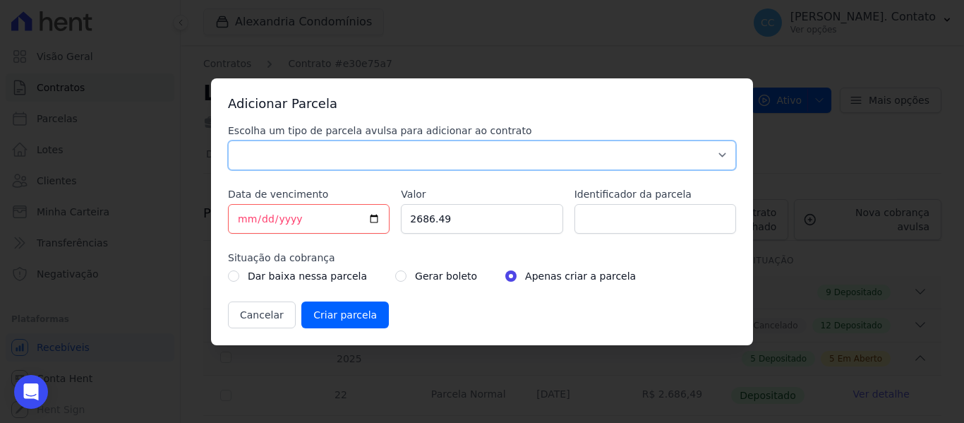
click at [378, 152] on select "Parcela Normal Sinal Caução Intercalada Chaves Pré Chaves Pós Chaves Taxas Quit…" at bounding box center [482, 155] width 508 height 30
select select "standard"
click at [228, 140] on select "Parcela Normal Sinal Caução Intercalada Chaves Pré Chaves Pós Chaves Taxas Quit…" at bounding box center [482, 155] width 508 height 30
click at [371, 216] on input "[DATE]" at bounding box center [309, 219] width 162 height 30
type input "2026-04-15"
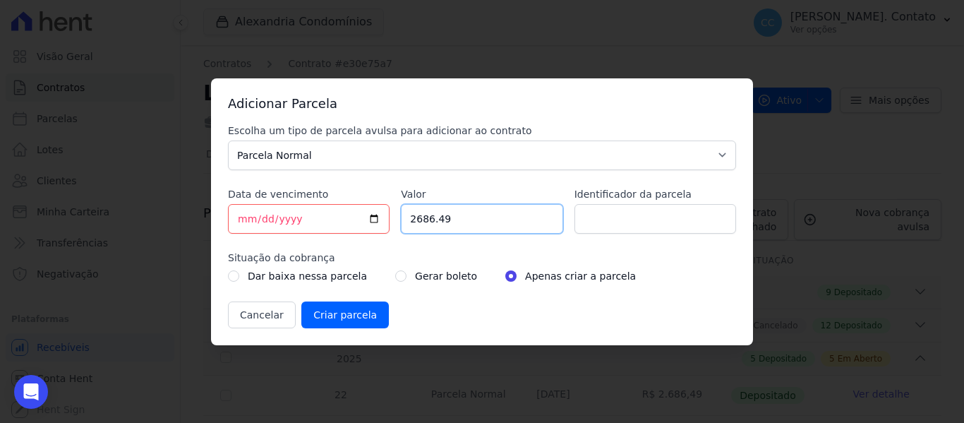
drag, startPoint x: 464, startPoint y: 221, endPoint x: 314, endPoint y: 195, distance: 151.9
click at [314, 195] on div "Escolha um tipo de parcela avulsa para adicionar ao contrato Parcela Normal Sin…" at bounding box center [482, 226] width 508 height 205
type input "2837.50"
click at [361, 313] on input "Criar parcela" at bounding box center [345, 314] width 88 height 27
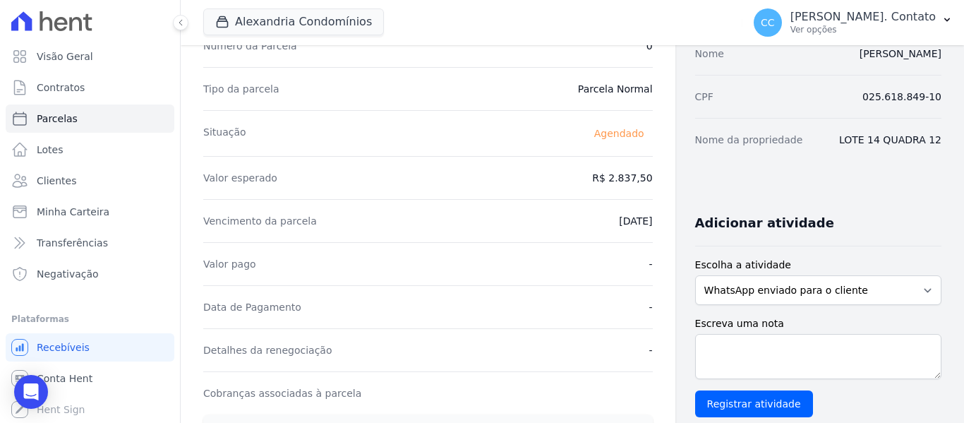
scroll to position [141, 0]
click at [53, 182] on span "Clientes" at bounding box center [57, 181] width 40 height 14
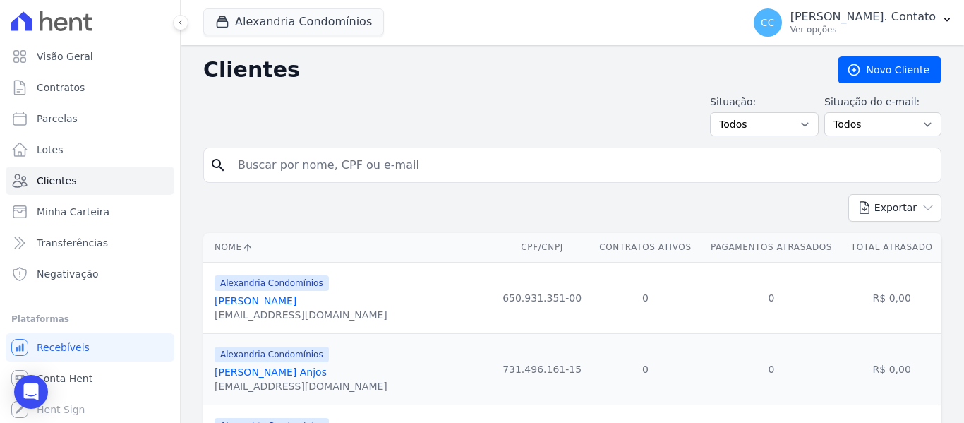
click at [267, 177] on input "search" at bounding box center [582, 165] width 706 height 28
type input "[PERSON_NAME]"
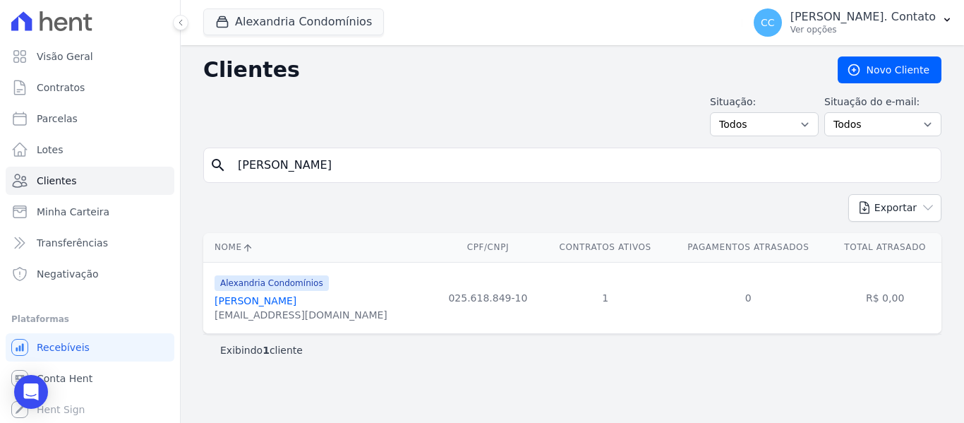
click at [227, 299] on link "[PERSON_NAME]" at bounding box center [256, 300] width 82 height 11
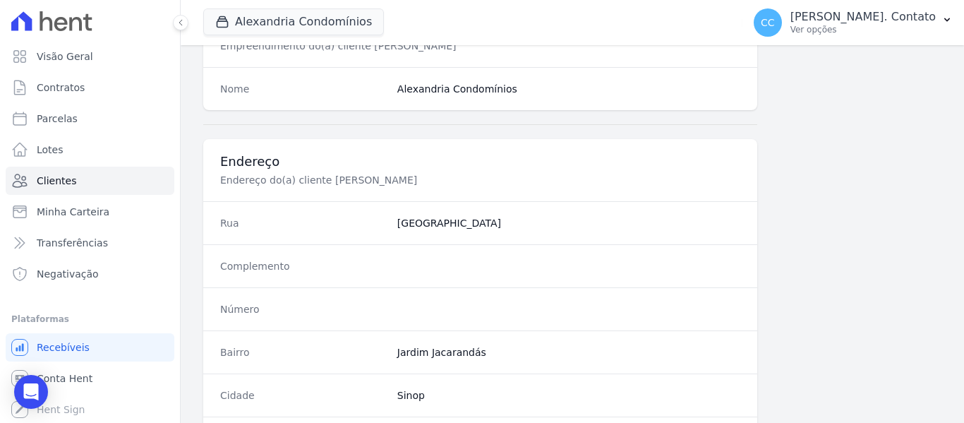
scroll to position [898, 0]
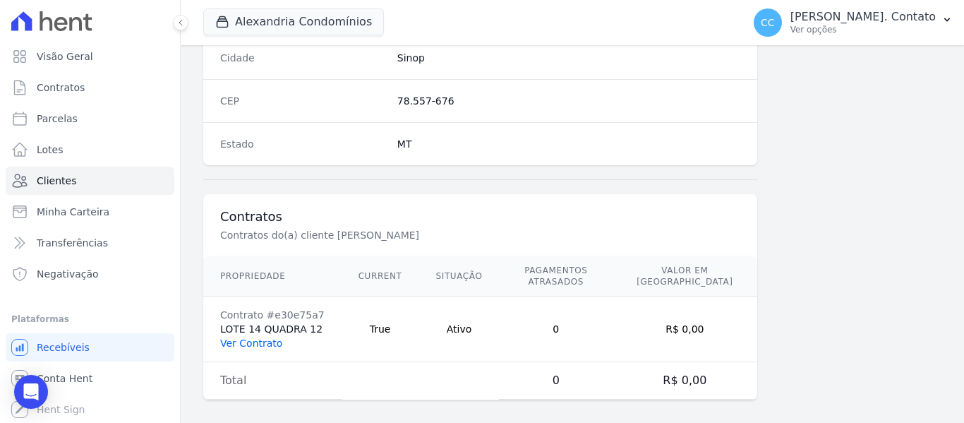
click at [246, 337] on link "Ver Contrato" at bounding box center [251, 342] width 62 height 11
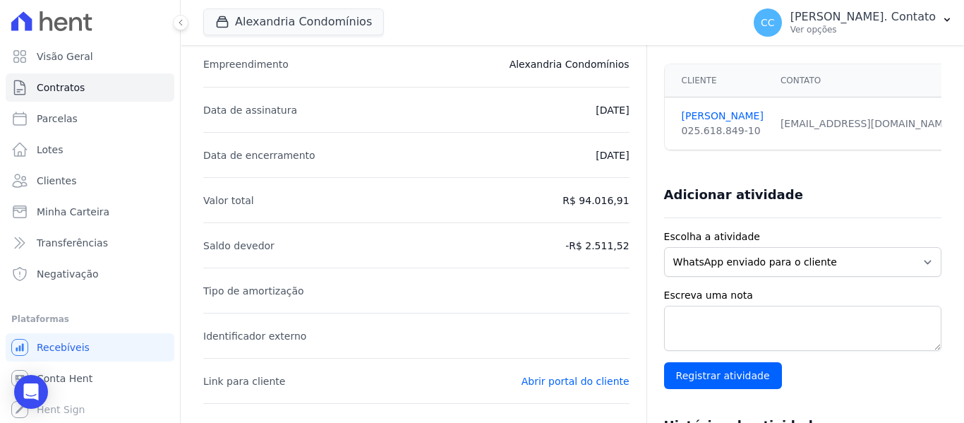
scroll to position [71, 0]
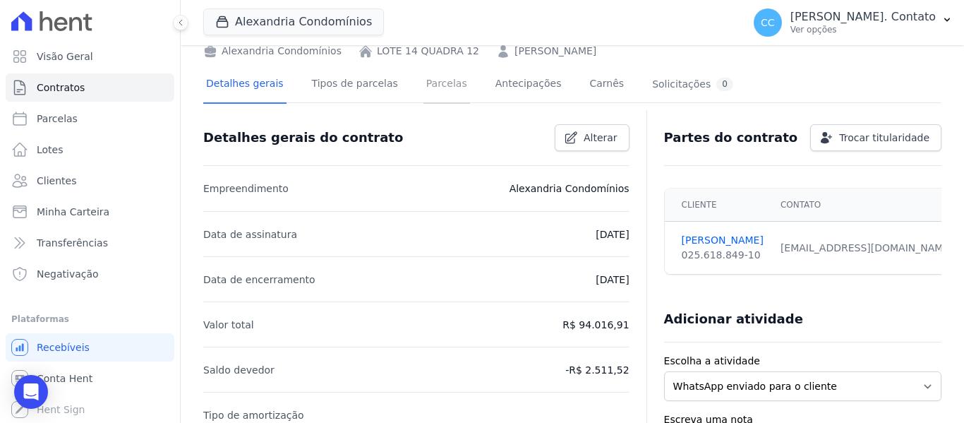
click at [425, 85] on link "Parcelas" at bounding box center [446, 84] width 47 height 37
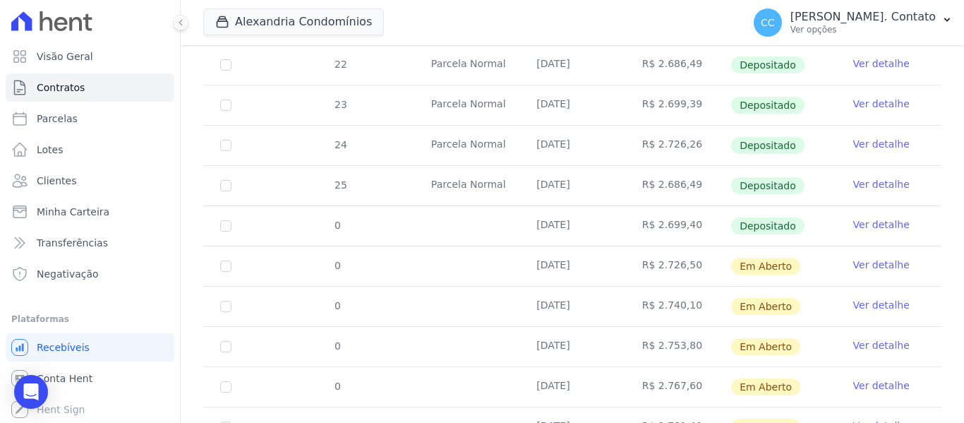
scroll to position [419, 0]
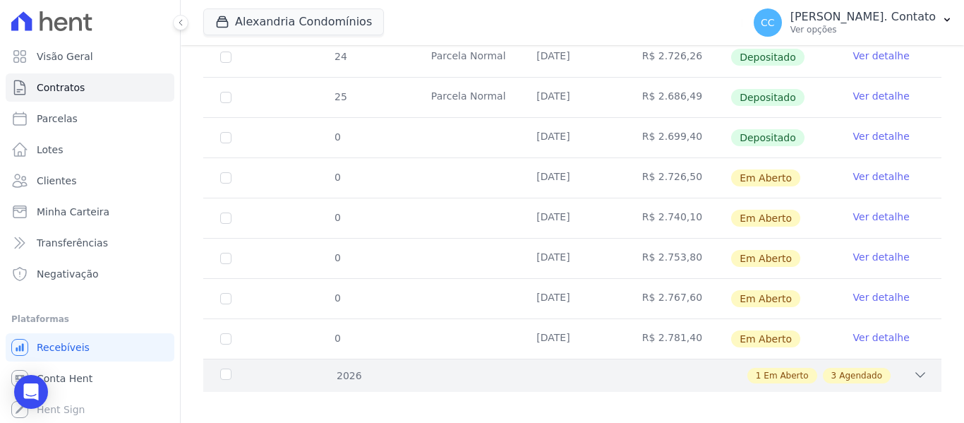
click at [913, 368] on icon at bounding box center [920, 375] width 14 height 14
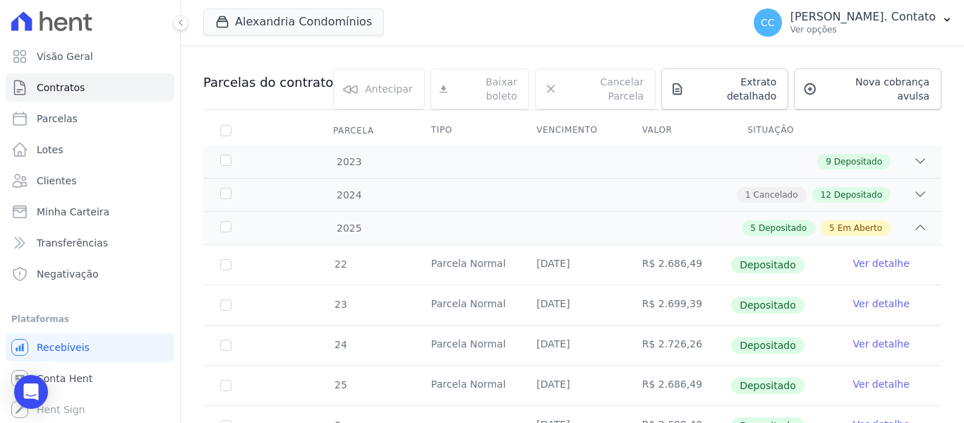
scroll to position [0, 0]
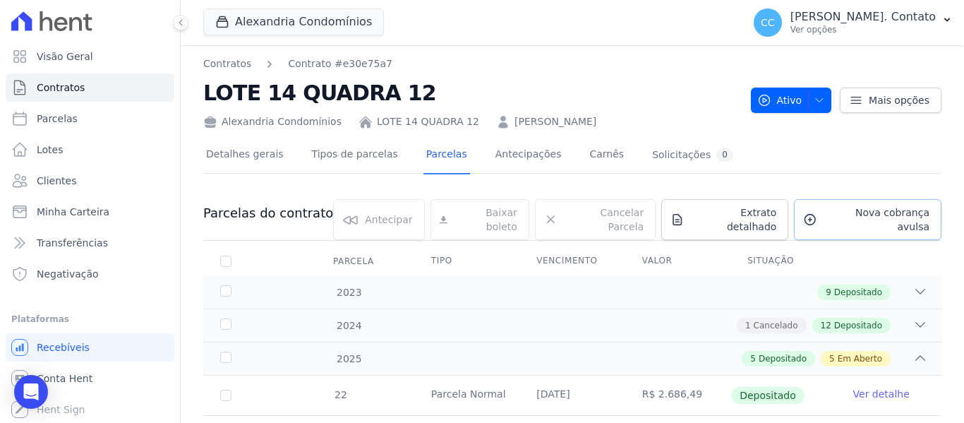
click at [842, 216] on span "Nova cobrança avulsa" at bounding box center [876, 219] width 107 height 28
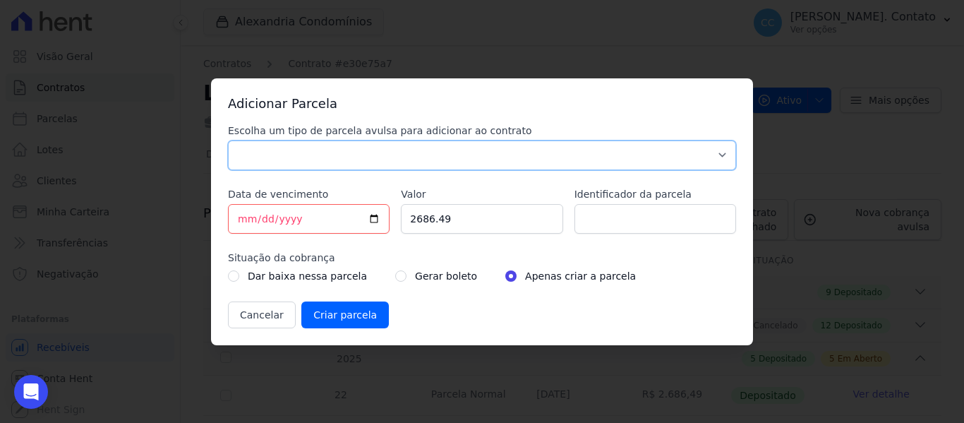
click at [299, 152] on select "Parcela Normal Sinal Caução Intercalada Chaves Pré Chaves Pós Chaves Taxas Quit…" at bounding box center [482, 155] width 508 height 30
select select "standard"
click at [228, 140] on select "Parcela Normal Sinal Caução Intercalada Chaves Pré Chaves Pós Chaves Taxas Quit…" at bounding box center [482, 155] width 508 height 30
click at [376, 216] on input "[DATE]" at bounding box center [309, 219] width 162 height 30
type input "2026-05-15"
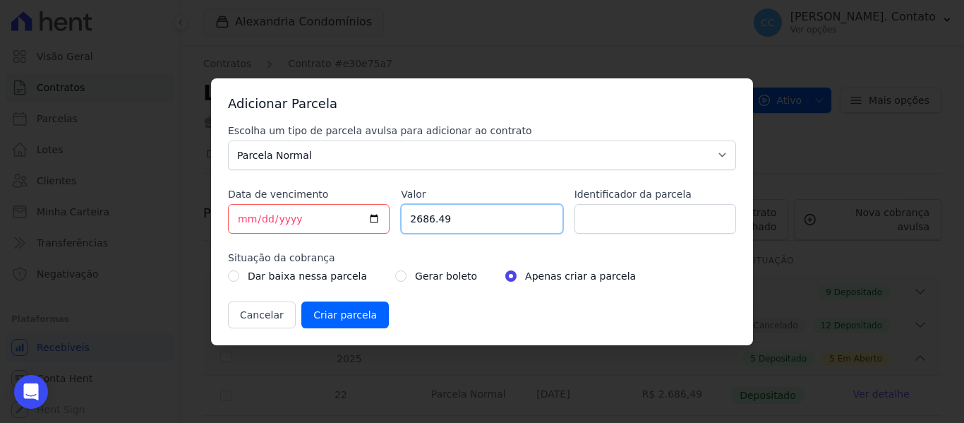
drag, startPoint x: 493, startPoint y: 217, endPoint x: 294, endPoint y: 206, distance: 200.0
click at [294, 206] on div "Escolha um tipo de parcela avulsa para adicionar ao contrato Parcela Normal Sin…" at bounding box center [482, 226] width 508 height 205
type input "2851.60"
click at [351, 318] on input "Criar parcela" at bounding box center [345, 314] width 88 height 27
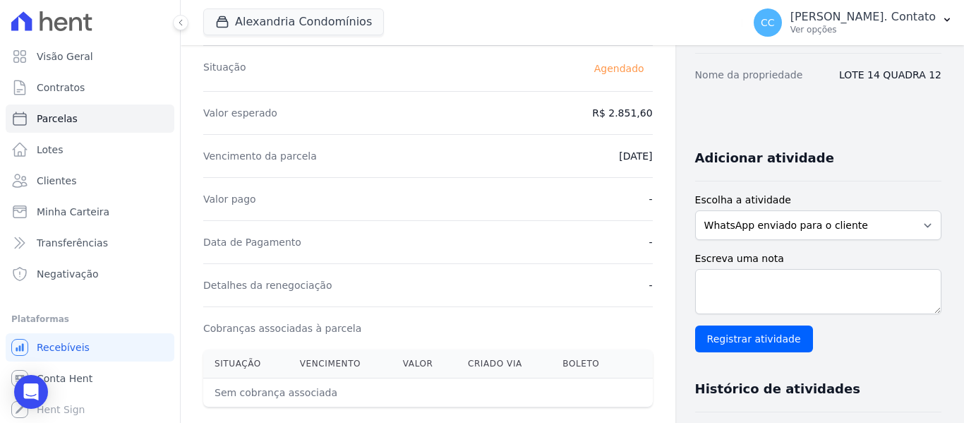
scroll to position [212, 0]
